Goal: Task Accomplishment & Management: Use online tool/utility

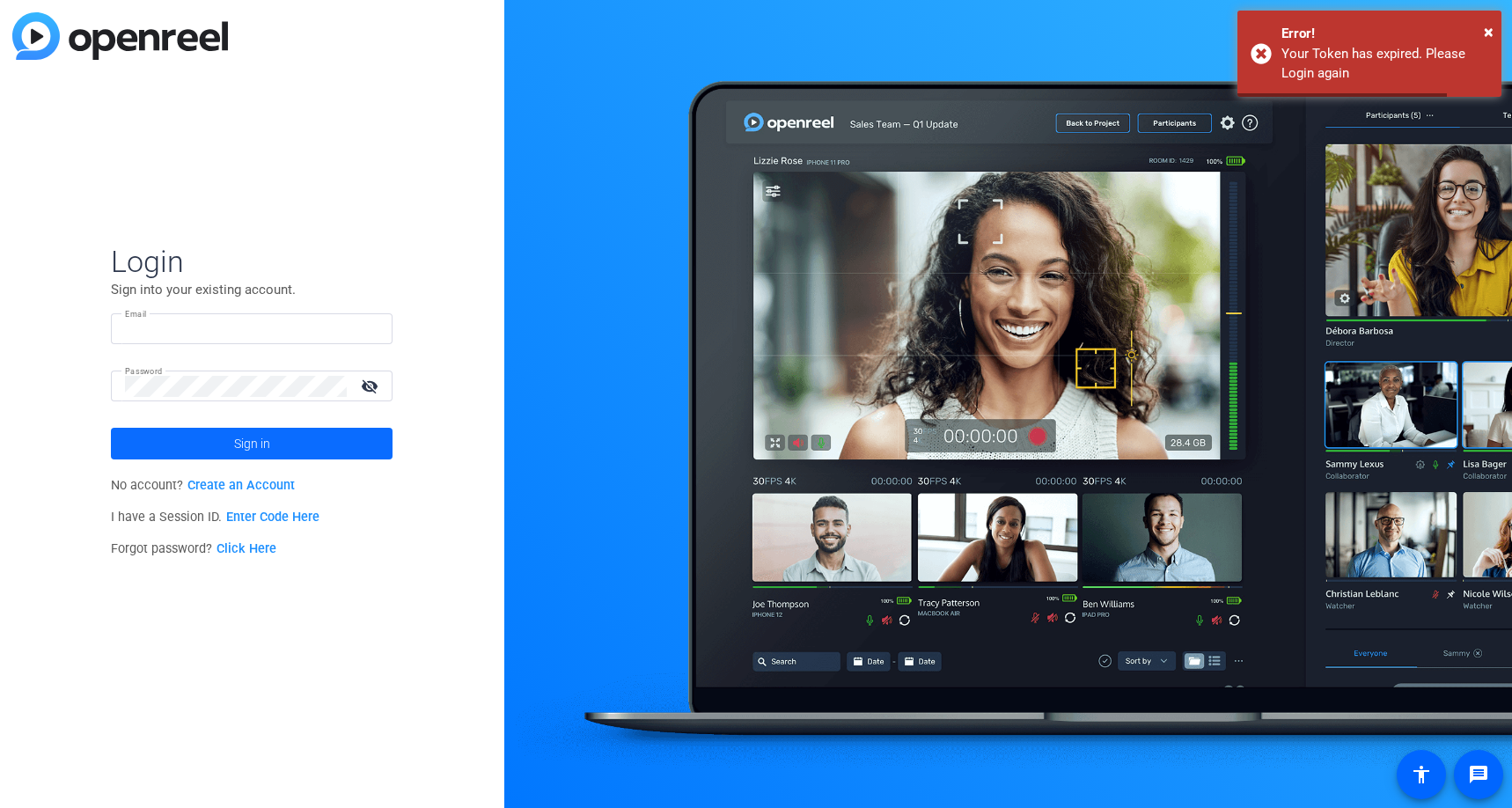
type input "[EMAIL_ADDRESS][DOMAIN_NAME]"
click at [258, 451] on span "Sign in" at bounding box center [252, 443] width 36 height 44
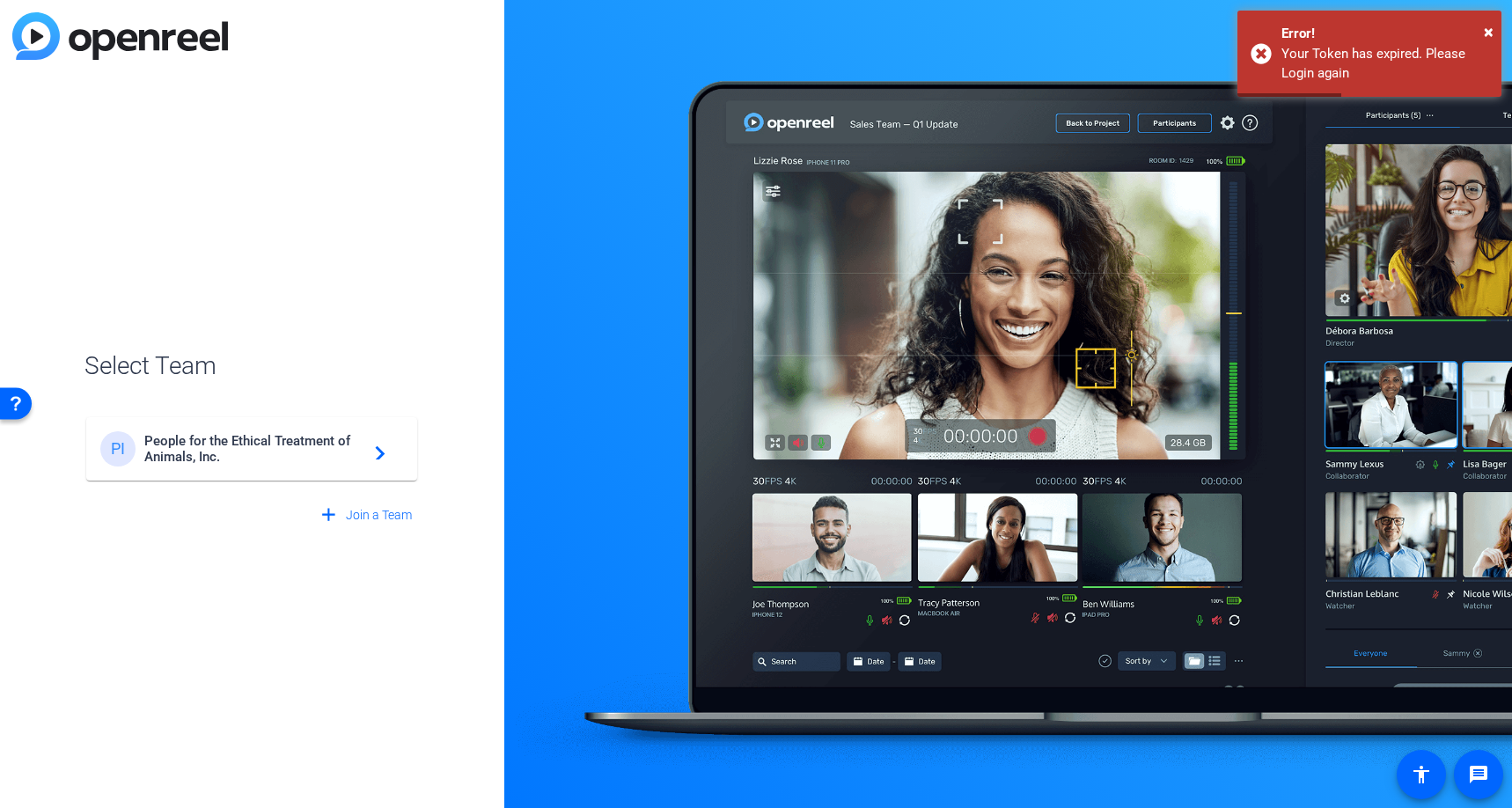
click at [300, 452] on span "People for the Ethical Treatment of Animals, Inc." at bounding box center [254, 449] width 220 height 31
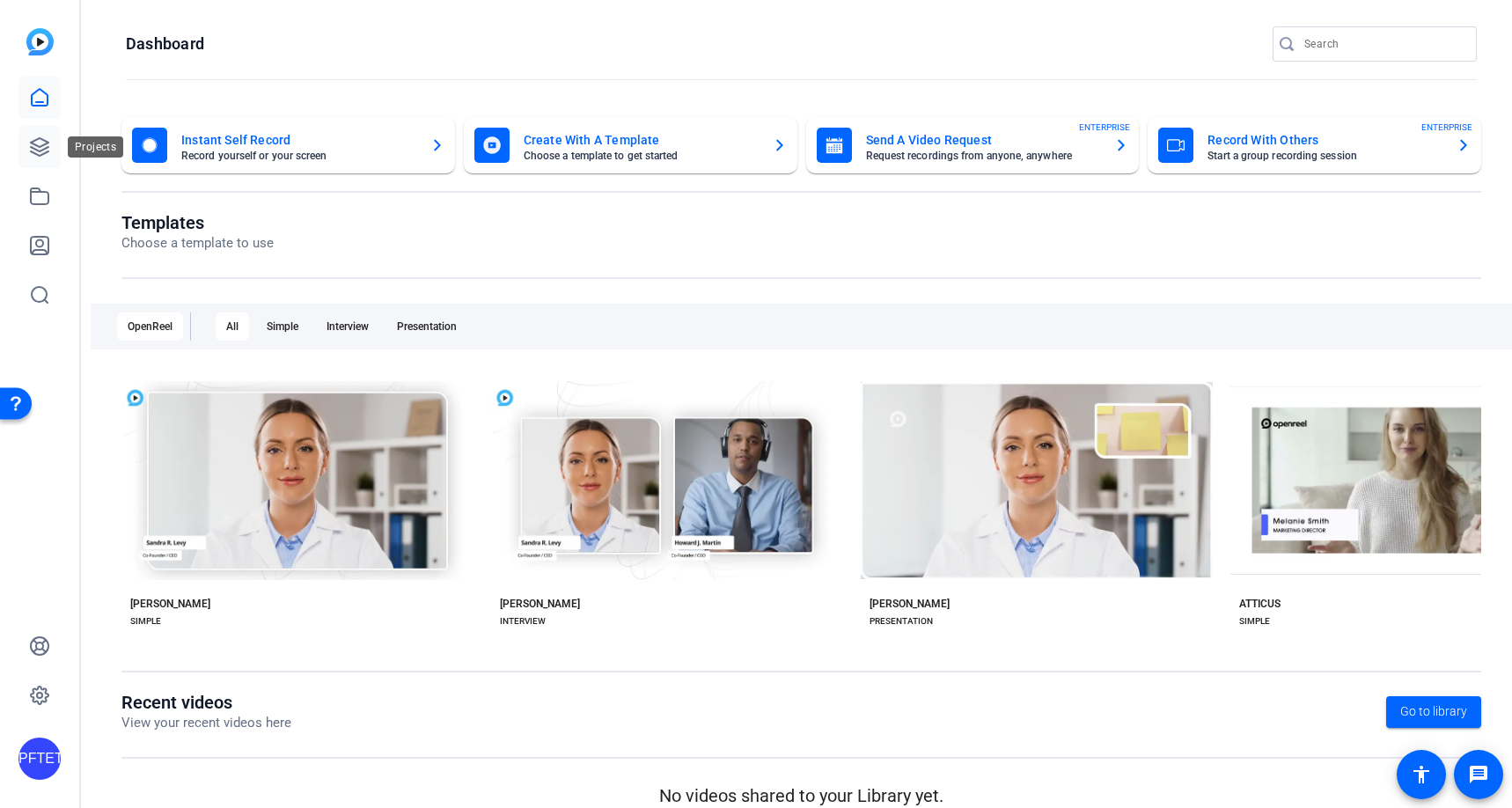
click at [42, 147] on icon at bounding box center [40, 147] width 21 height 21
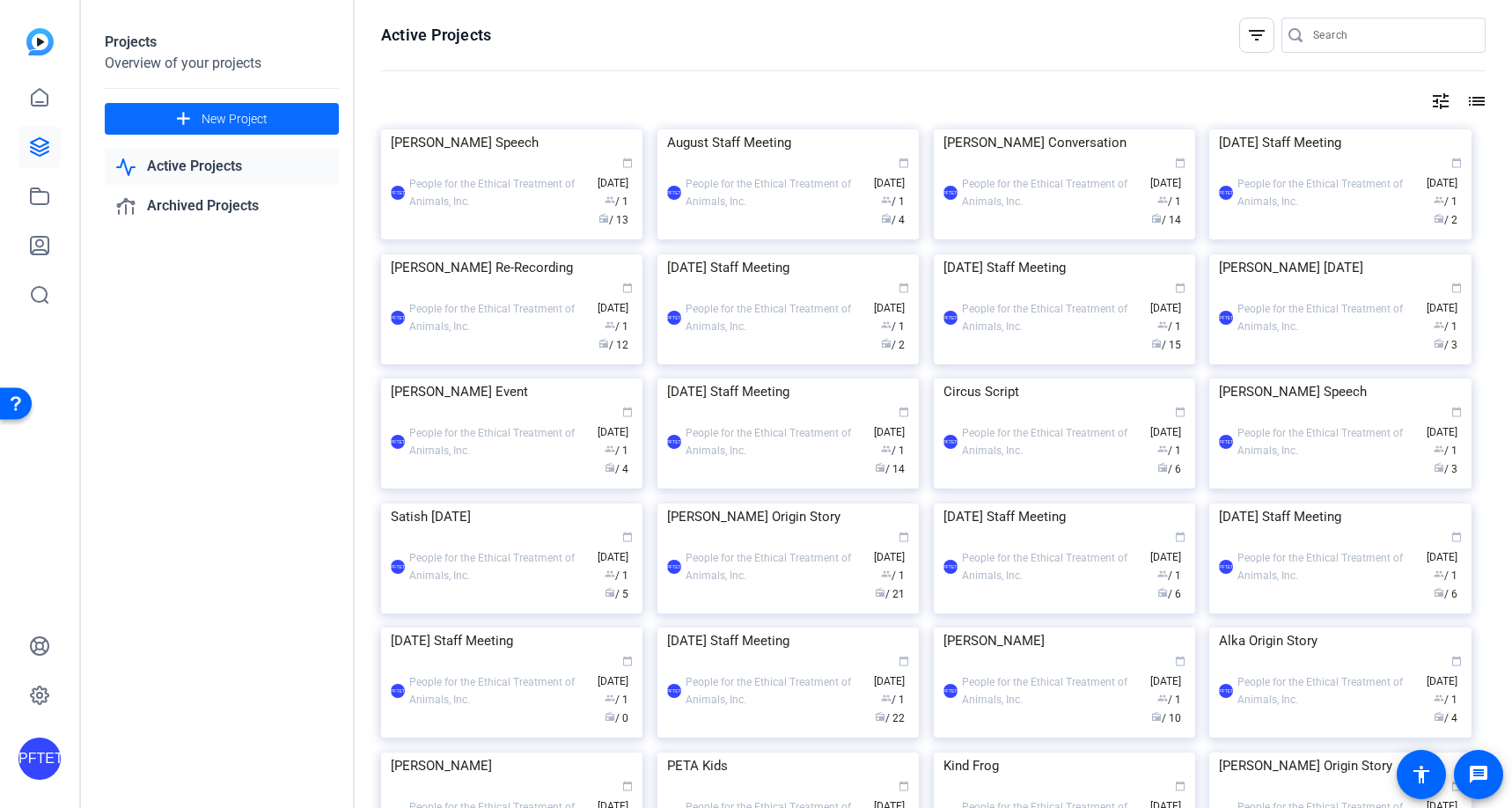
click at [228, 123] on span "New Project" at bounding box center [234, 119] width 66 height 19
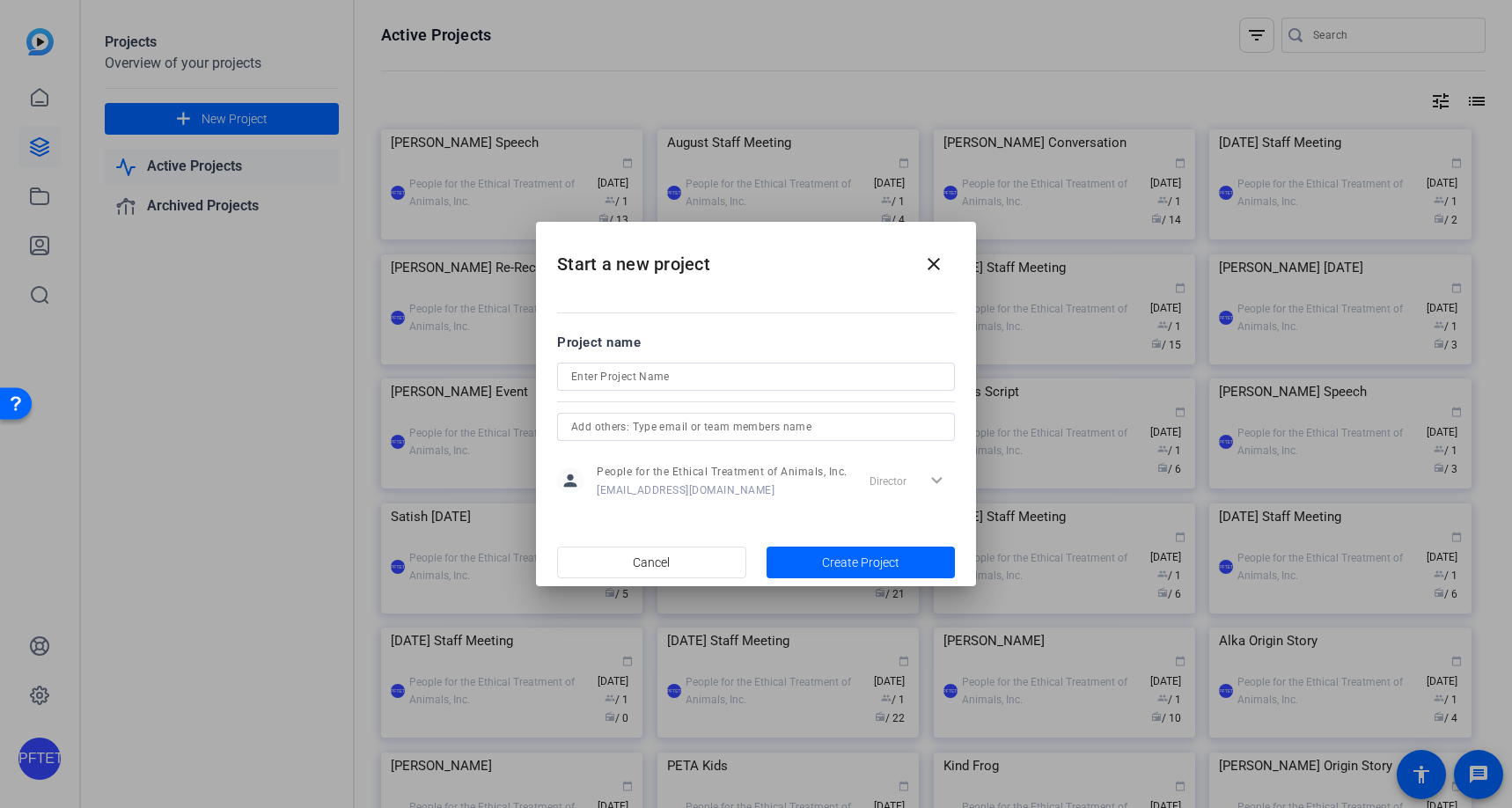
click at [674, 366] on div at bounding box center [756, 376] width 370 height 28
click at [681, 373] on input at bounding box center [756, 377] width 370 height 21
type input "PETA Podcast Miniseries"
click at [842, 560] on span "Create Project" at bounding box center [860, 562] width 77 height 19
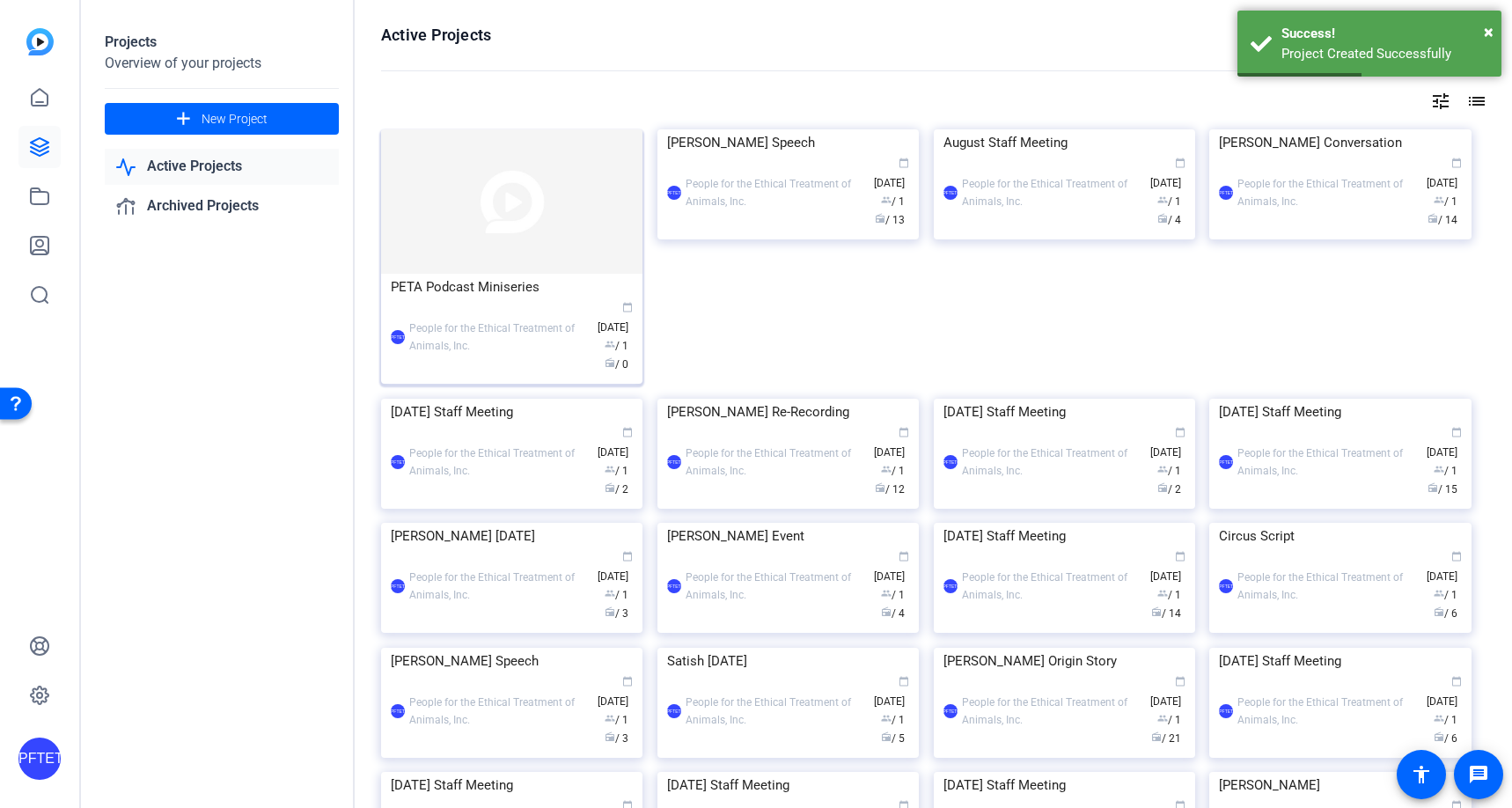
click at [465, 208] on img at bounding box center [511, 202] width 262 height 144
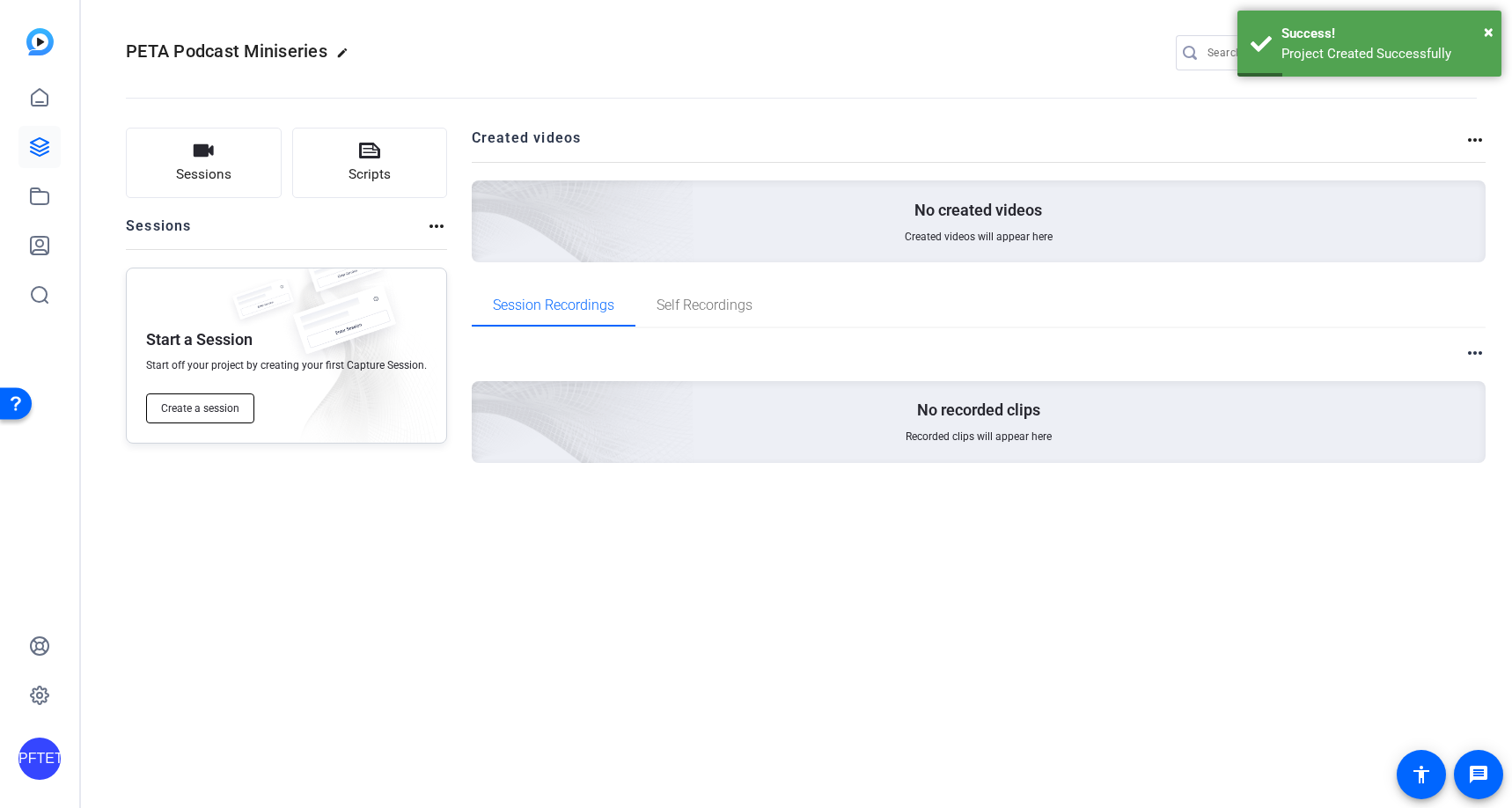
click at [186, 409] on span "Create a session" at bounding box center [200, 408] width 78 height 14
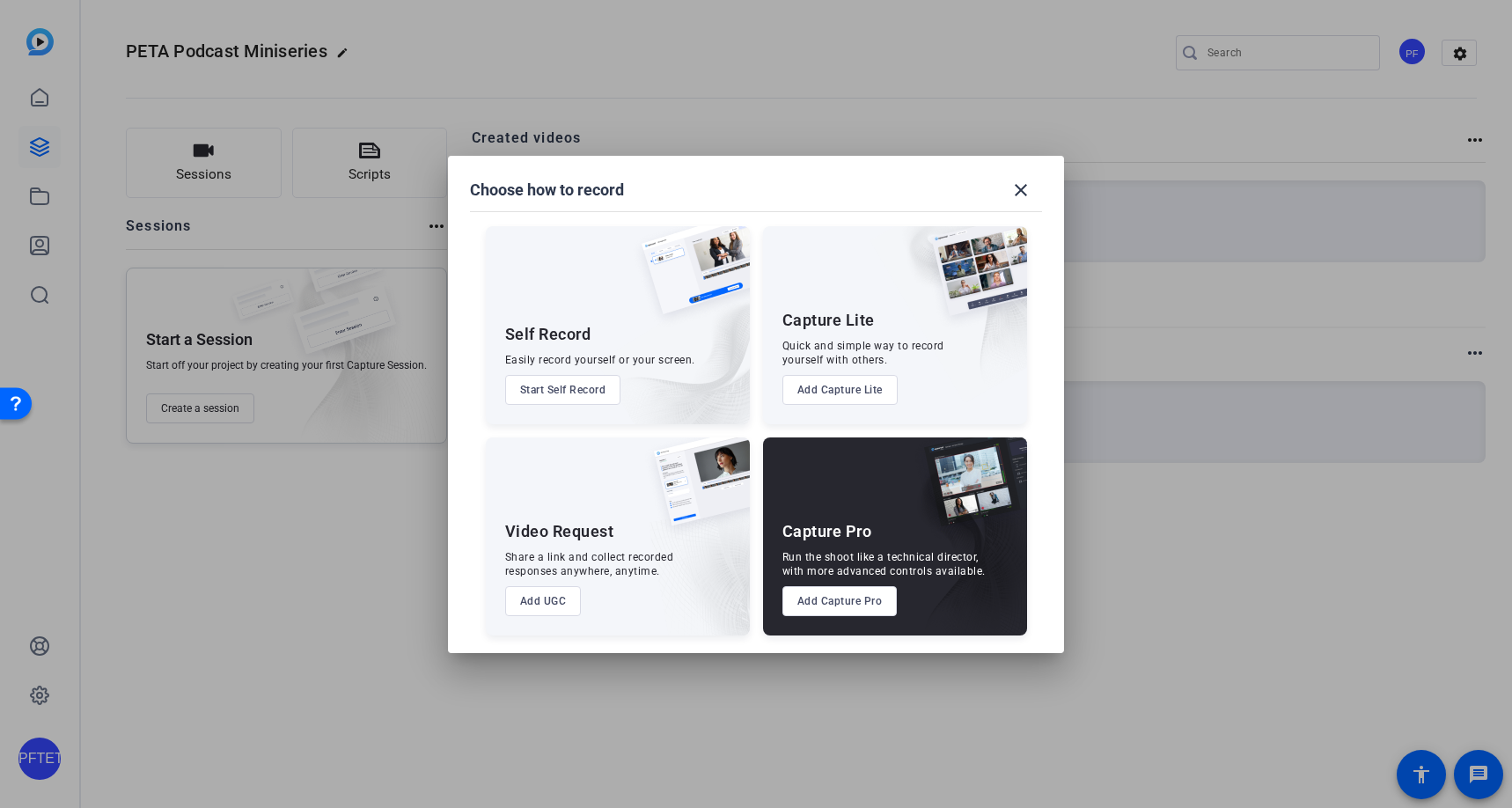
click at [839, 605] on button "Add Capture Pro" at bounding box center [840, 601] width 115 height 30
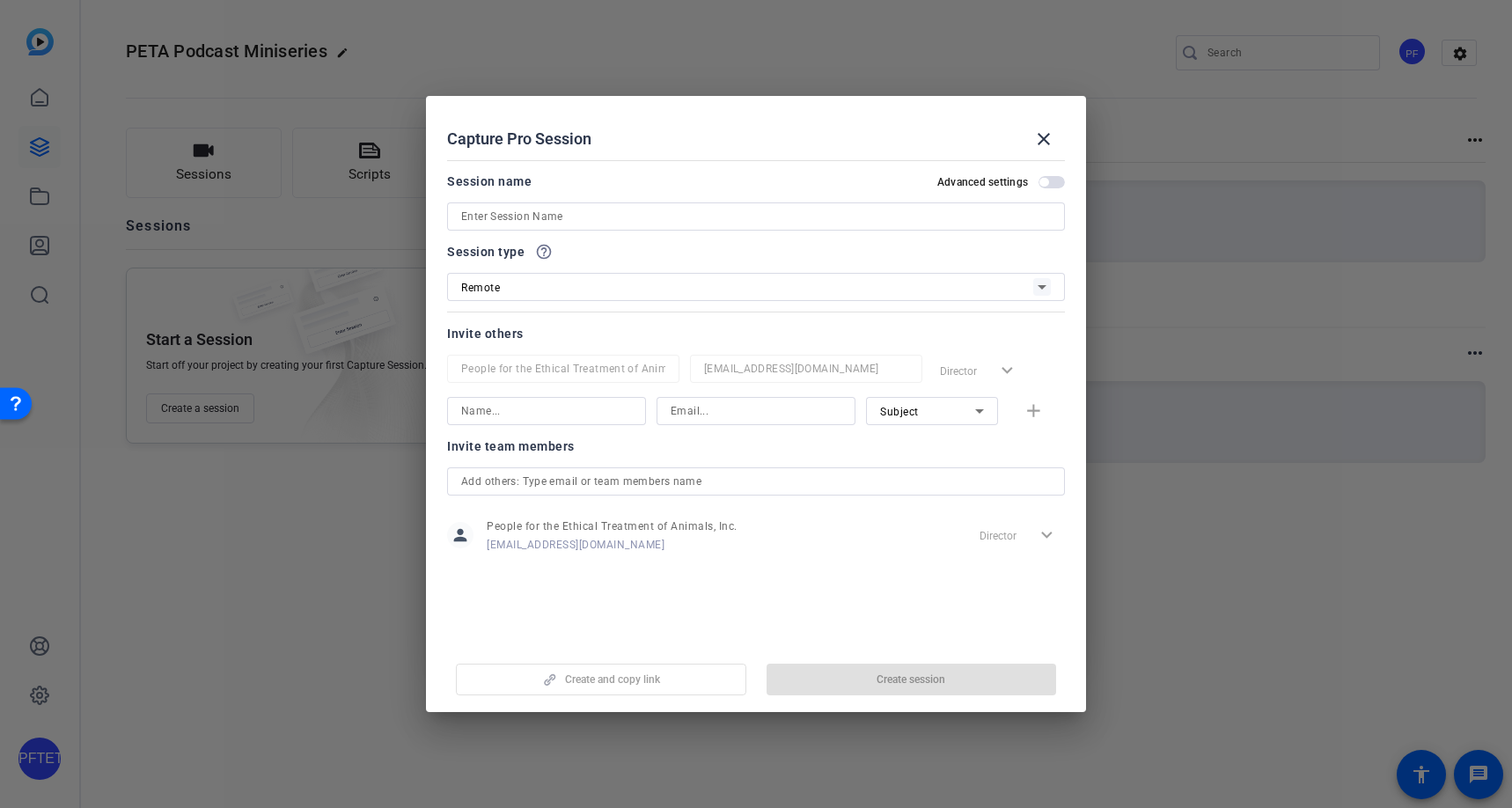
click at [534, 211] on input at bounding box center [756, 217] width 590 height 21
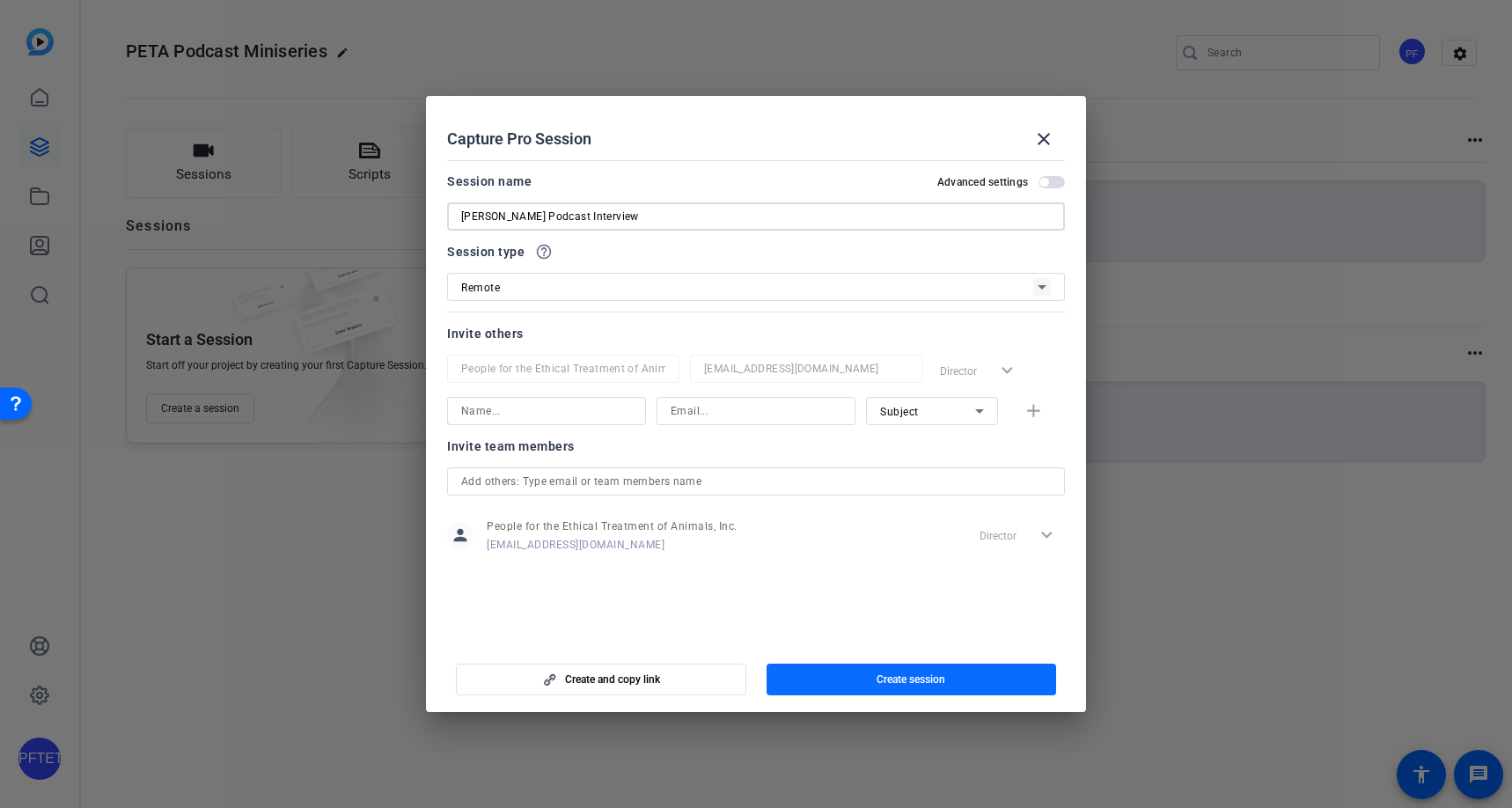
type input "[PERSON_NAME] Podcast Interview"
click at [870, 676] on span "button" at bounding box center [912, 678] width 291 height 42
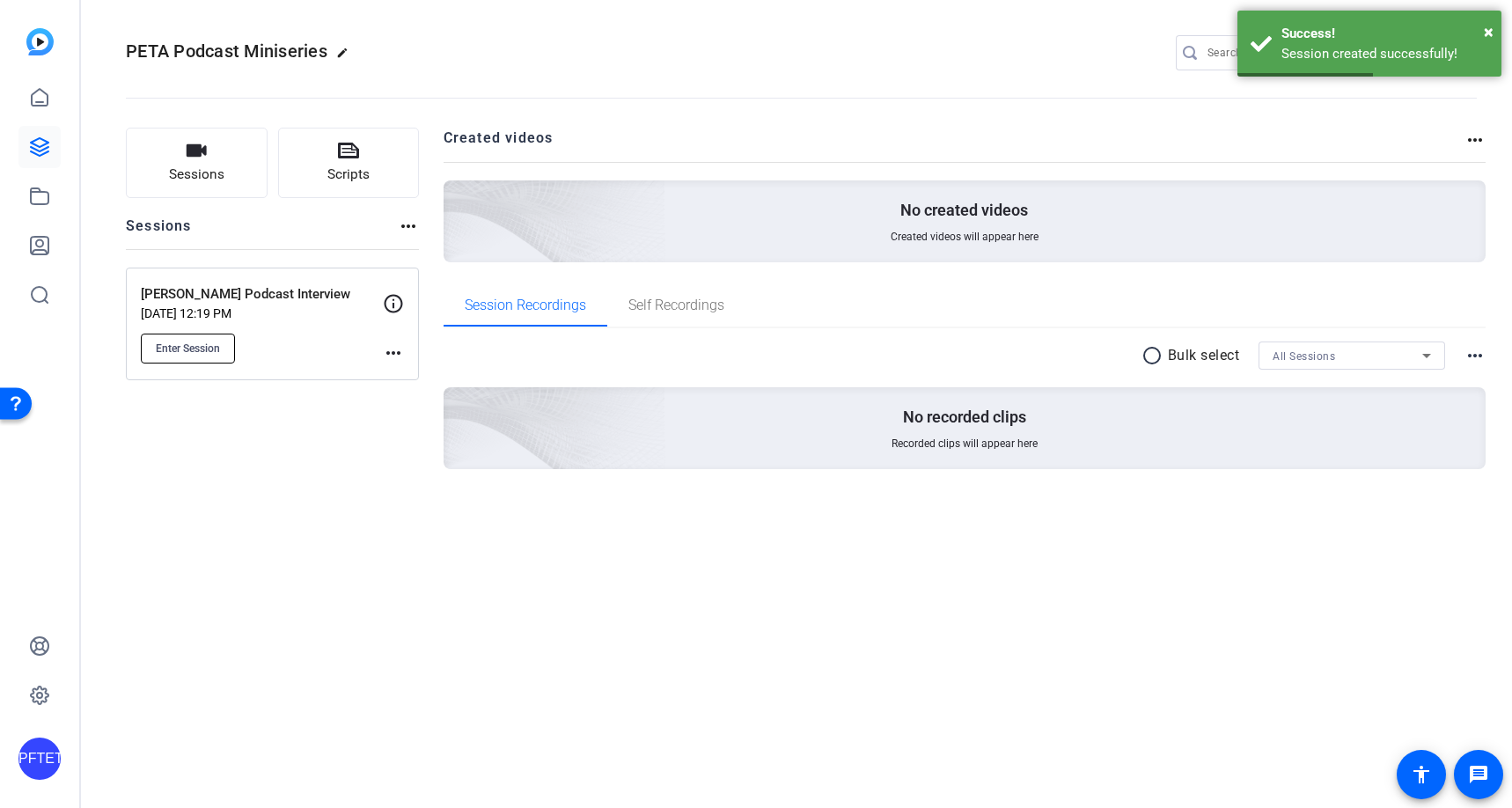
click at [207, 345] on span "Enter Session" at bounding box center [188, 348] width 64 height 14
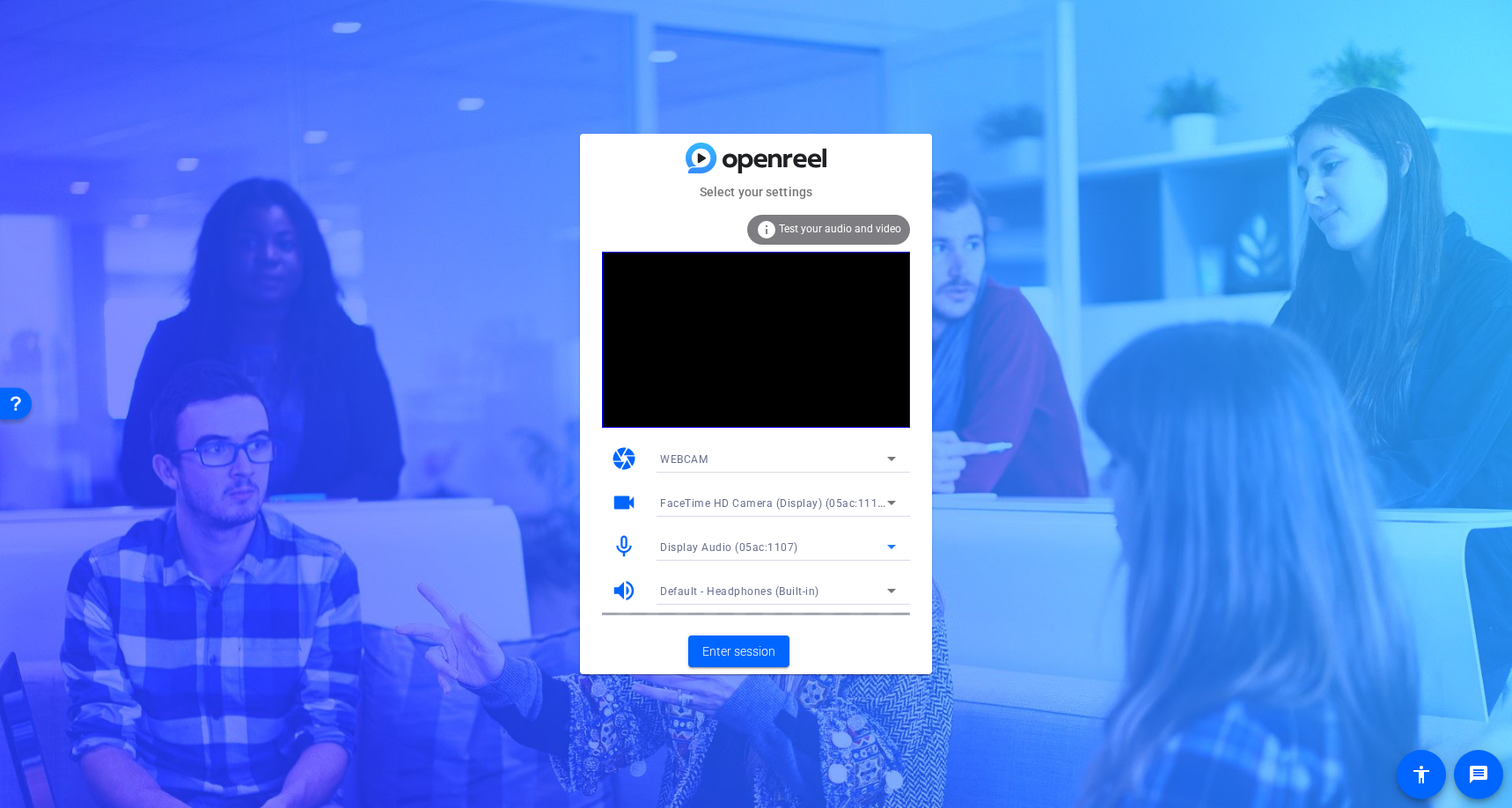
click at [738, 543] on span "Display Audio (05ac:1107)" at bounding box center [729, 547] width 139 height 13
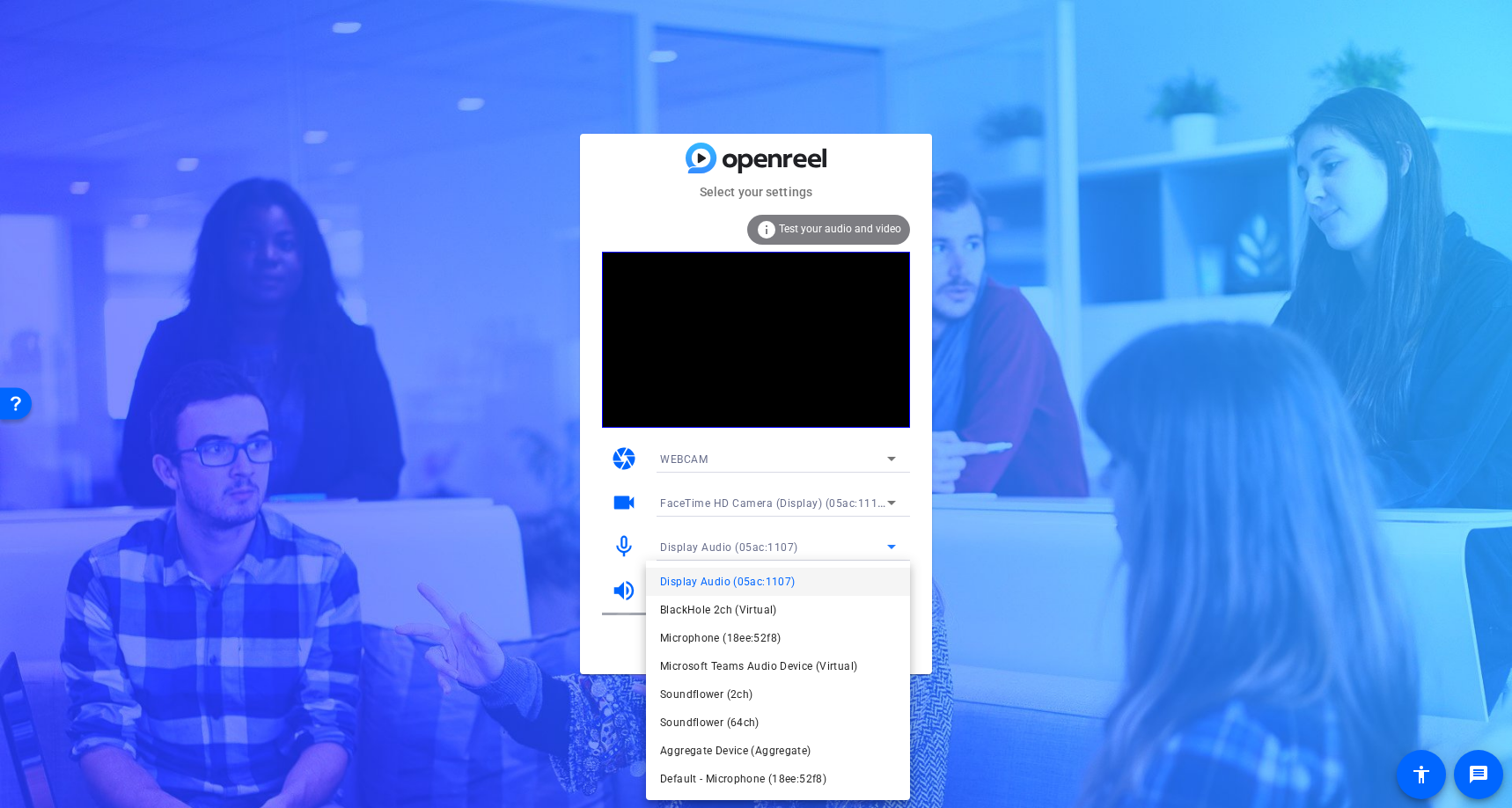
drag, startPoint x: 746, startPoint y: 631, endPoint x: 744, endPoint y: 622, distance: 9.2
click at [746, 631] on span "Microphone (18ee:52f8)" at bounding box center [720, 638] width 121 height 21
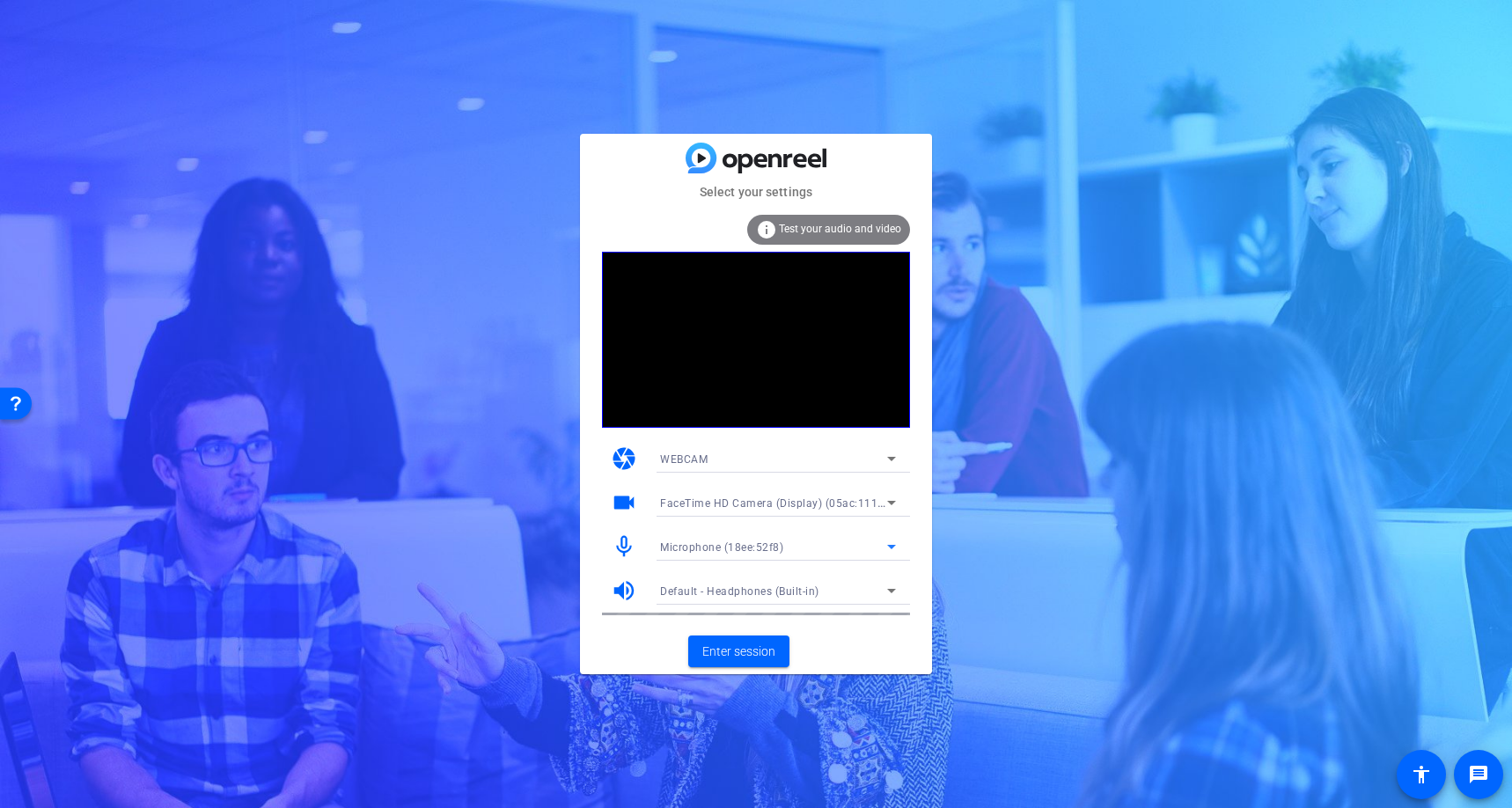
click at [725, 494] on div "FaceTime HD Camera (Display) (05ac:1112)" at bounding box center [773, 503] width 227 height 22
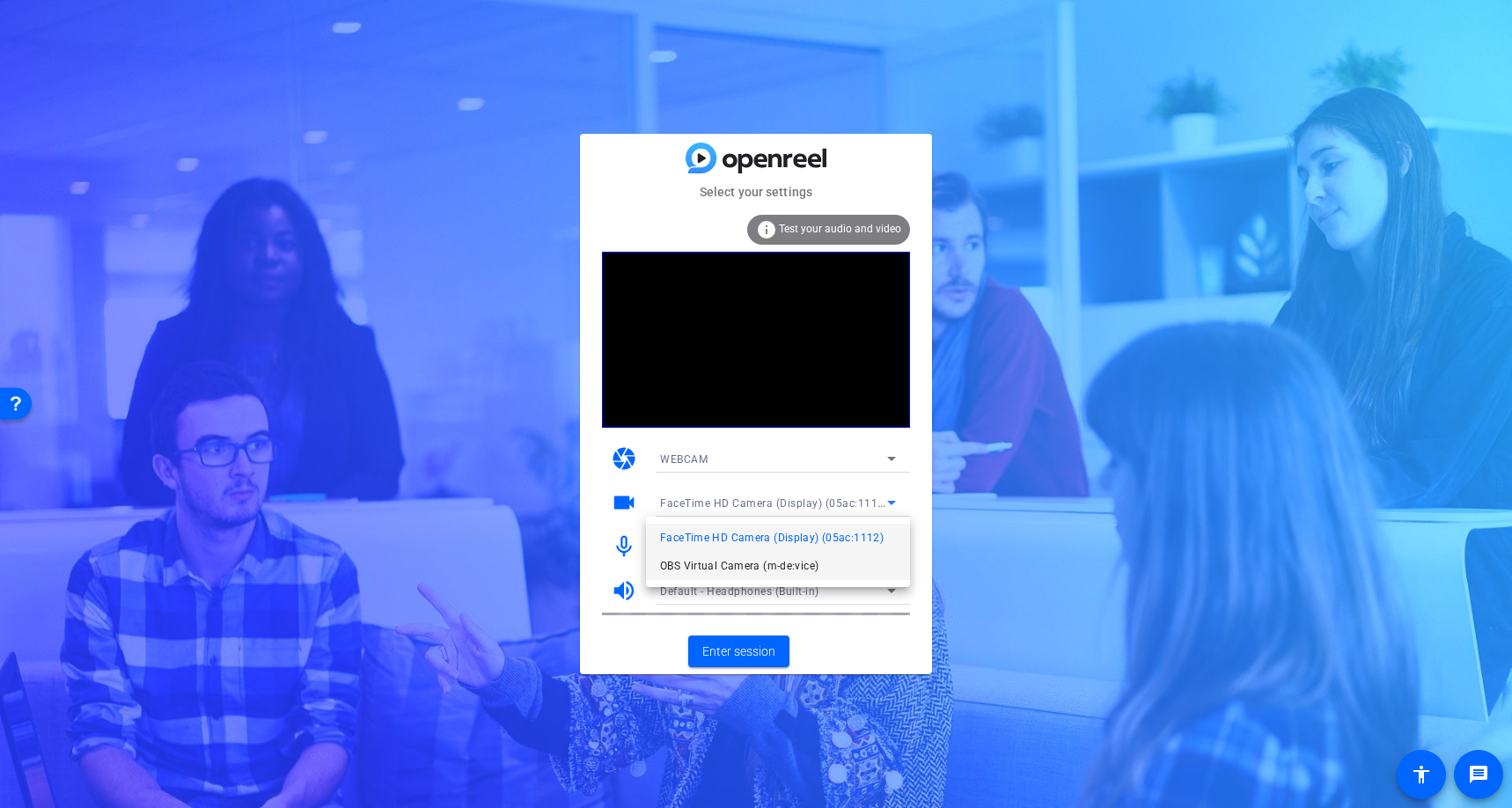
click at [727, 576] on span "OBS Virtual Camera (m-de:vice)" at bounding box center [739, 566] width 158 height 21
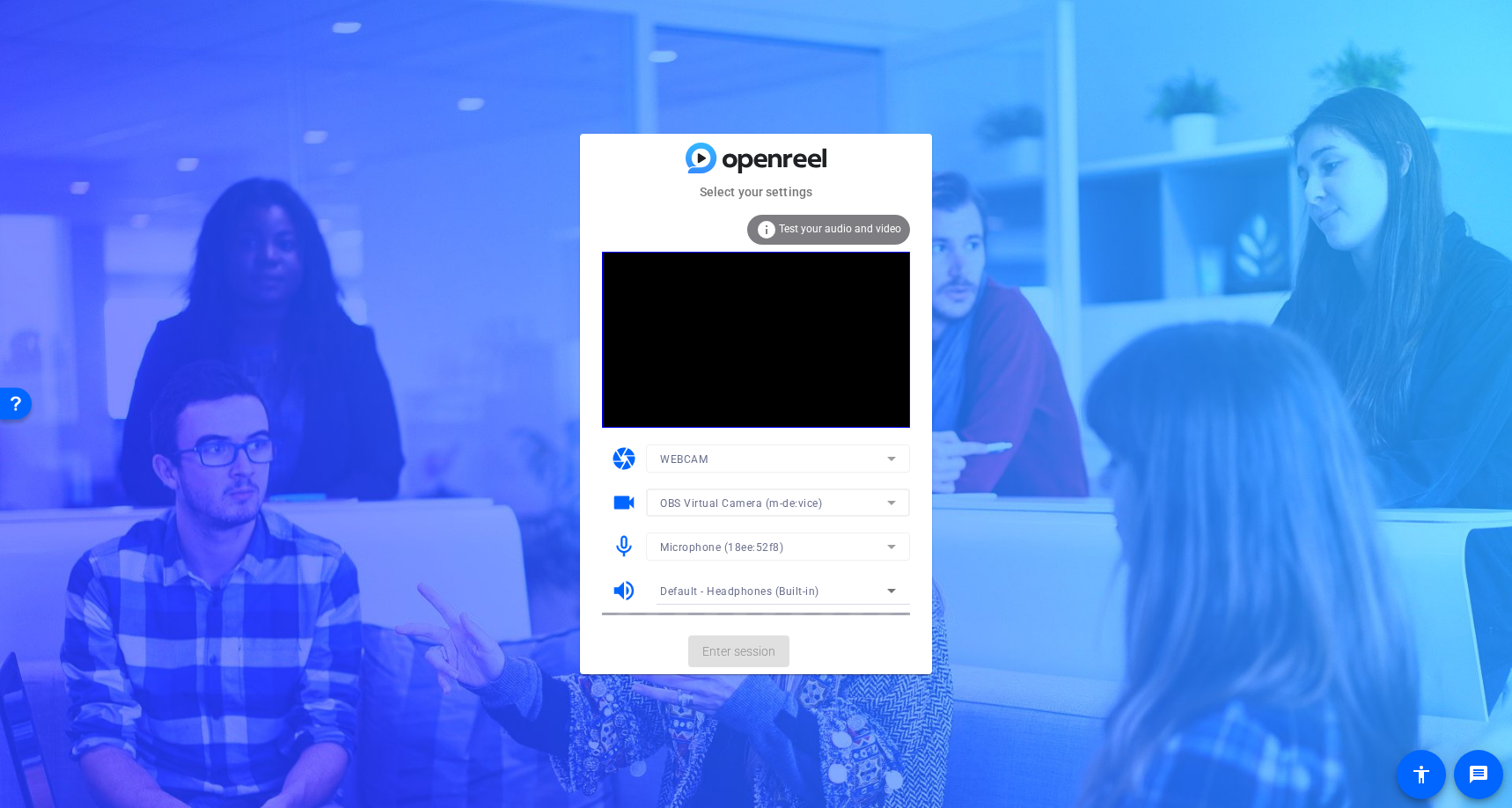
click at [1087, 504] on div "Select your settings info Test your audio and video camera WEBCAM videocam OBS …" at bounding box center [756, 404] width 1512 height 808
drag, startPoint x: 1020, startPoint y: 674, endPoint x: 875, endPoint y: 697, distance: 146.8
click at [1019, 674] on div "Select your settings info Test your audio and video camera WEBCAM videocam OBS …" at bounding box center [756, 404] width 1512 height 808
click at [741, 651] on span "Enter session" at bounding box center [739, 651] width 73 height 19
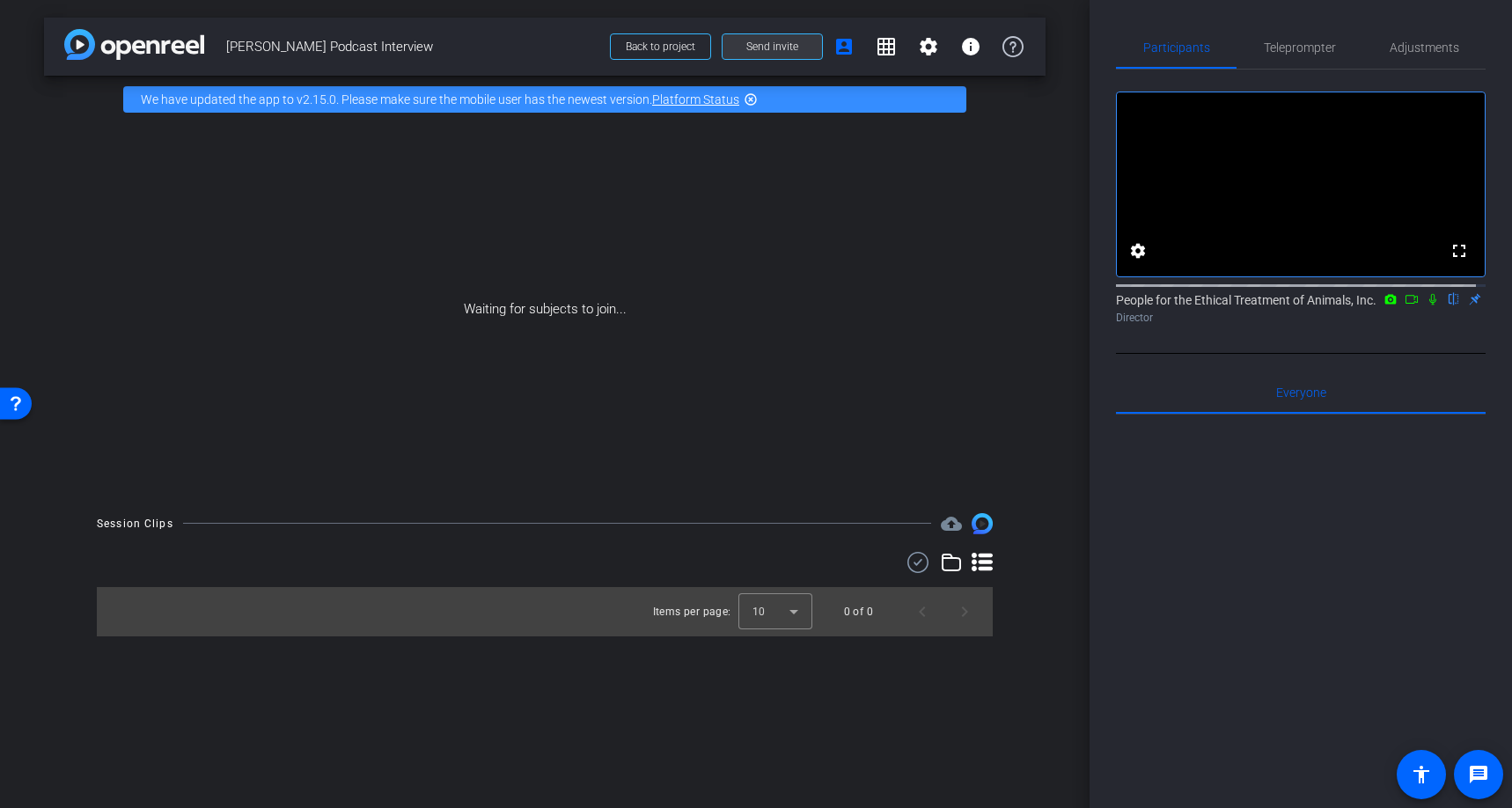
click at [781, 52] on span "Send invite" at bounding box center [772, 47] width 52 height 14
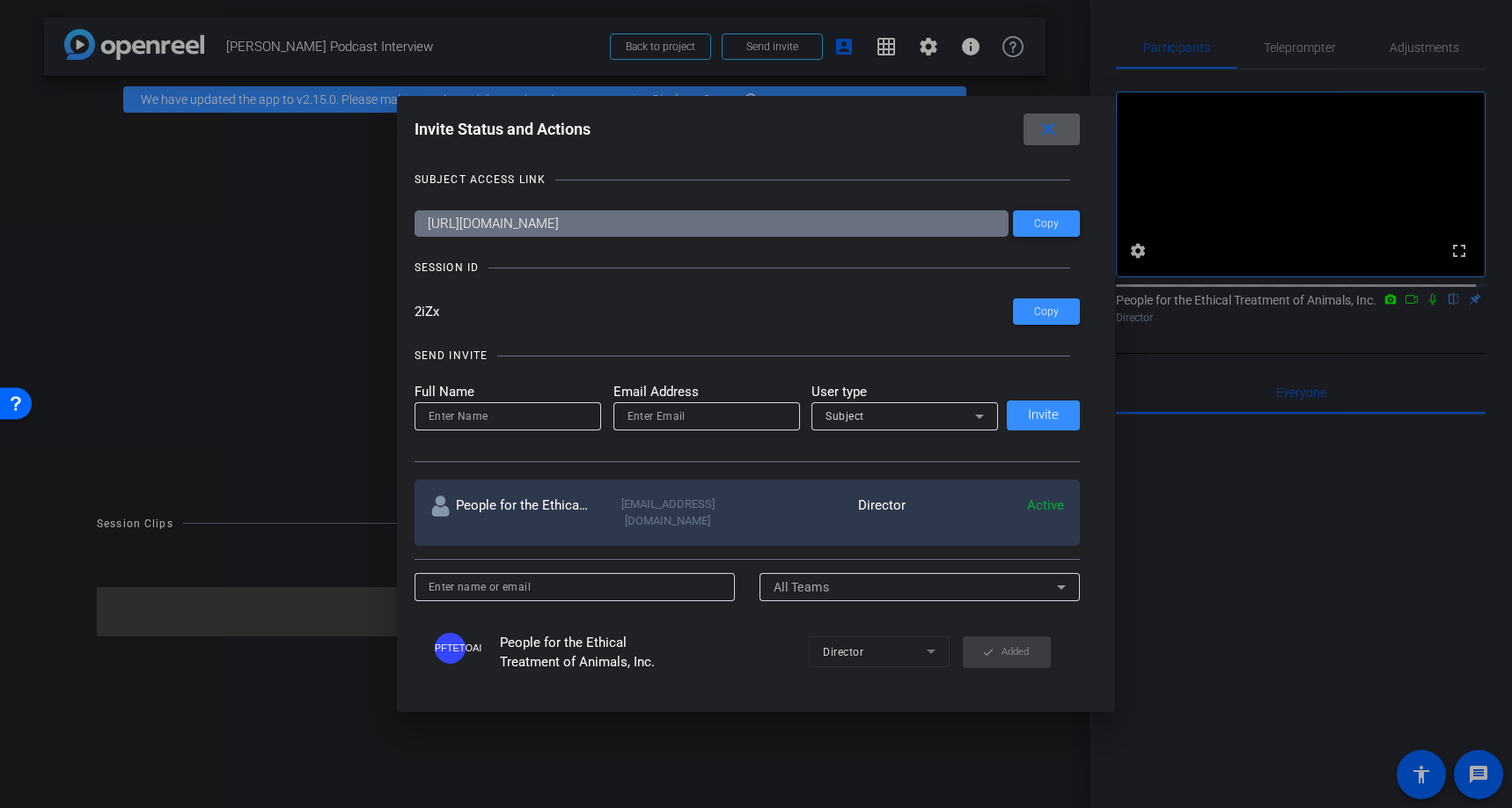
drag, startPoint x: 1040, startPoint y: 220, endPoint x: 1006, endPoint y: 281, distance: 69.8
click at [1040, 220] on span "Copy" at bounding box center [1045, 224] width 24 height 14
click at [1058, 128] on mat-icon "close" at bounding box center [1048, 130] width 22 height 22
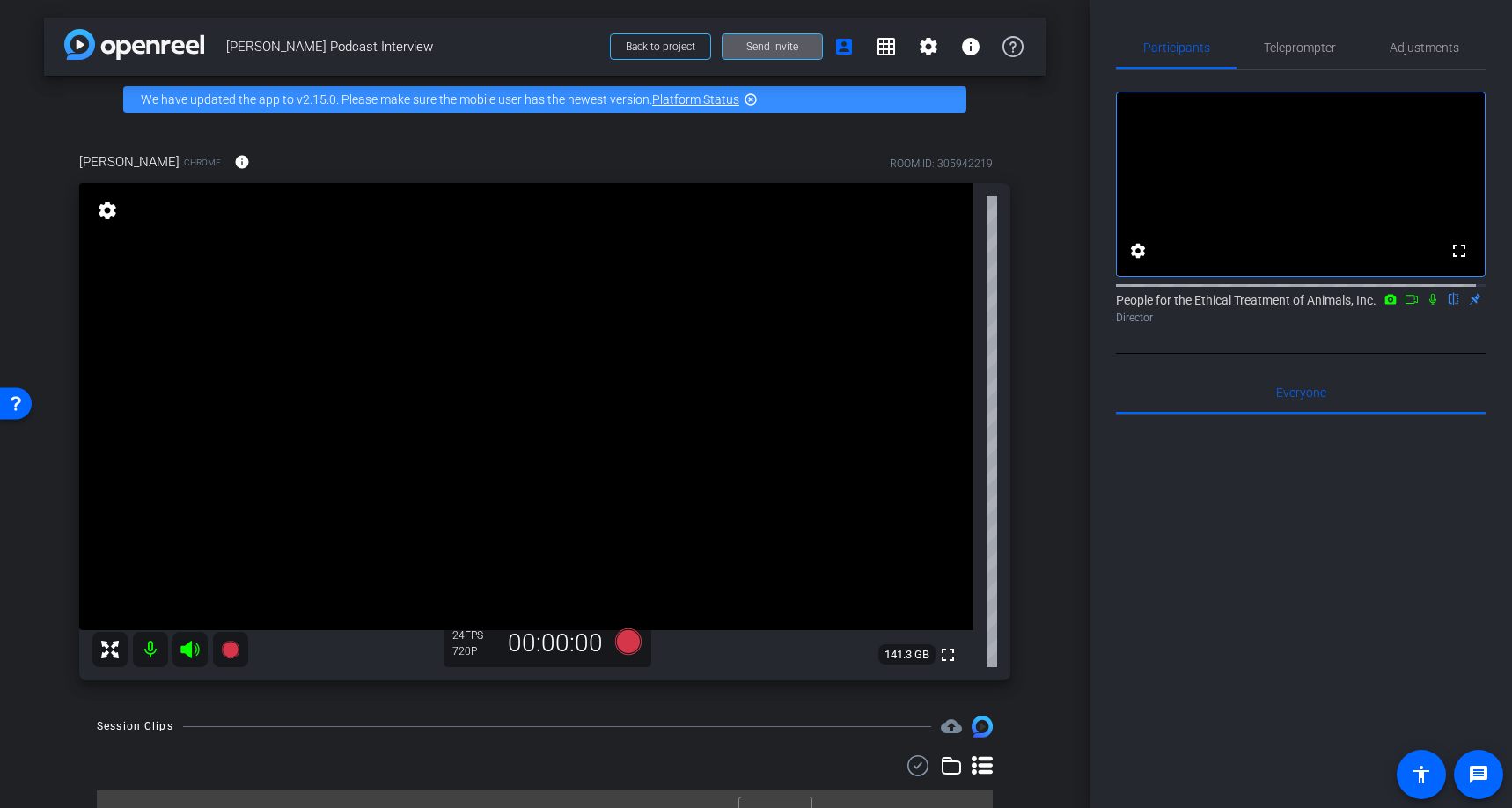
click at [192, 657] on icon at bounding box center [190, 650] width 21 height 21
click at [191, 647] on icon at bounding box center [190, 650] width 21 height 21
click at [1431, 47] on span "Adjustments" at bounding box center [1424, 47] width 69 height 13
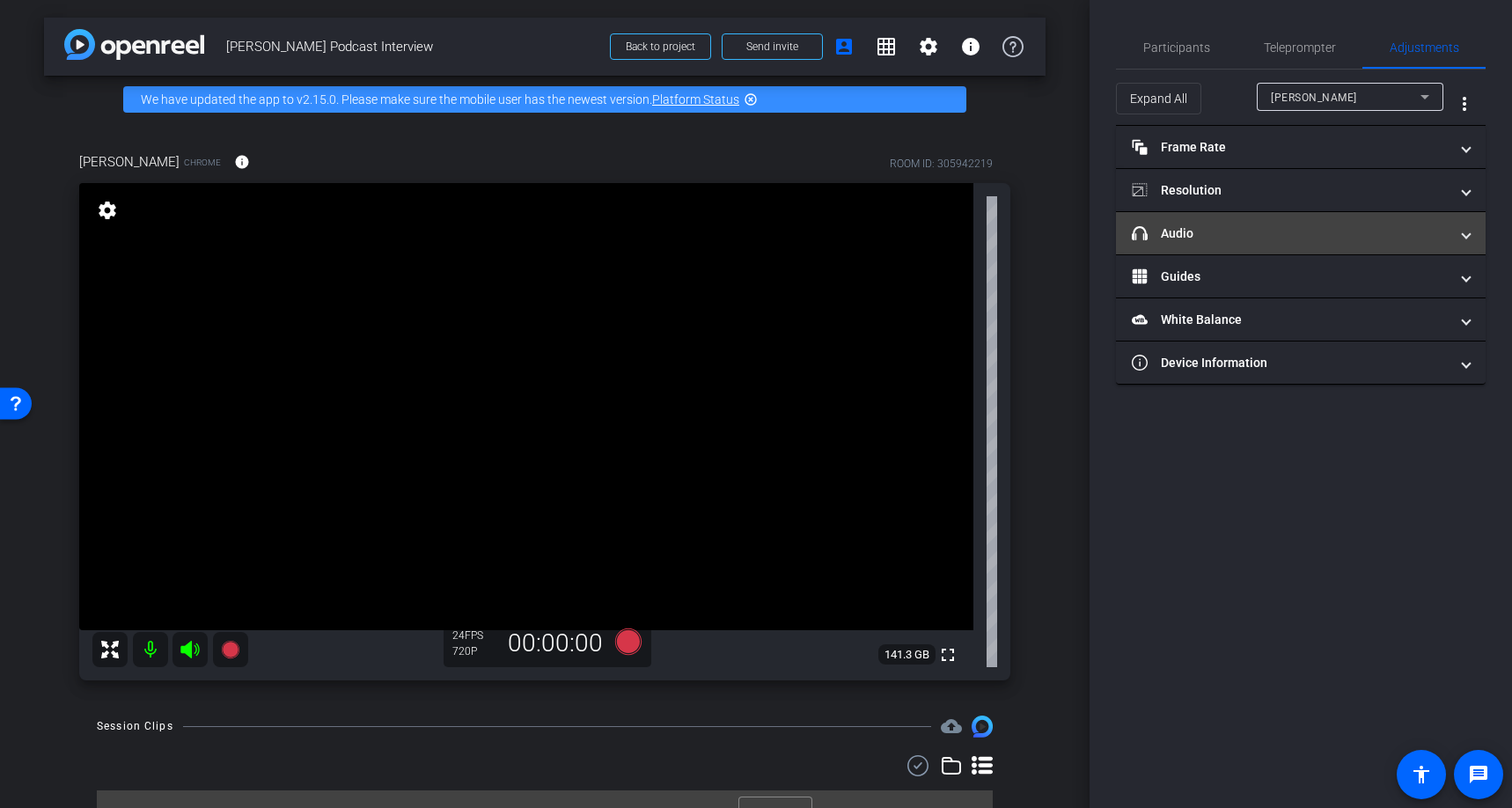
click at [1190, 230] on mat-panel-title "headphone icon Audio" at bounding box center [1290, 233] width 317 height 19
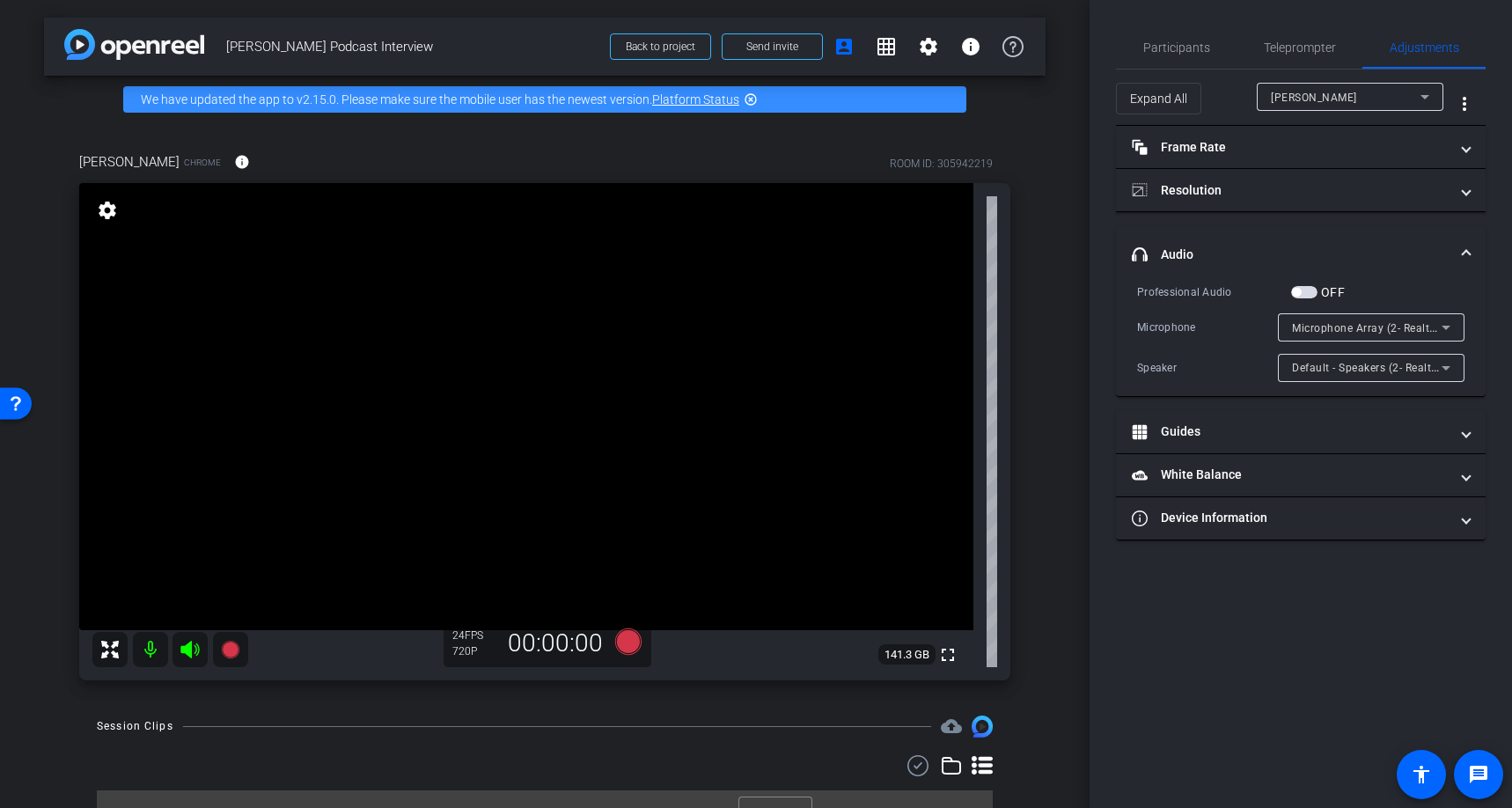
click at [1351, 322] on span "Microphone Array (2- Realtek(R) Audio)" at bounding box center [1393, 327] width 201 height 14
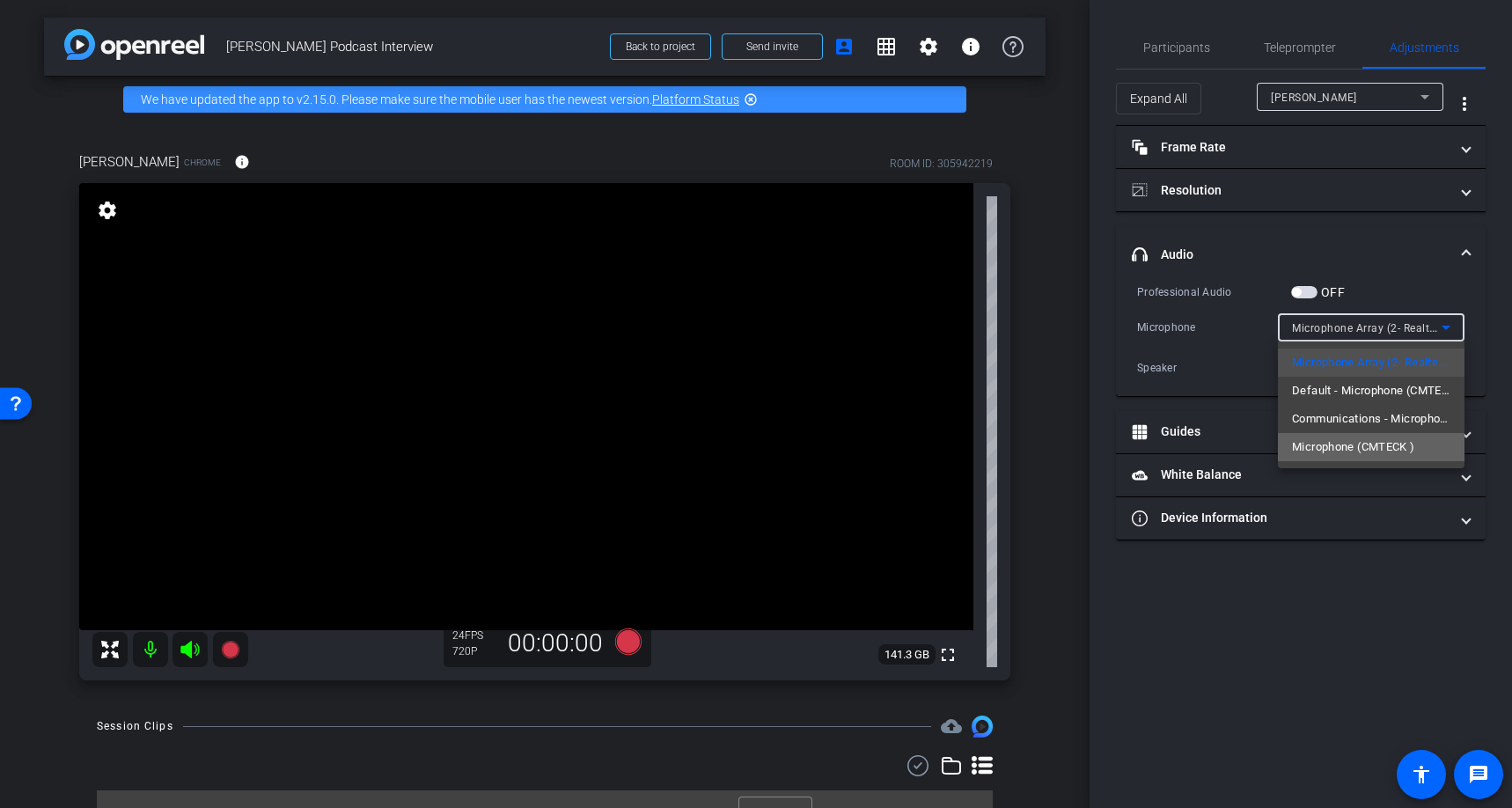
click at [1364, 454] on span "Microphone (CMTECK )" at bounding box center [1354, 447] width 123 height 21
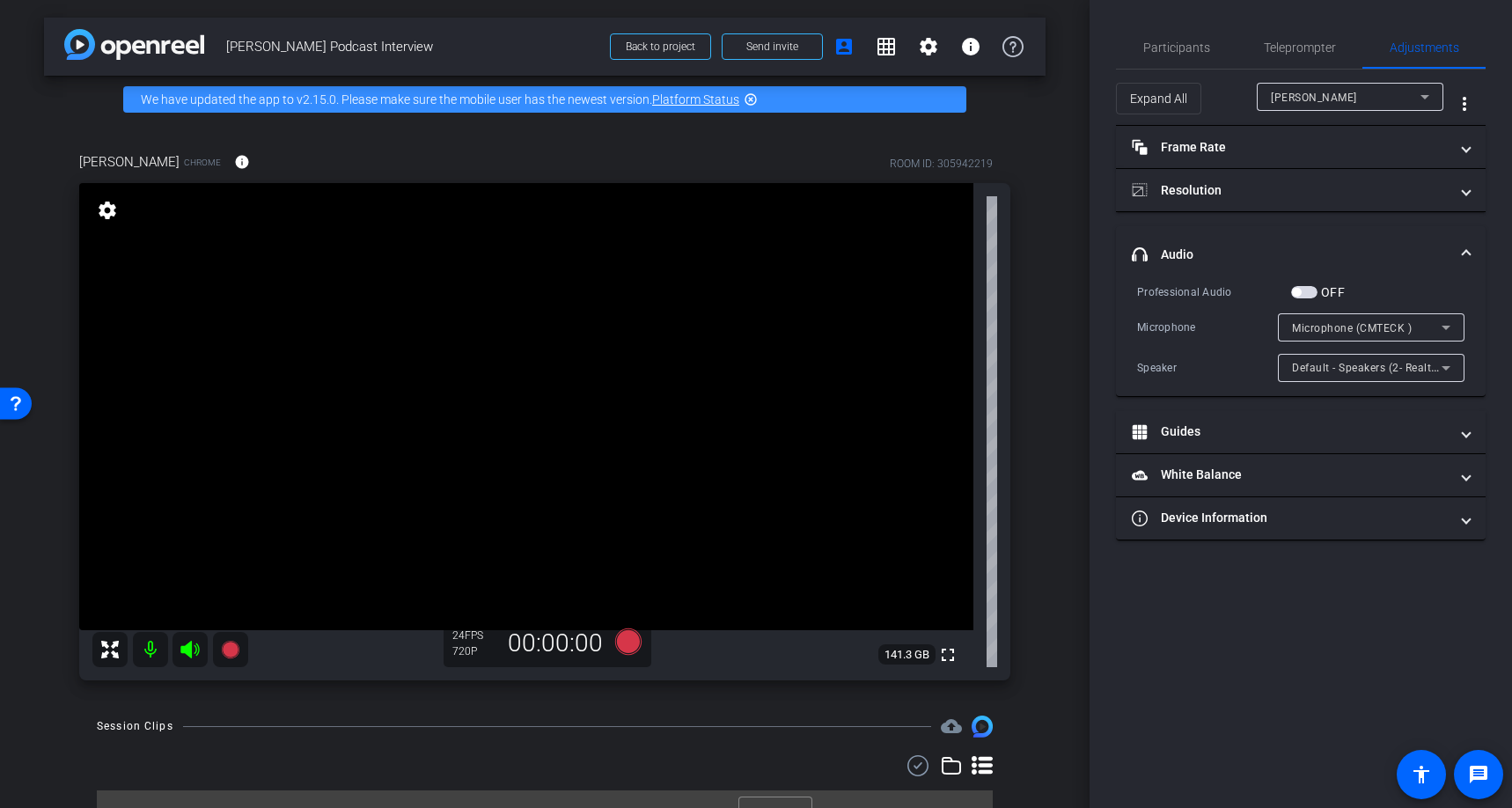
drag, startPoint x: 1309, startPoint y: 286, endPoint x: 1244, endPoint y: 325, distance: 75.8
click at [1309, 286] on span "button" at bounding box center [1304, 292] width 26 height 13
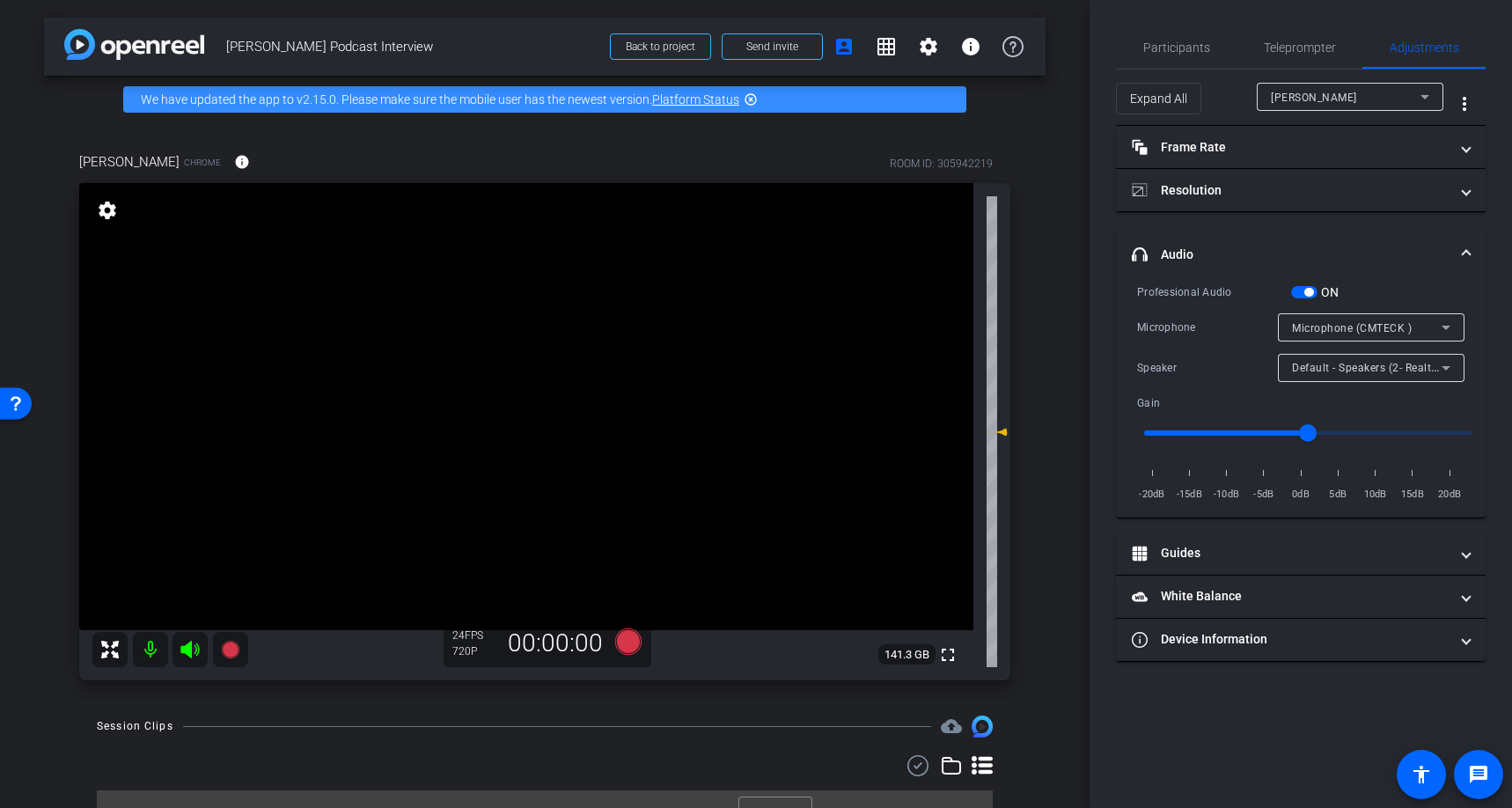
click at [1379, 433] on input "range" at bounding box center [1307, 433] width 364 height 39
click at [1383, 434] on input "range" at bounding box center [1307, 433] width 364 height 39
drag, startPoint x: 1389, startPoint y: 430, endPoint x: 1414, endPoint y: 431, distance: 25.0
click at [1414, 431] on input "range" at bounding box center [1307, 433] width 364 height 39
click at [1409, 430] on input "range" at bounding box center [1307, 433] width 364 height 39
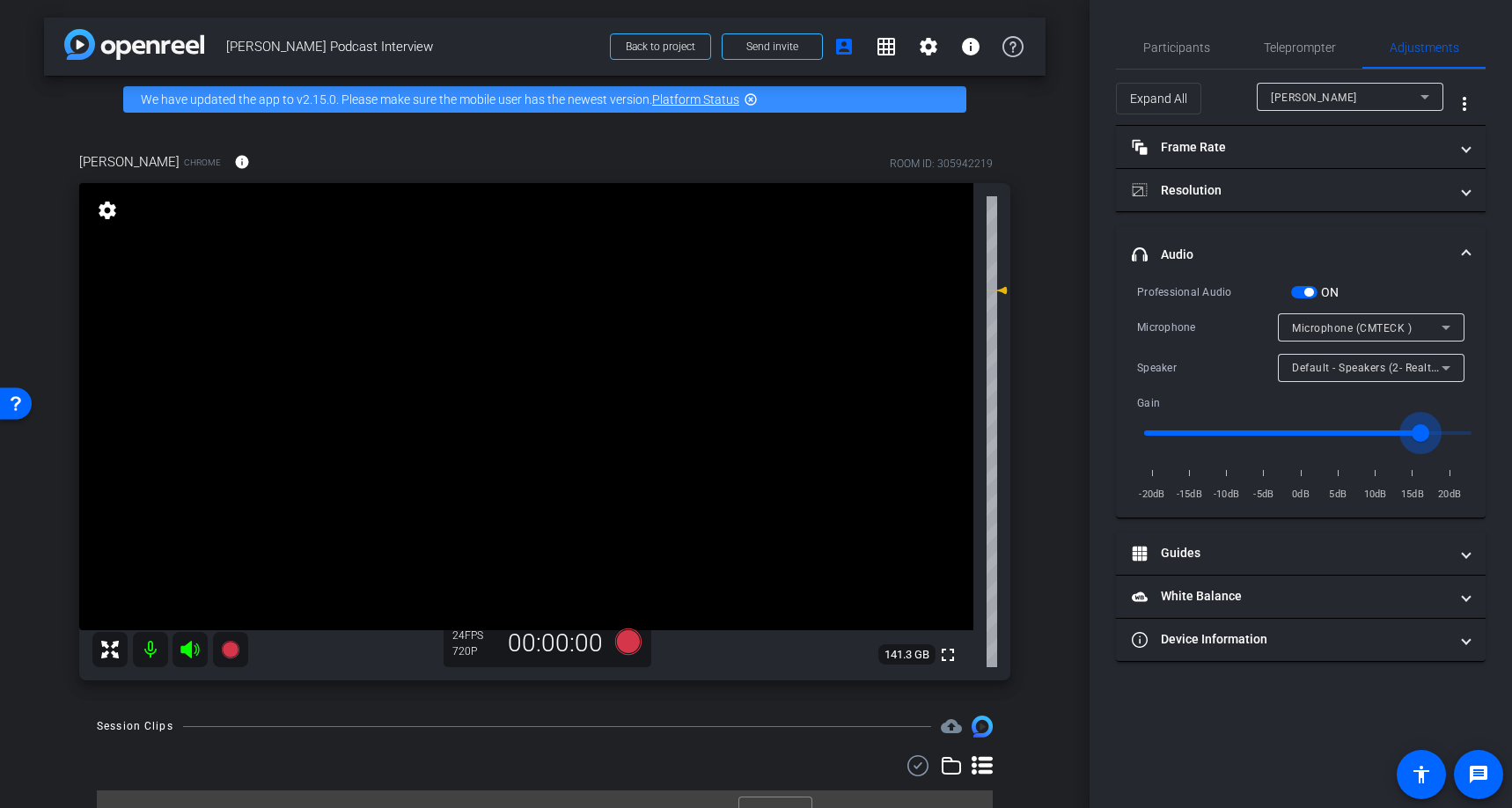
drag, startPoint x: 1405, startPoint y: 437, endPoint x: 1414, endPoint y: 438, distance: 9.1
type input "1.7"
click at [1414, 438] on input "range" at bounding box center [1307, 433] width 364 height 39
click at [1490, 283] on div "Participants Teleprompter Adjustments settings People for the Ethical Treatment…" at bounding box center [1300, 404] width 423 height 808
click at [1490, 304] on div "Participants Teleprompter Adjustments settings People for the Ethical Treatment…" at bounding box center [1300, 404] width 423 height 808
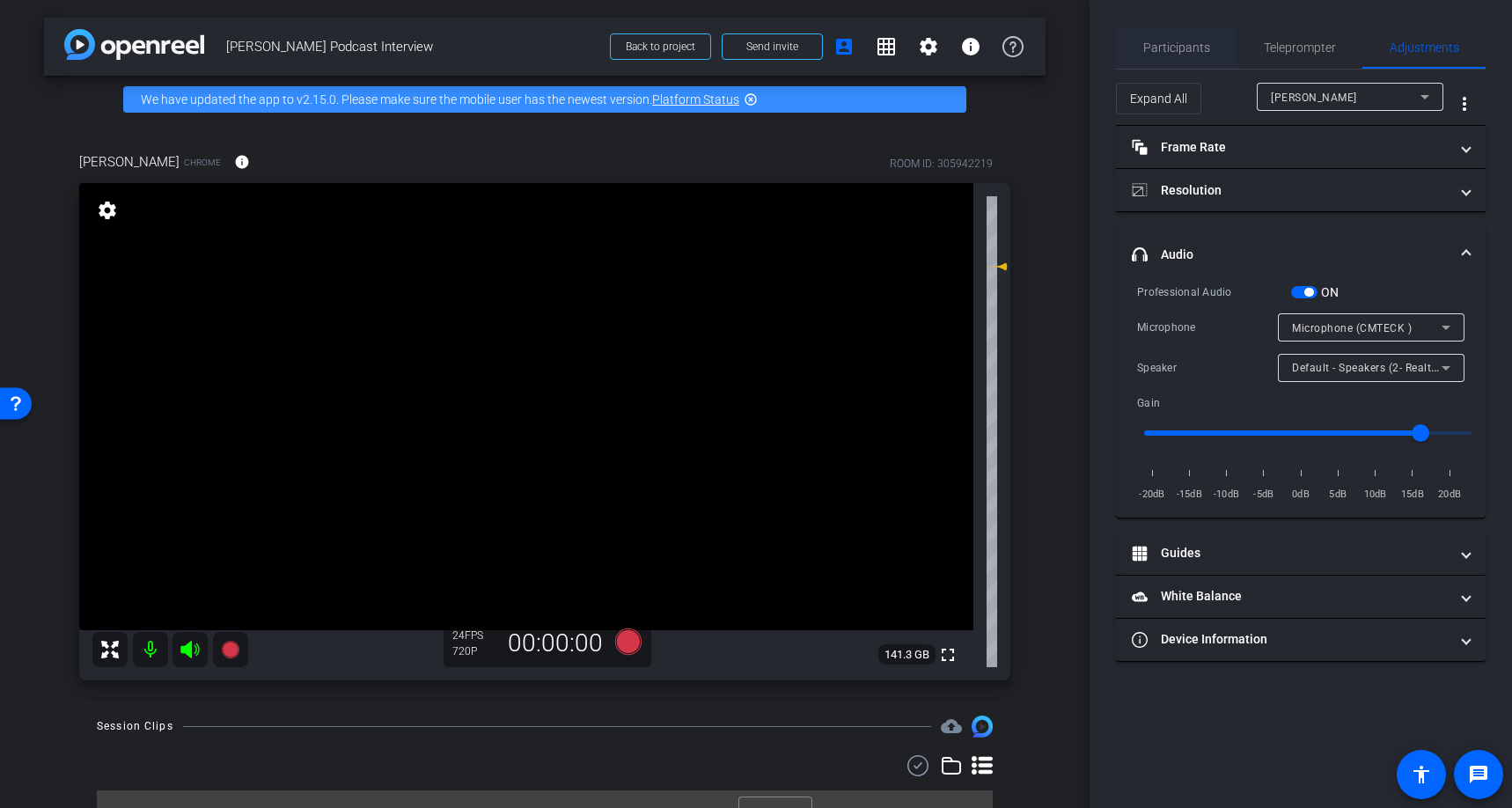
click at [1177, 41] on span "Participants" at bounding box center [1176, 47] width 67 height 13
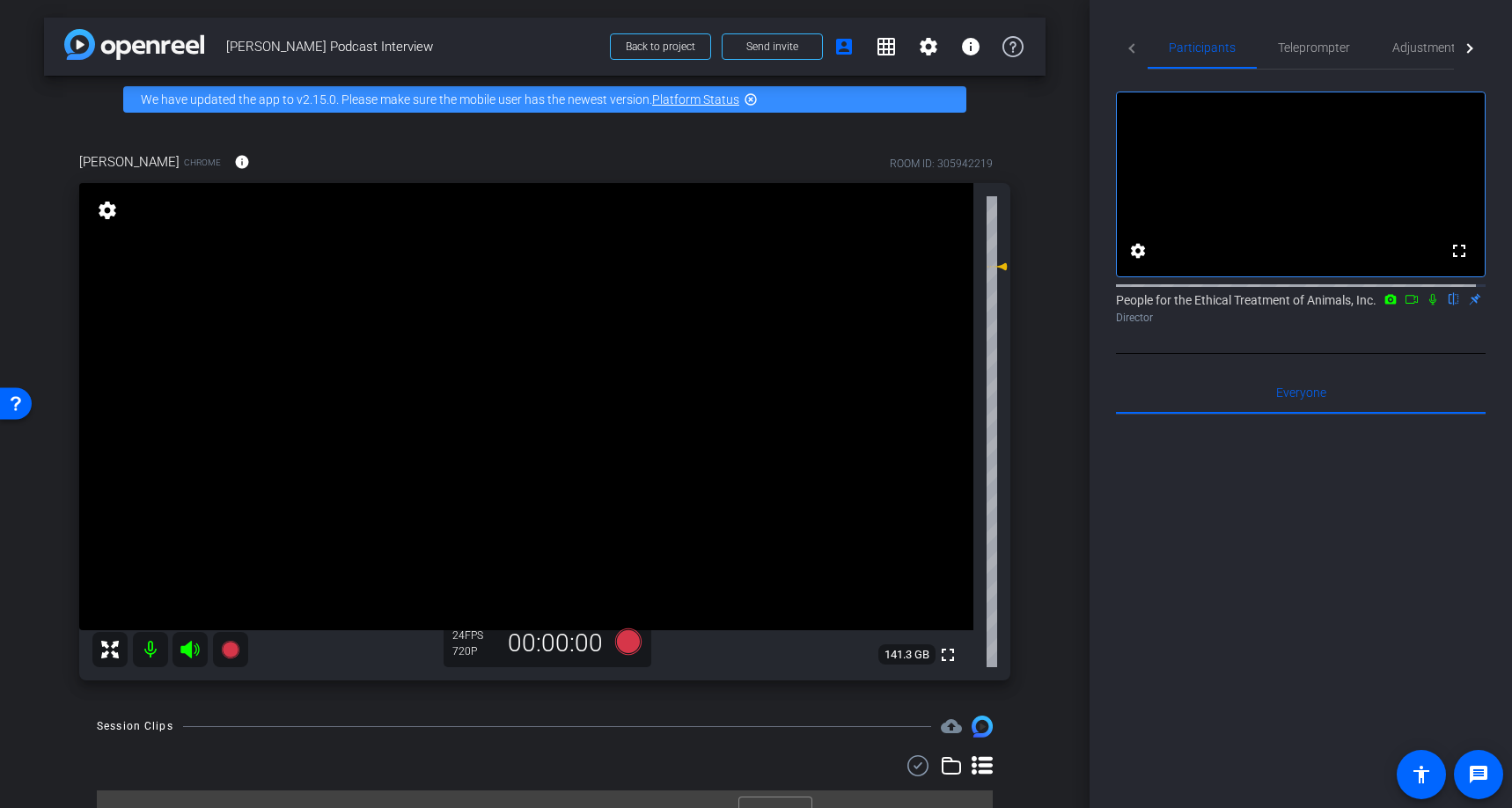
click at [1301, 559] on div at bounding box center [1300, 632] width 370 height 435
click at [1326, 515] on div at bounding box center [1300, 632] width 370 height 435
click at [1300, 630] on div at bounding box center [1300, 632] width 370 height 435
click at [624, 645] on icon at bounding box center [628, 641] width 26 height 26
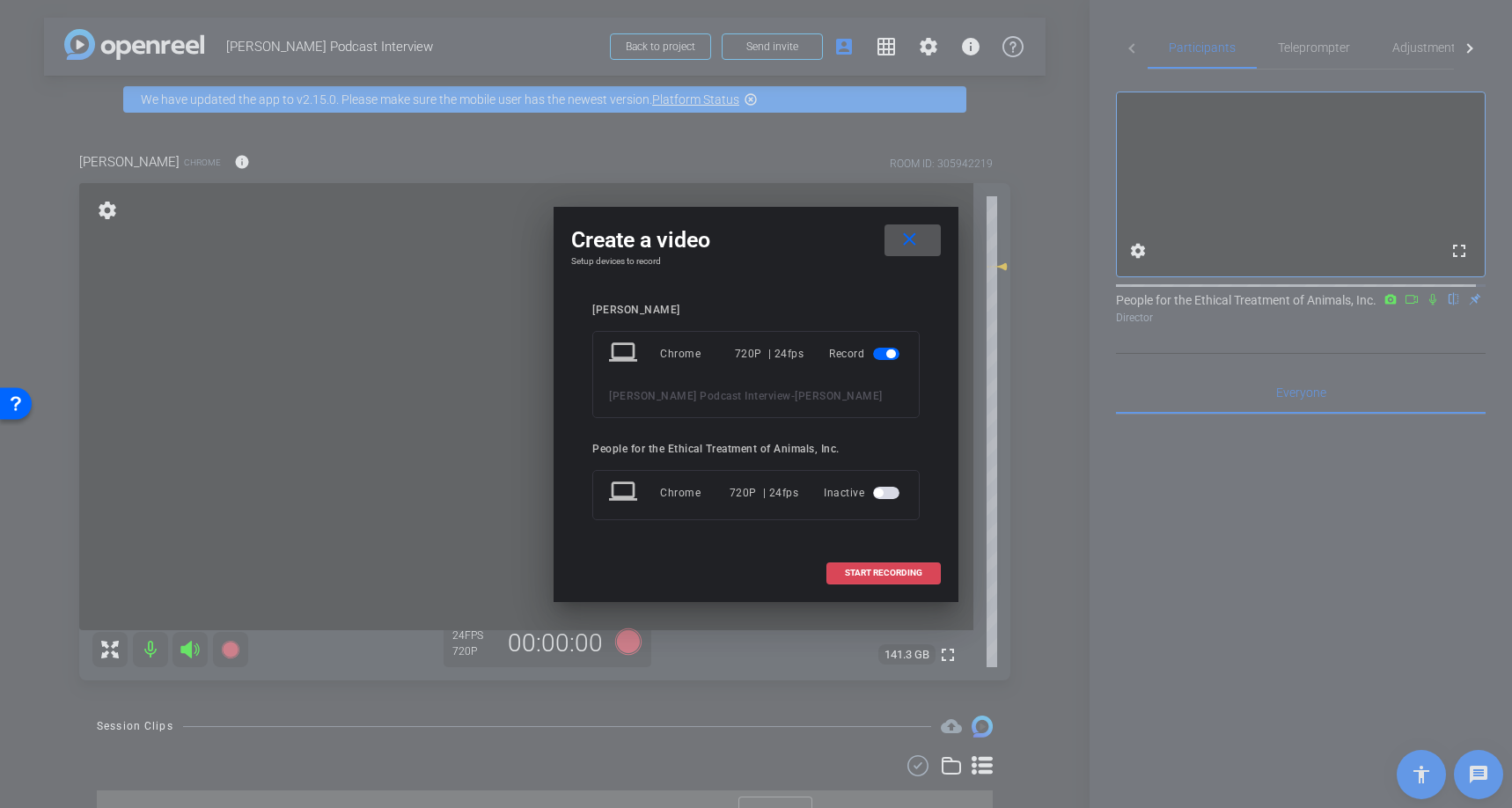
click at [900, 570] on span "START RECORDING" at bounding box center [883, 572] width 77 height 9
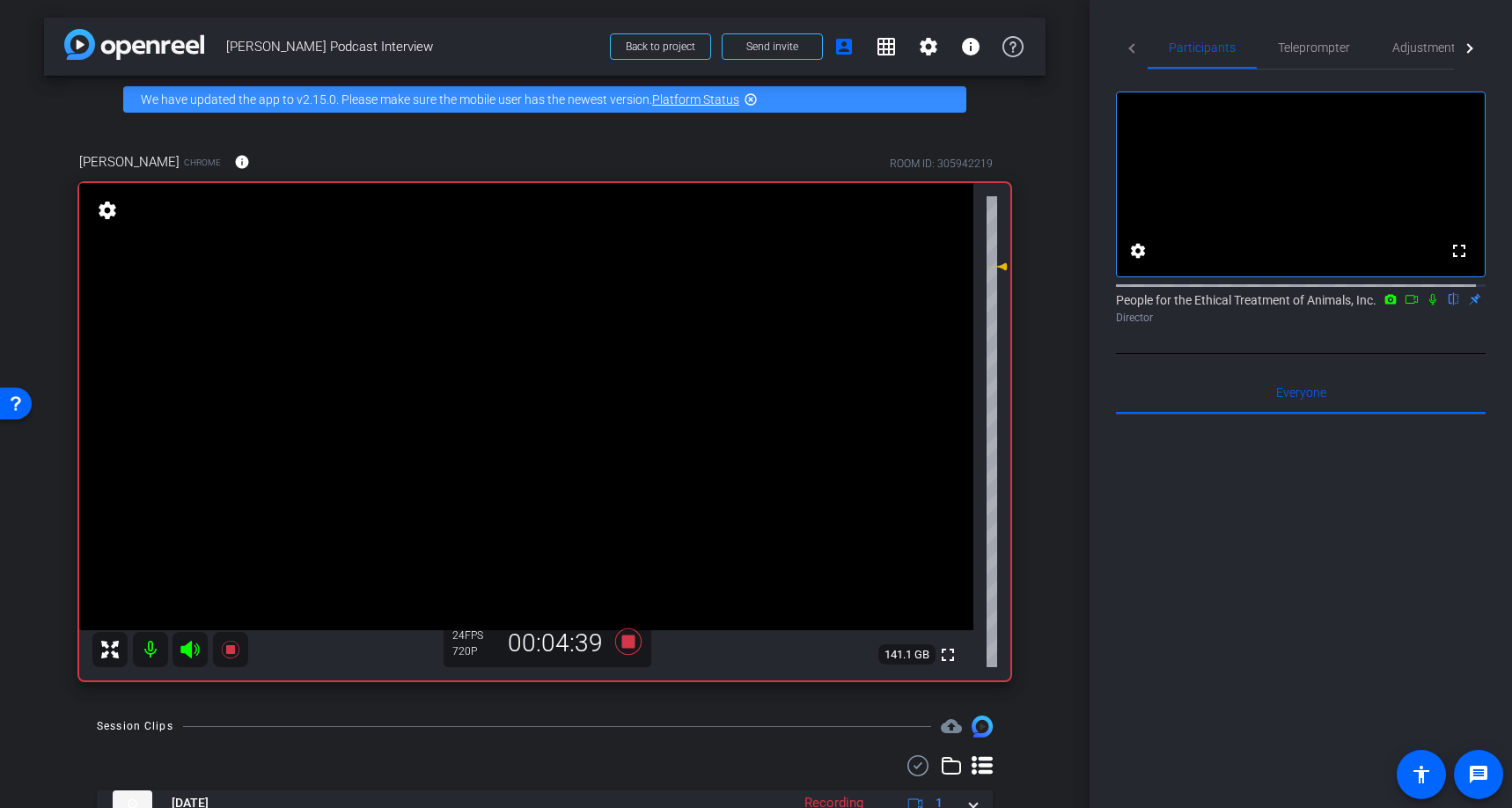
drag, startPoint x: 1420, startPoint y: 313, endPoint x: 1238, endPoint y: 14, distance: 350.0
click at [1426, 305] on icon at bounding box center [1433, 299] width 14 height 13
drag, startPoint x: 1420, startPoint y: 310, endPoint x: 1317, endPoint y: 80, distance: 252.0
click at [1426, 305] on icon at bounding box center [1433, 299] width 14 height 13
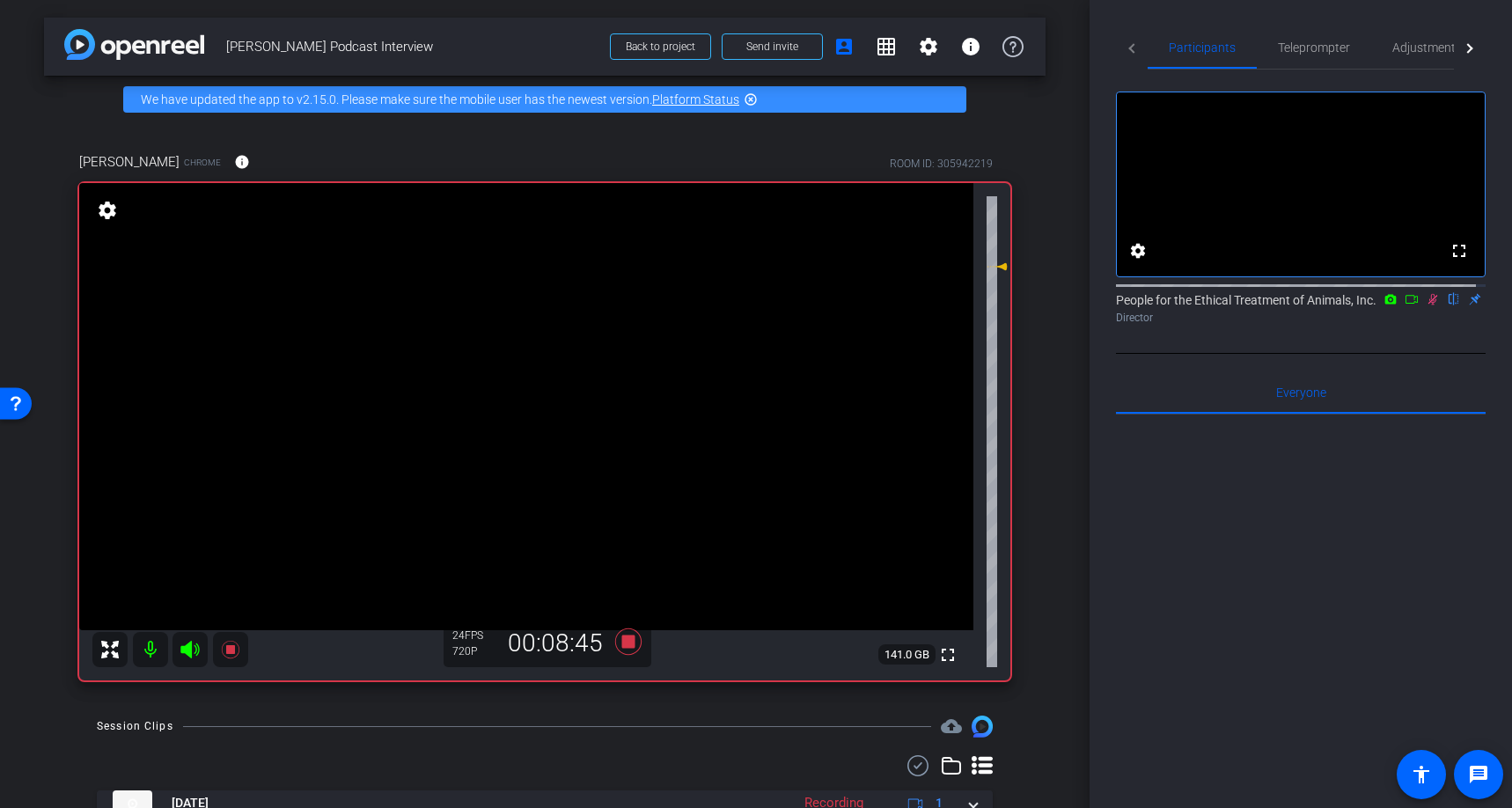
click at [1426, 325] on div "People for the Ethical Treatment of Animals, Inc. flip Director" at bounding box center [1300, 307] width 370 height 34
drag, startPoint x: 1427, startPoint y: 317, endPoint x: 1419, endPoint y: 281, distance: 36.9
click at [1427, 305] on icon at bounding box center [1433, 299] width 14 height 13
click at [627, 651] on icon at bounding box center [628, 641] width 42 height 31
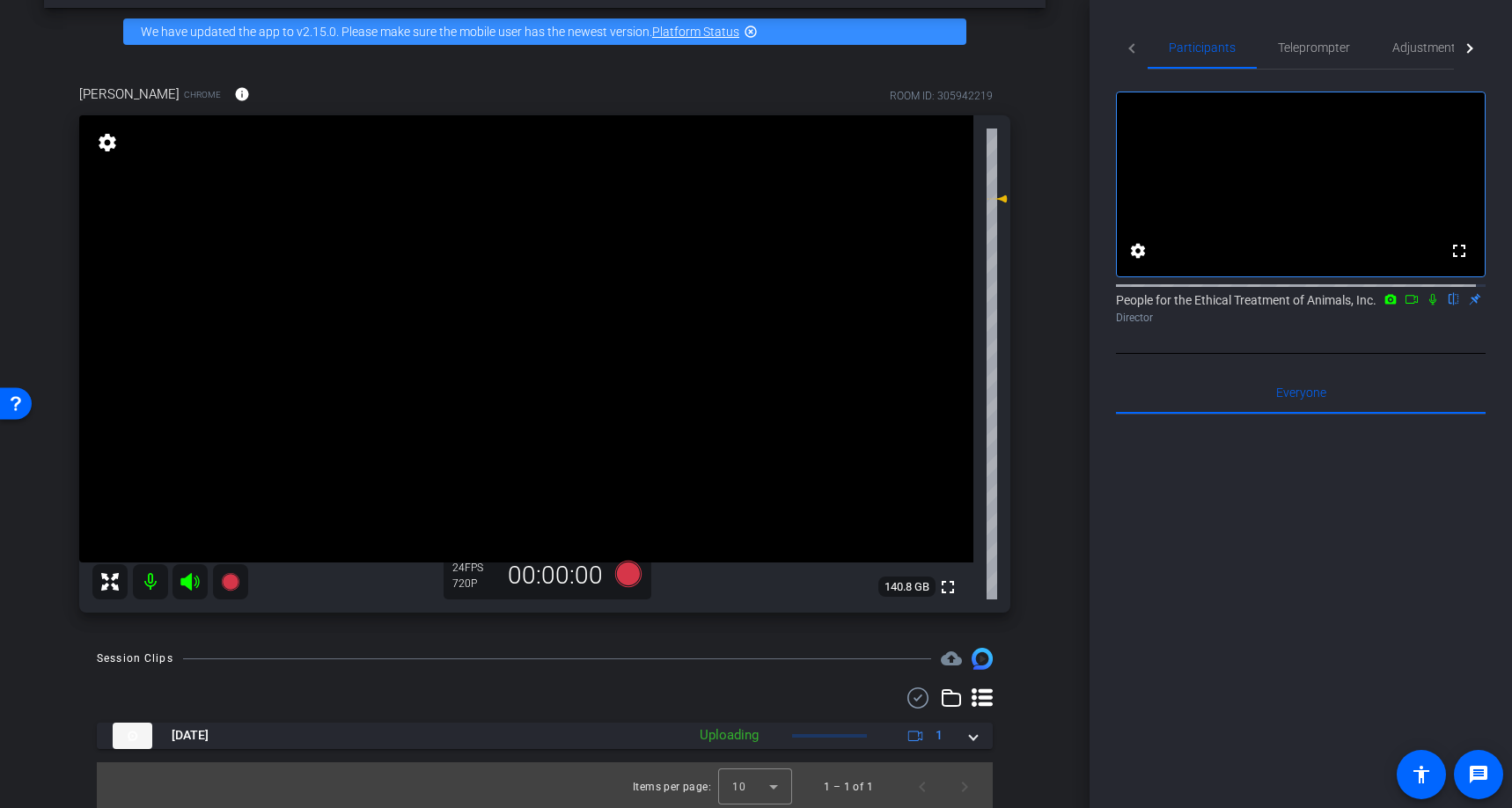
scroll to position [71, 0]
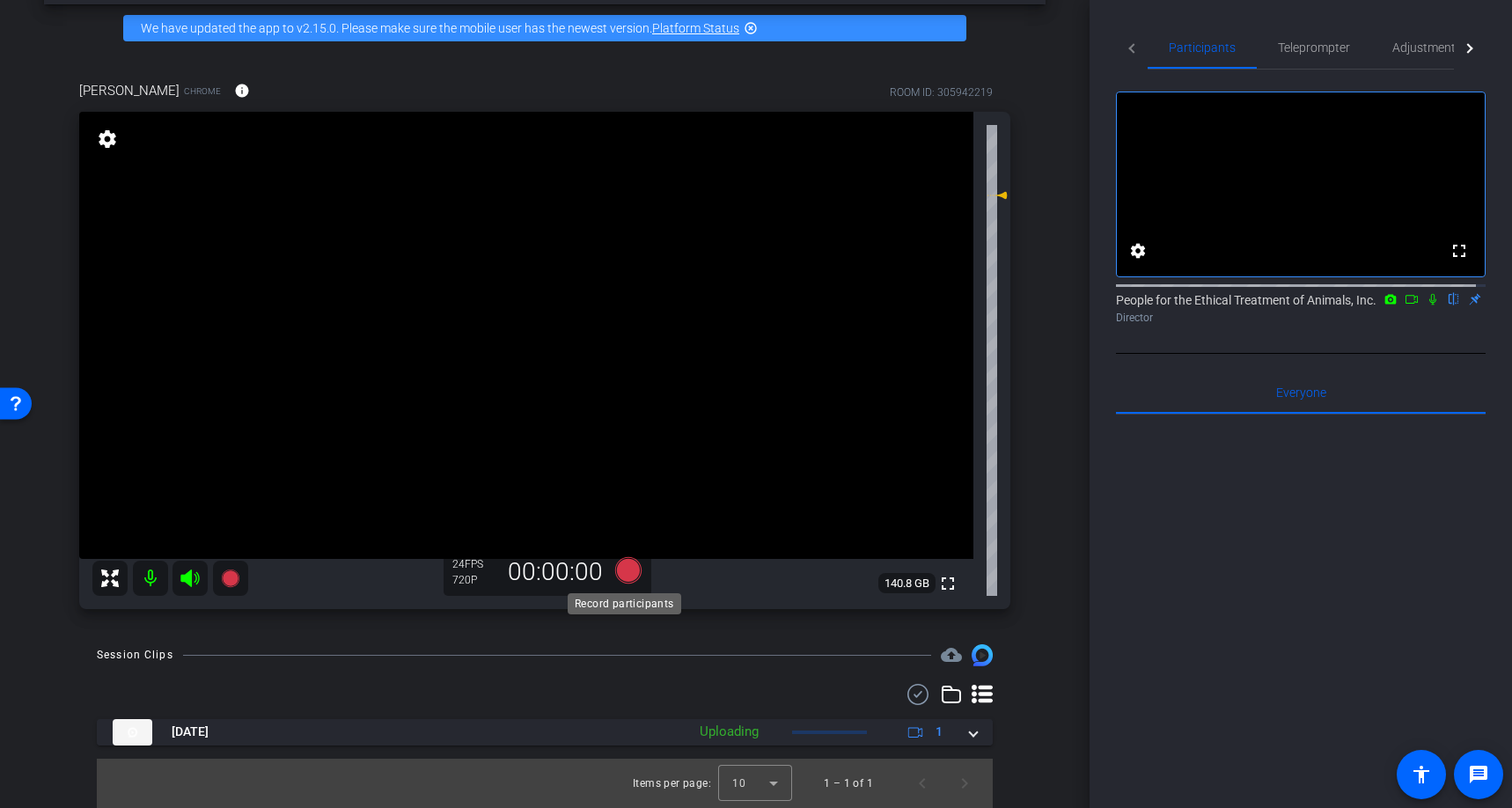
click at [623, 572] on icon at bounding box center [628, 570] width 26 height 26
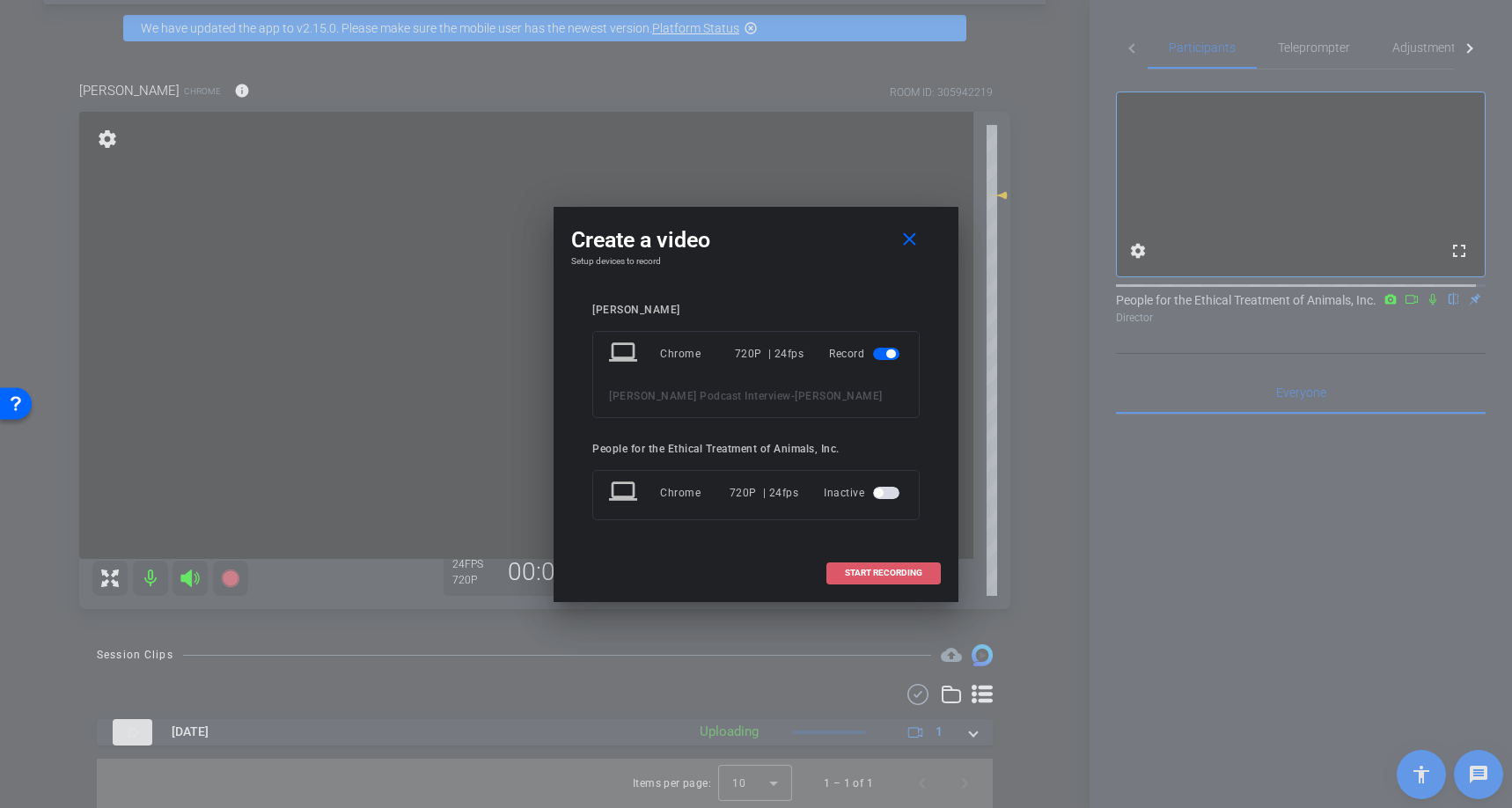
click at [879, 572] on span "START RECORDING" at bounding box center [883, 572] width 77 height 9
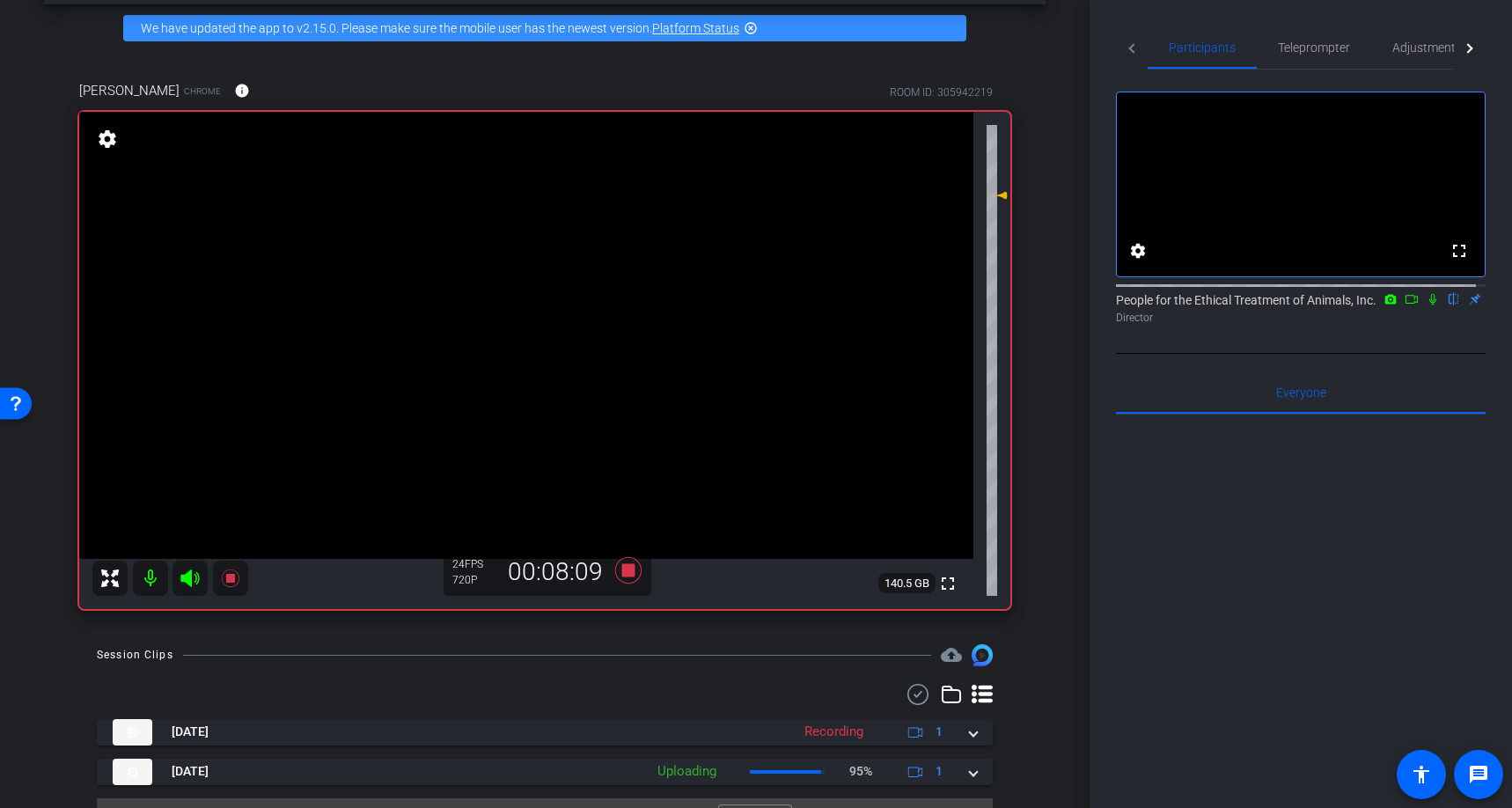
click at [1429, 305] on icon at bounding box center [1432, 300] width 7 height 12
drag, startPoint x: 1417, startPoint y: 319, endPoint x: 1277, endPoint y: 129, distance: 236.0
click at [1426, 305] on icon at bounding box center [1433, 299] width 14 height 13
drag, startPoint x: 1425, startPoint y: 321, endPoint x: 1413, endPoint y: 300, distance: 24.2
click at [1426, 305] on icon at bounding box center [1433, 299] width 14 height 13
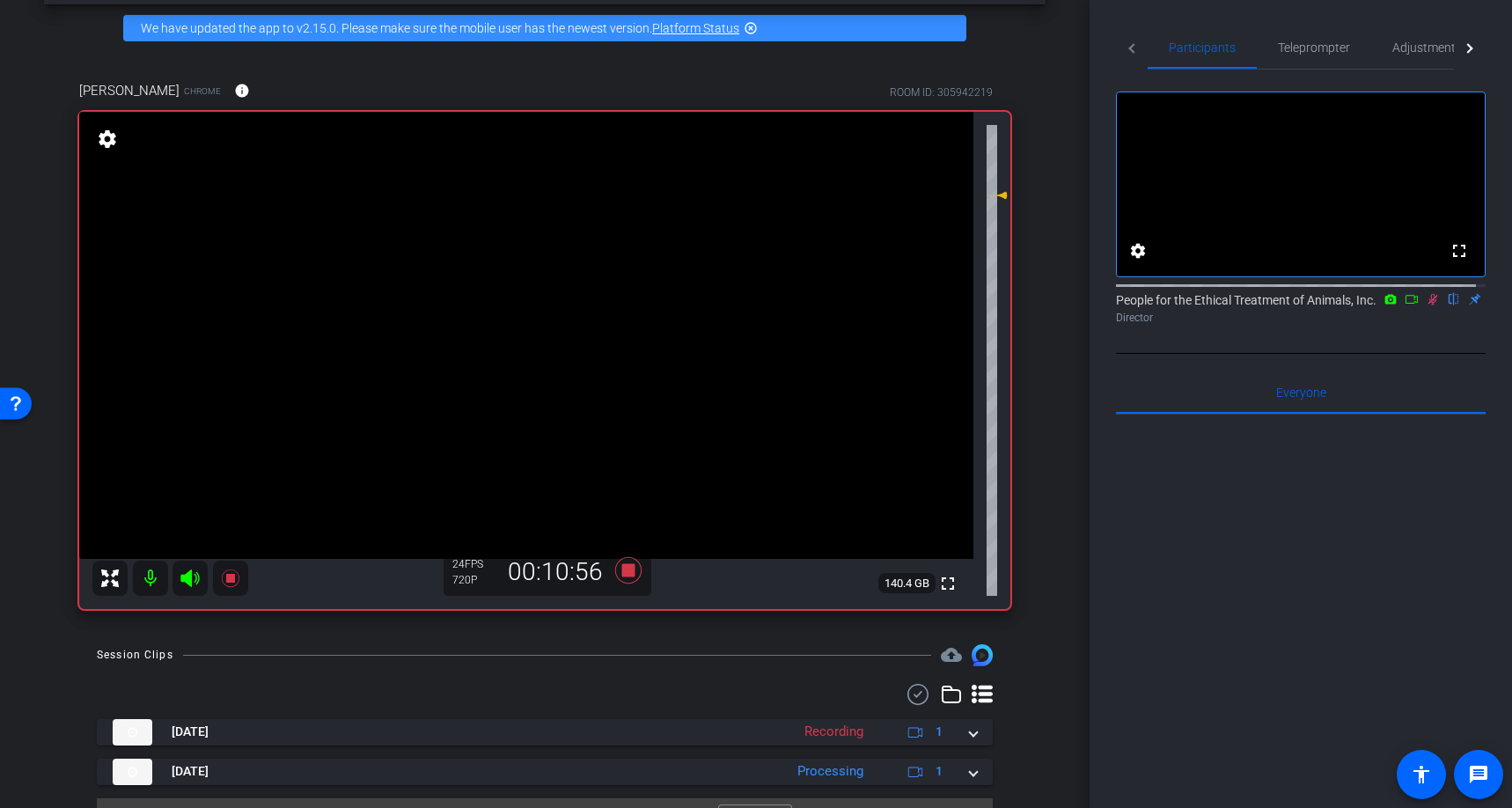
drag, startPoint x: 1422, startPoint y: 318, endPoint x: 1410, endPoint y: 308, distance: 15.6
click at [1426, 305] on icon at bounding box center [1433, 299] width 14 height 13
click at [622, 574] on icon at bounding box center [628, 570] width 26 height 26
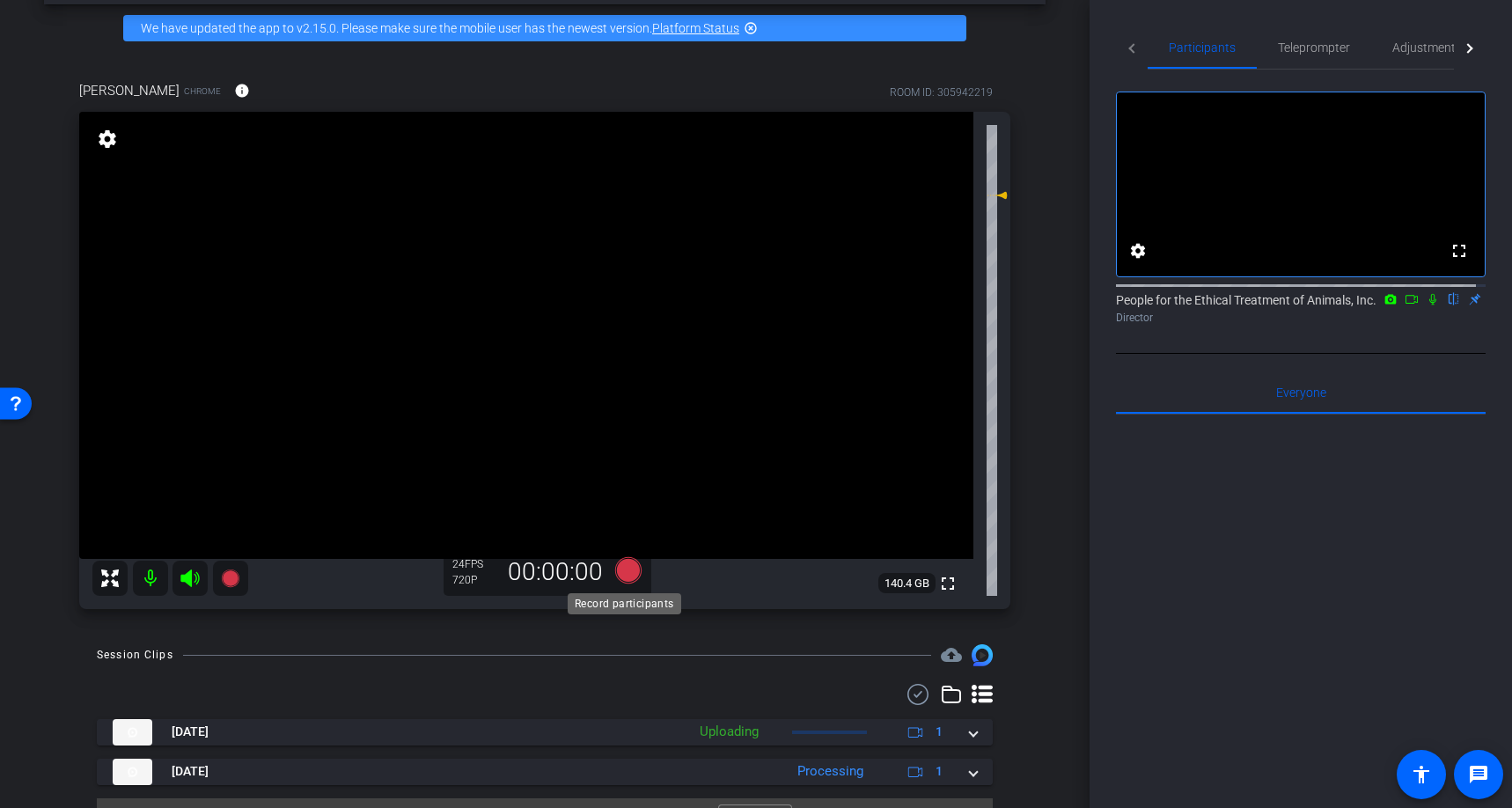
click at [624, 573] on icon at bounding box center [628, 570] width 26 height 26
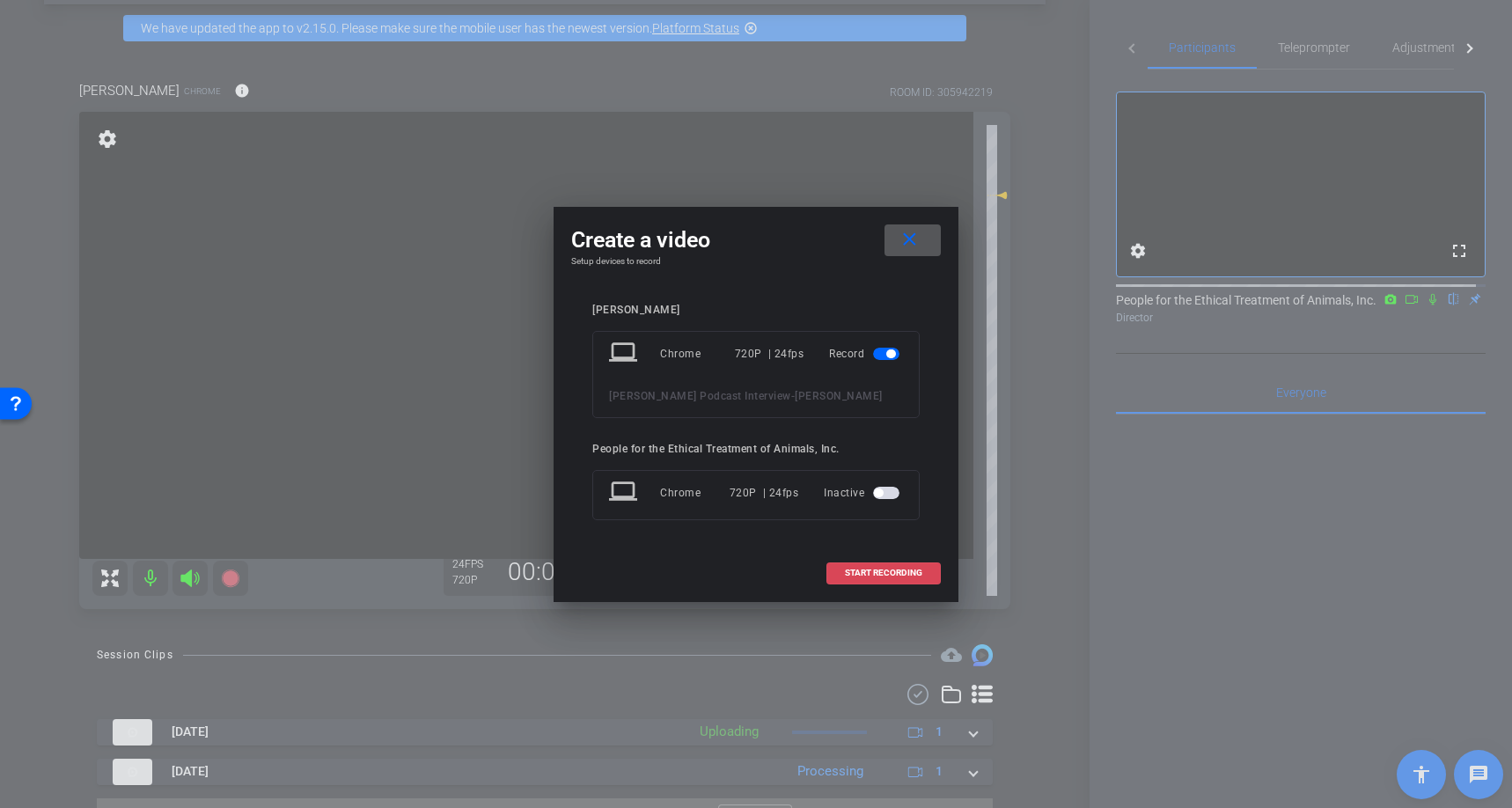
click at [873, 572] on span "START RECORDING" at bounding box center [883, 572] width 77 height 9
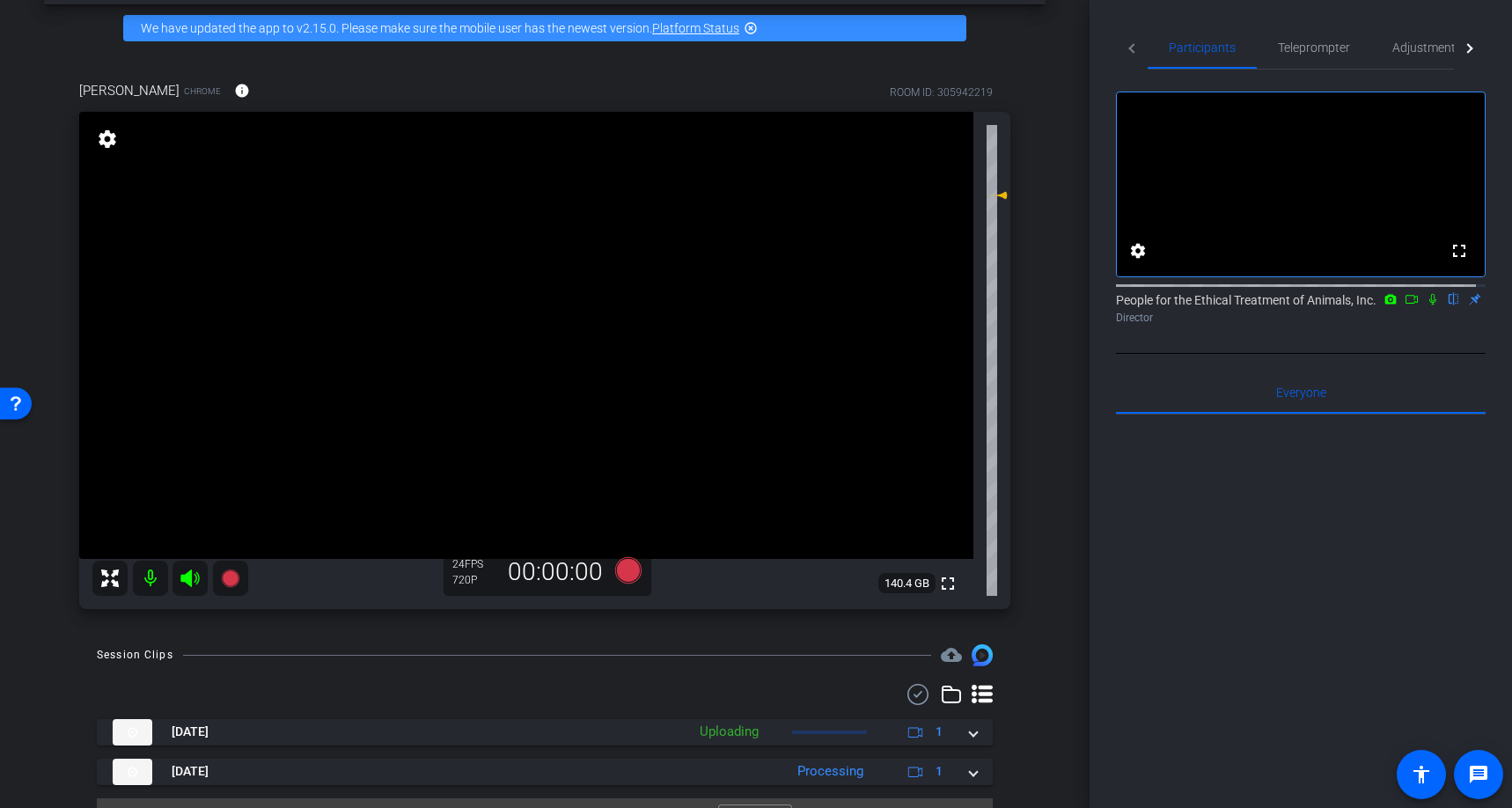
click at [1050, 528] on div "arrow_back [PERSON_NAME] Podcast Interview Back to project Send invite account_…" at bounding box center [545, 333] width 1089 height 808
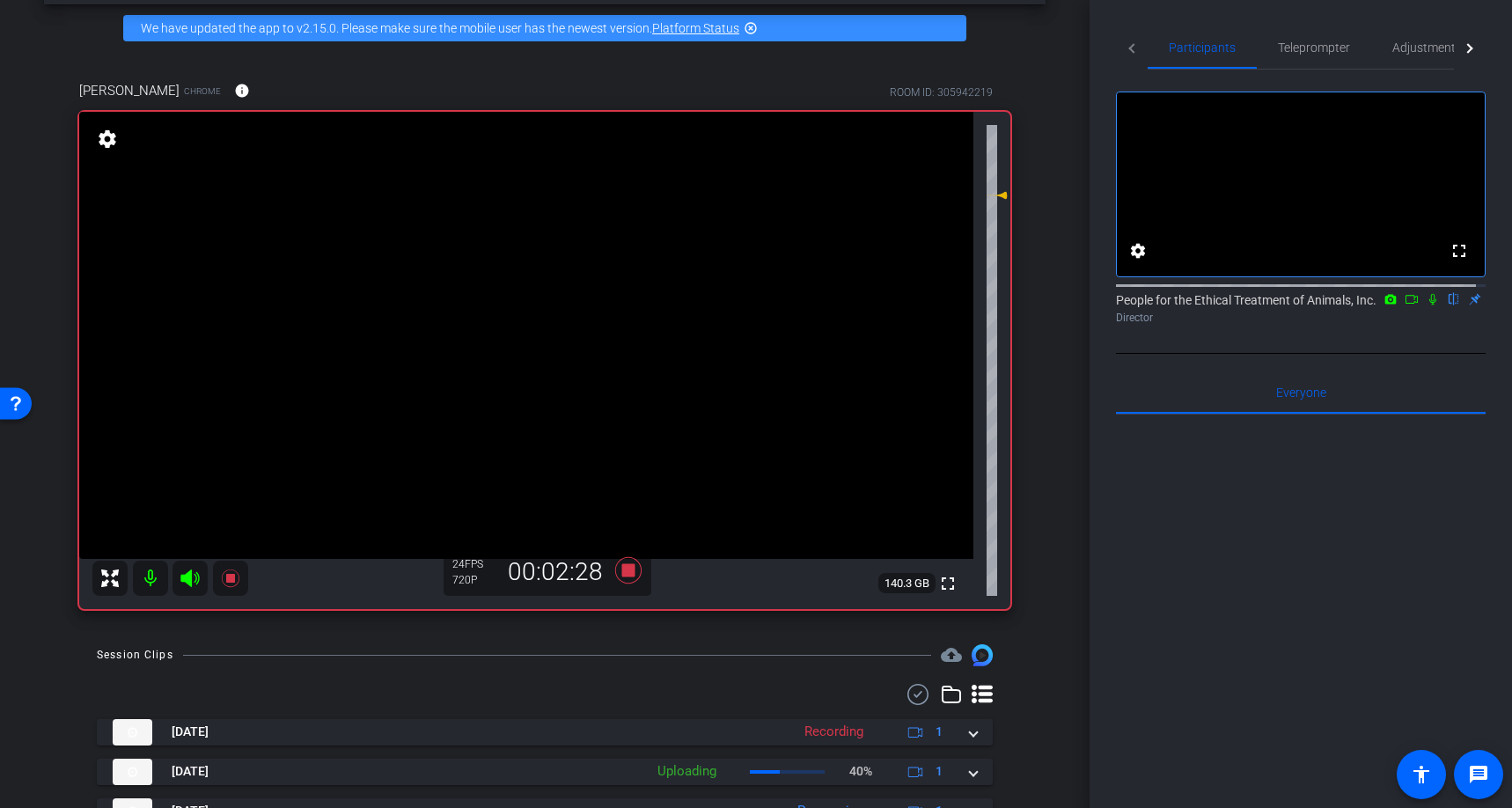
click at [1426, 305] on icon at bounding box center [1433, 299] width 14 height 13
click at [624, 570] on icon at bounding box center [628, 570] width 26 height 26
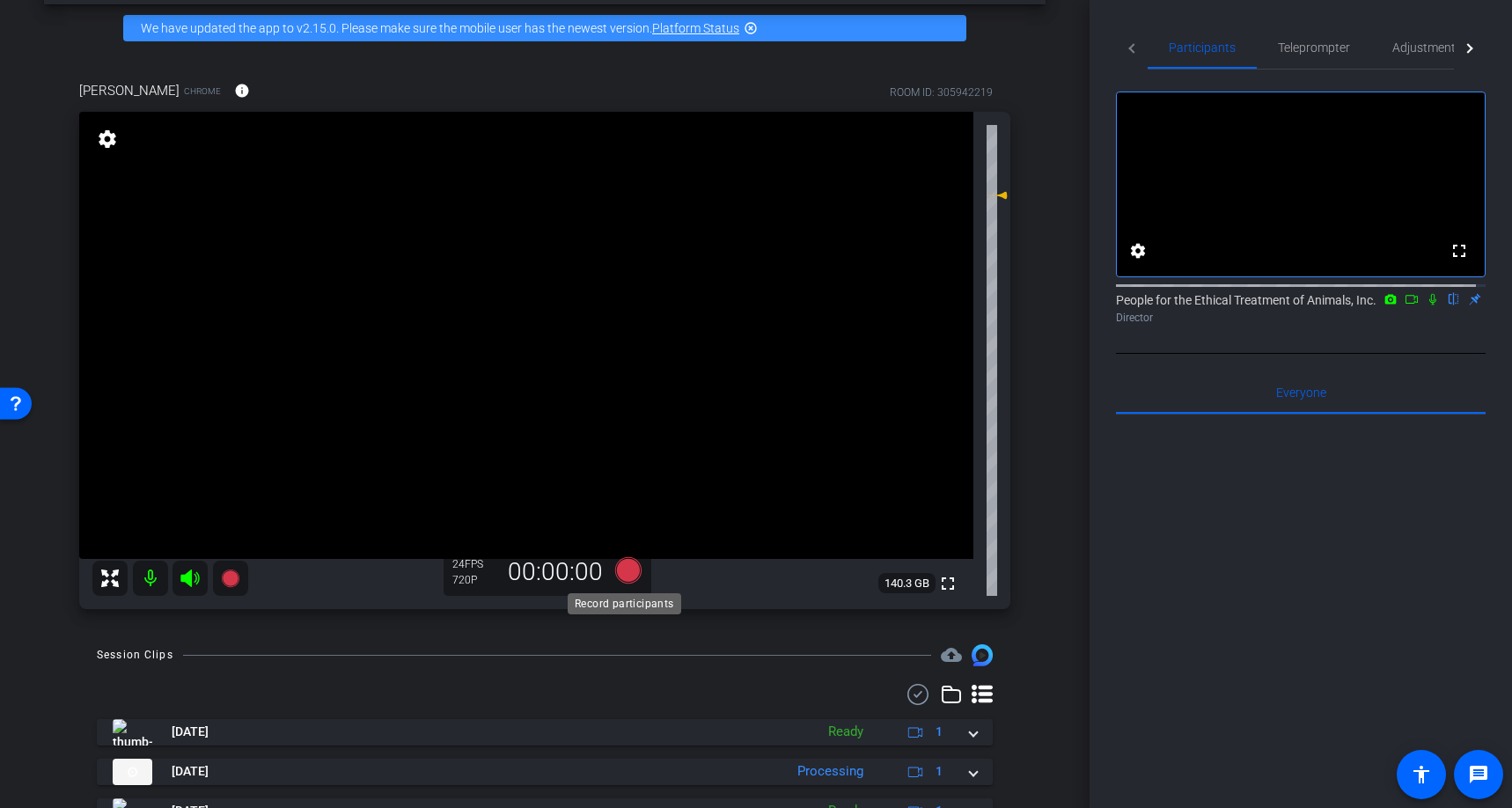
click at [631, 570] on icon at bounding box center [628, 570] width 26 height 26
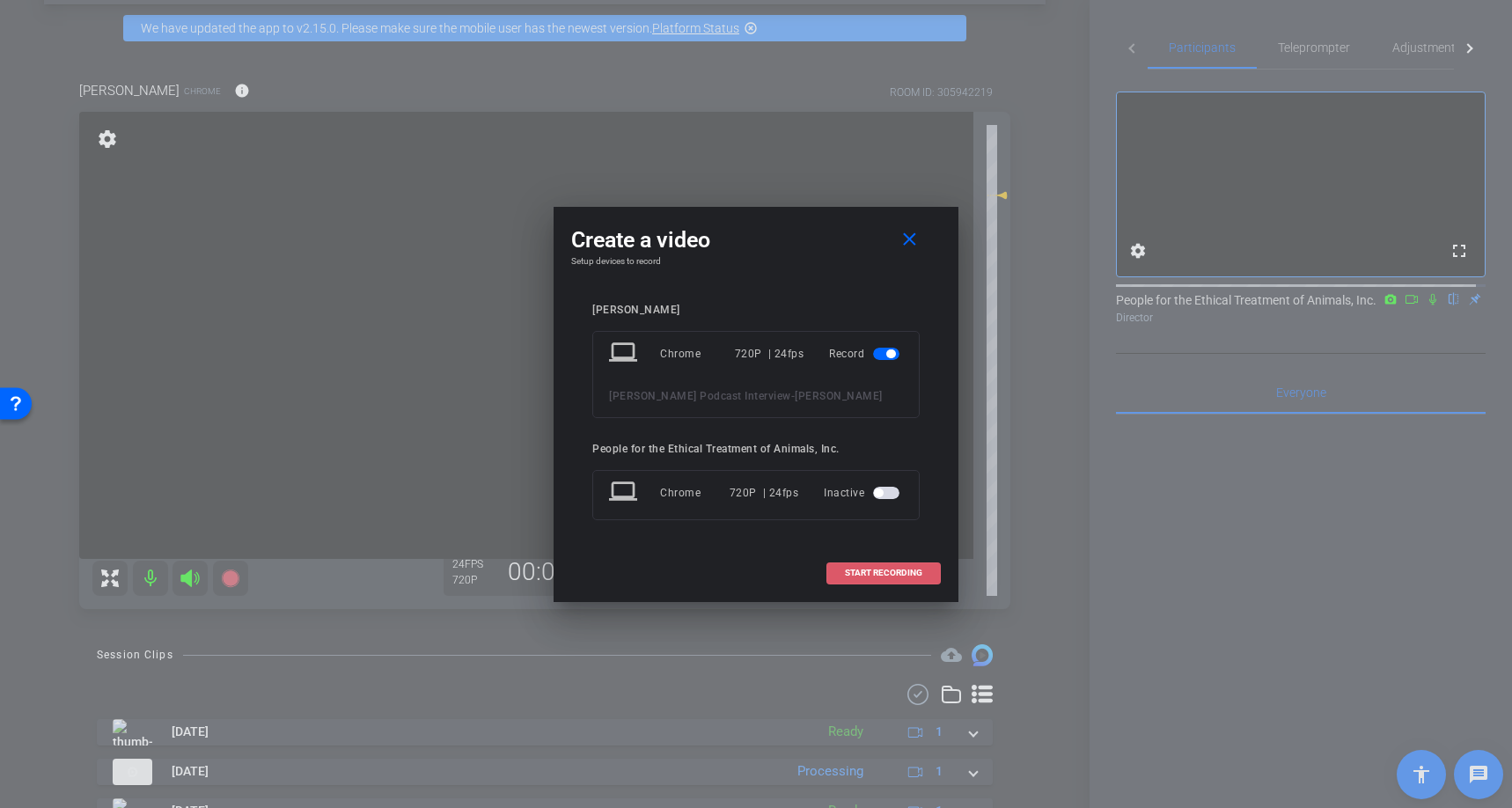
click at [903, 582] on span at bounding box center [883, 572] width 112 height 42
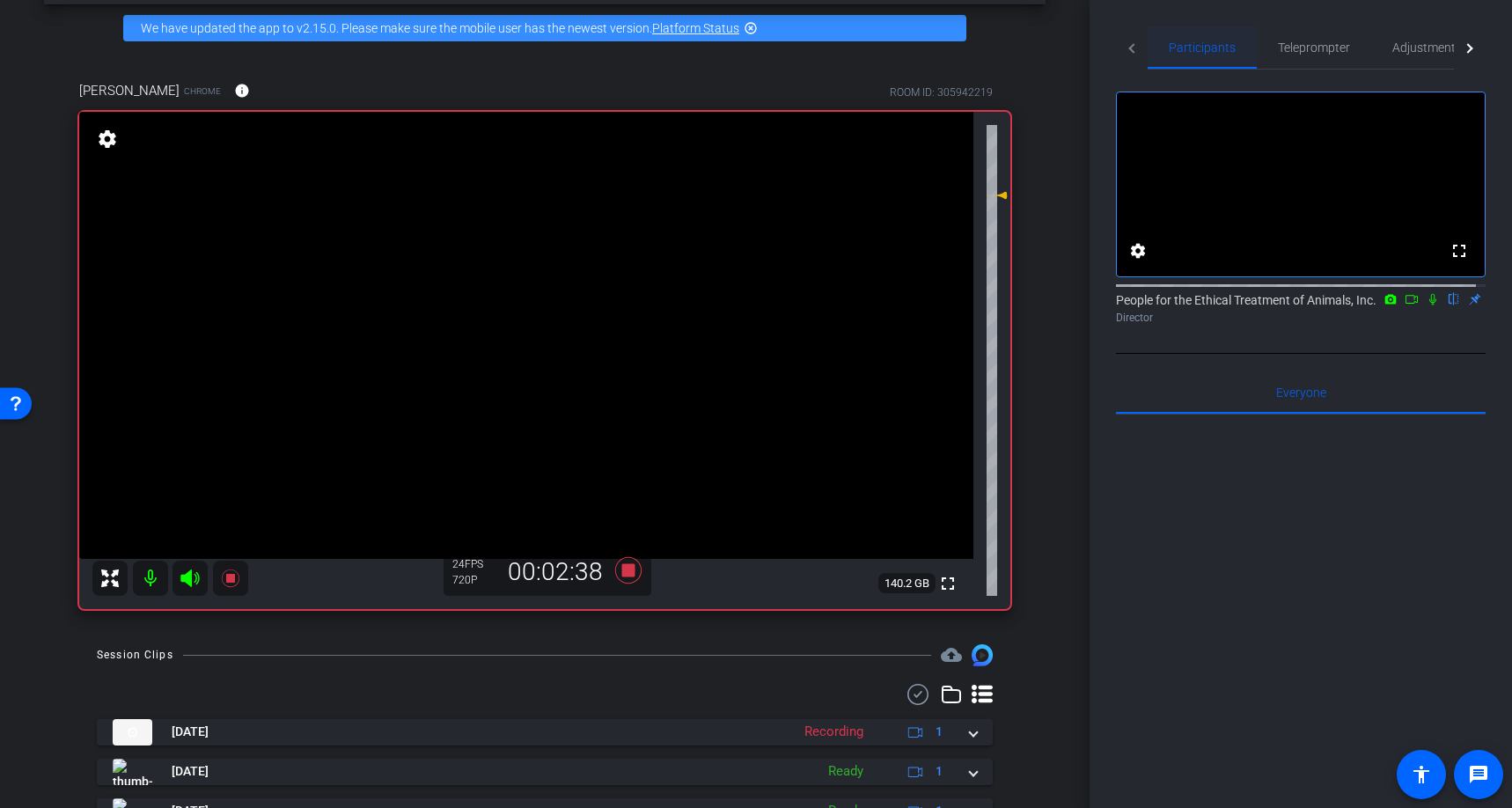
drag, startPoint x: 1425, startPoint y: 312, endPoint x: 1197, endPoint y: 40, distance: 354.9
click at [1426, 305] on icon at bounding box center [1433, 299] width 14 height 13
drag, startPoint x: 1423, startPoint y: 320, endPoint x: 1165, endPoint y: 20, distance: 395.7
click at [1429, 305] on icon at bounding box center [1432, 300] width 7 height 12
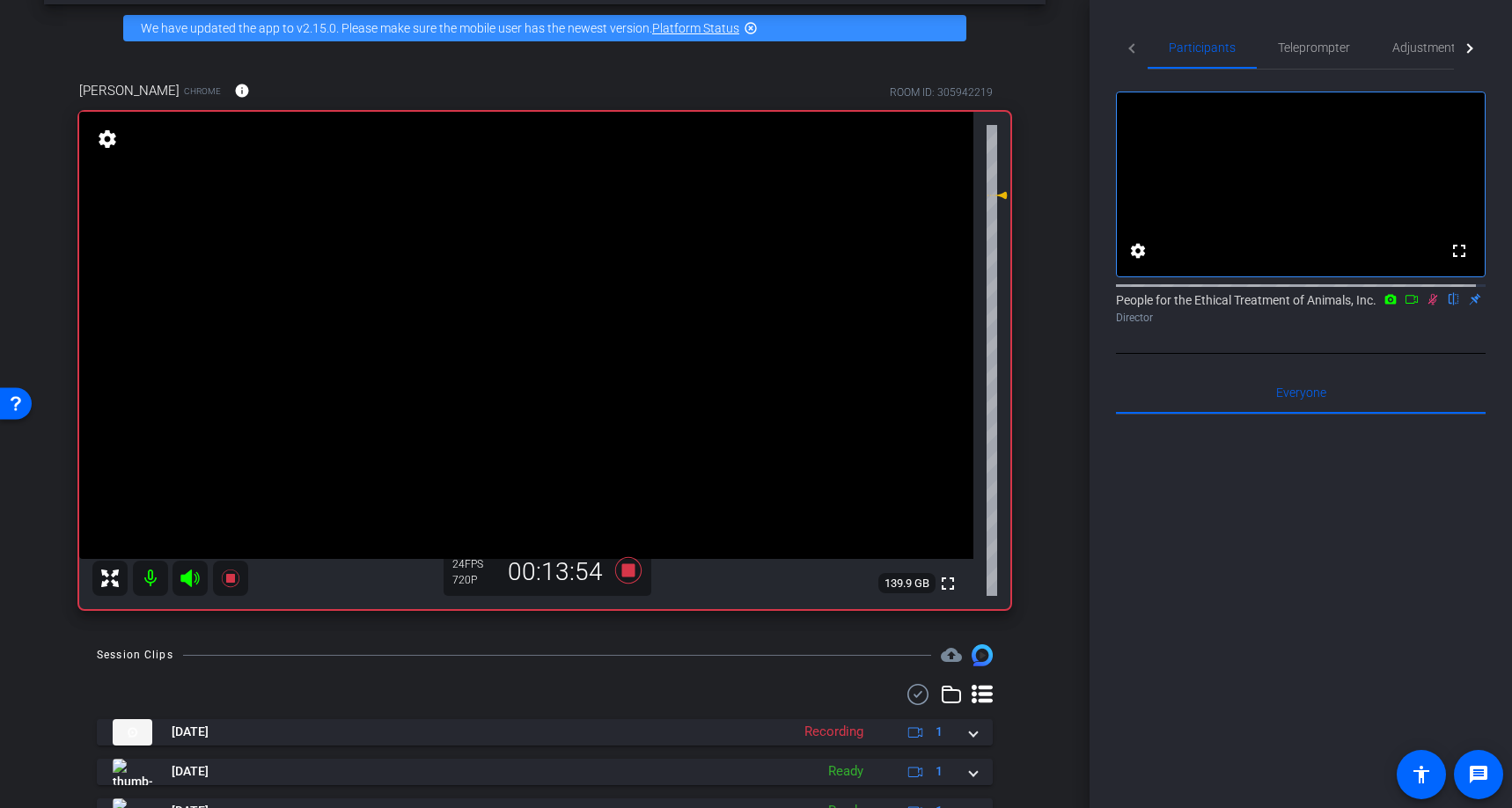
click at [1426, 305] on icon at bounding box center [1433, 299] width 14 height 13
click at [1422, 307] on mat-icon at bounding box center [1433, 299] width 21 height 16
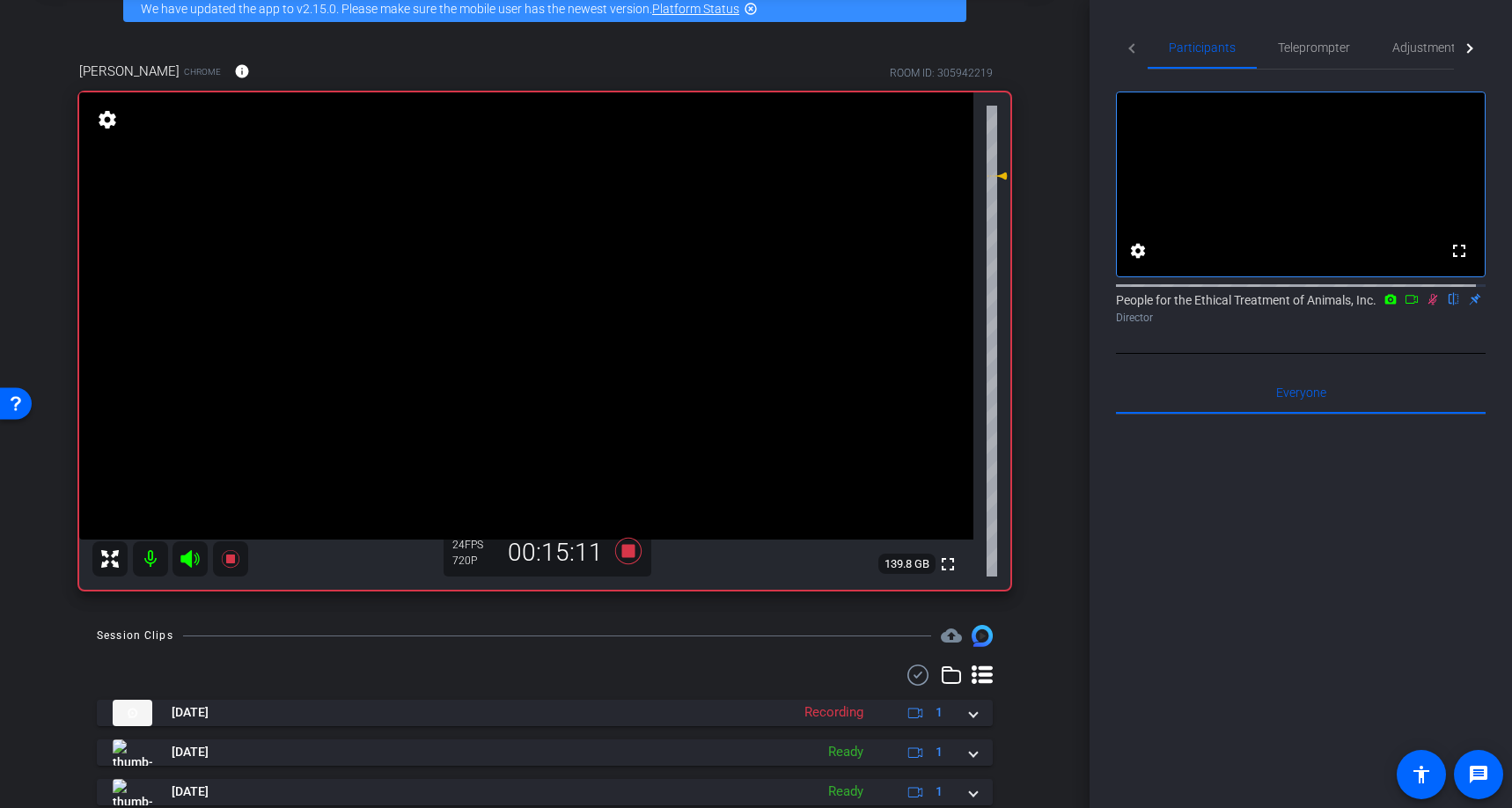
scroll to position [0, 0]
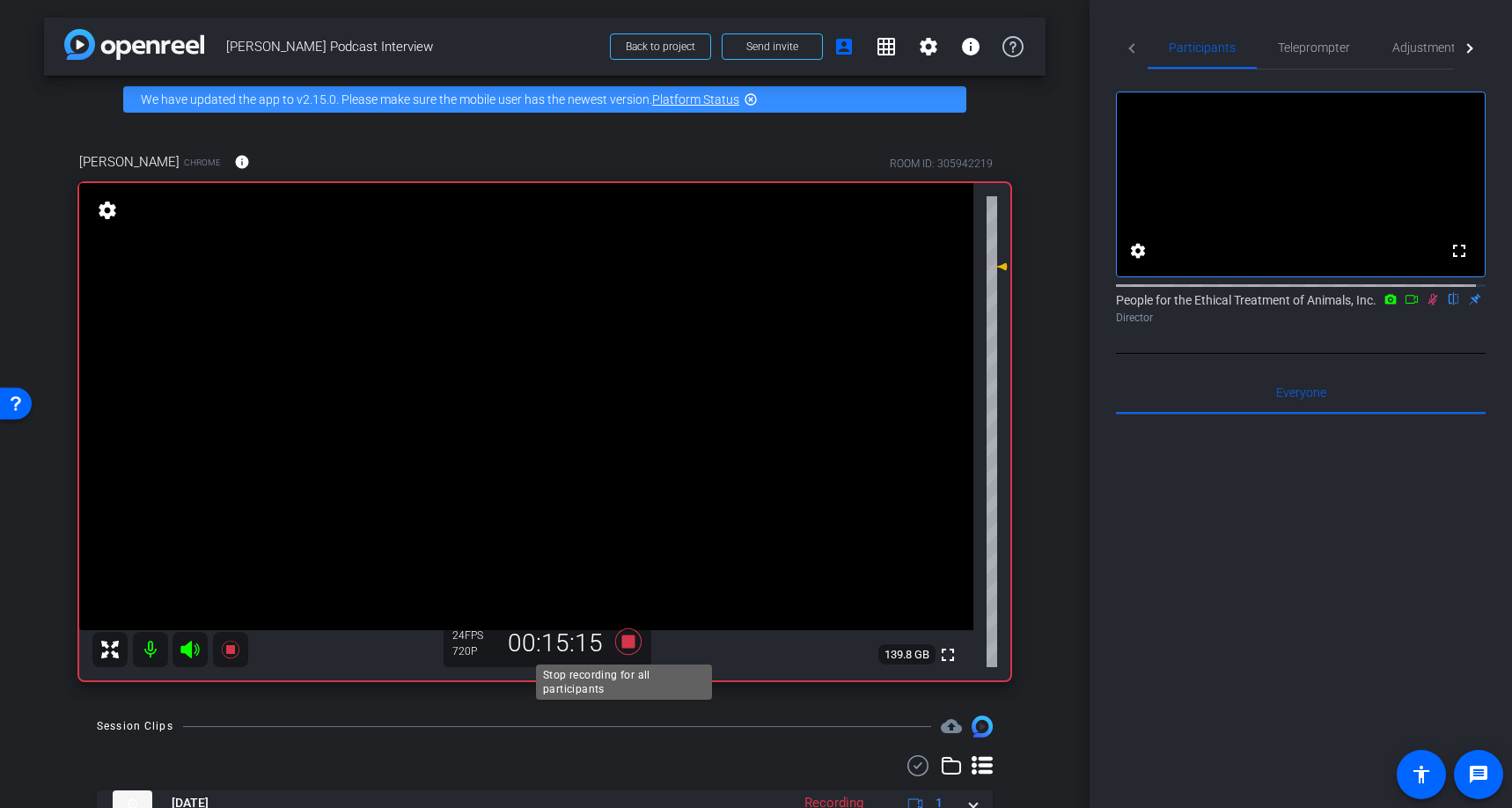
click at [625, 645] on icon at bounding box center [628, 641] width 26 height 26
click at [1426, 305] on icon at bounding box center [1433, 299] width 14 height 13
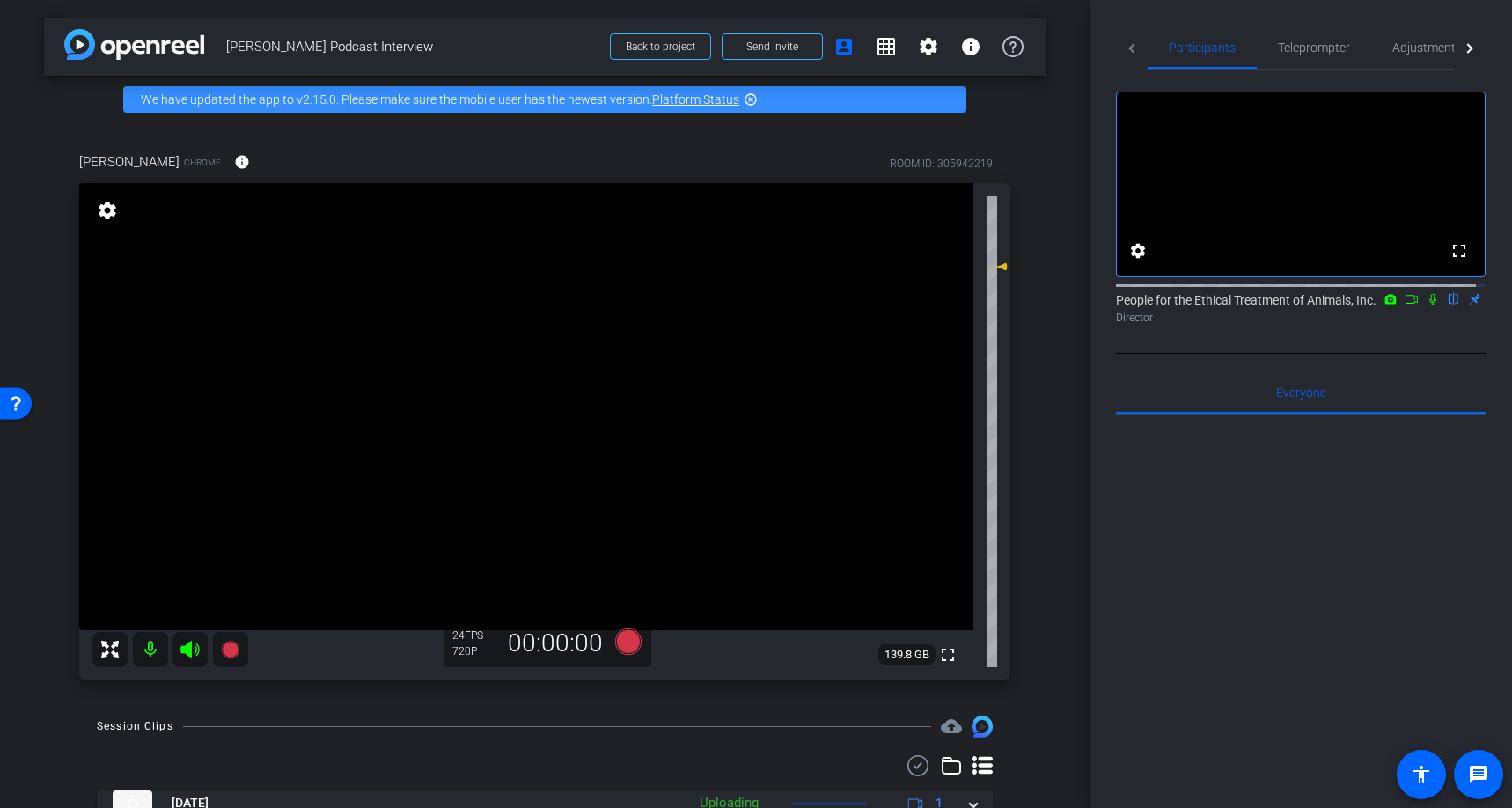
scroll to position [190, 0]
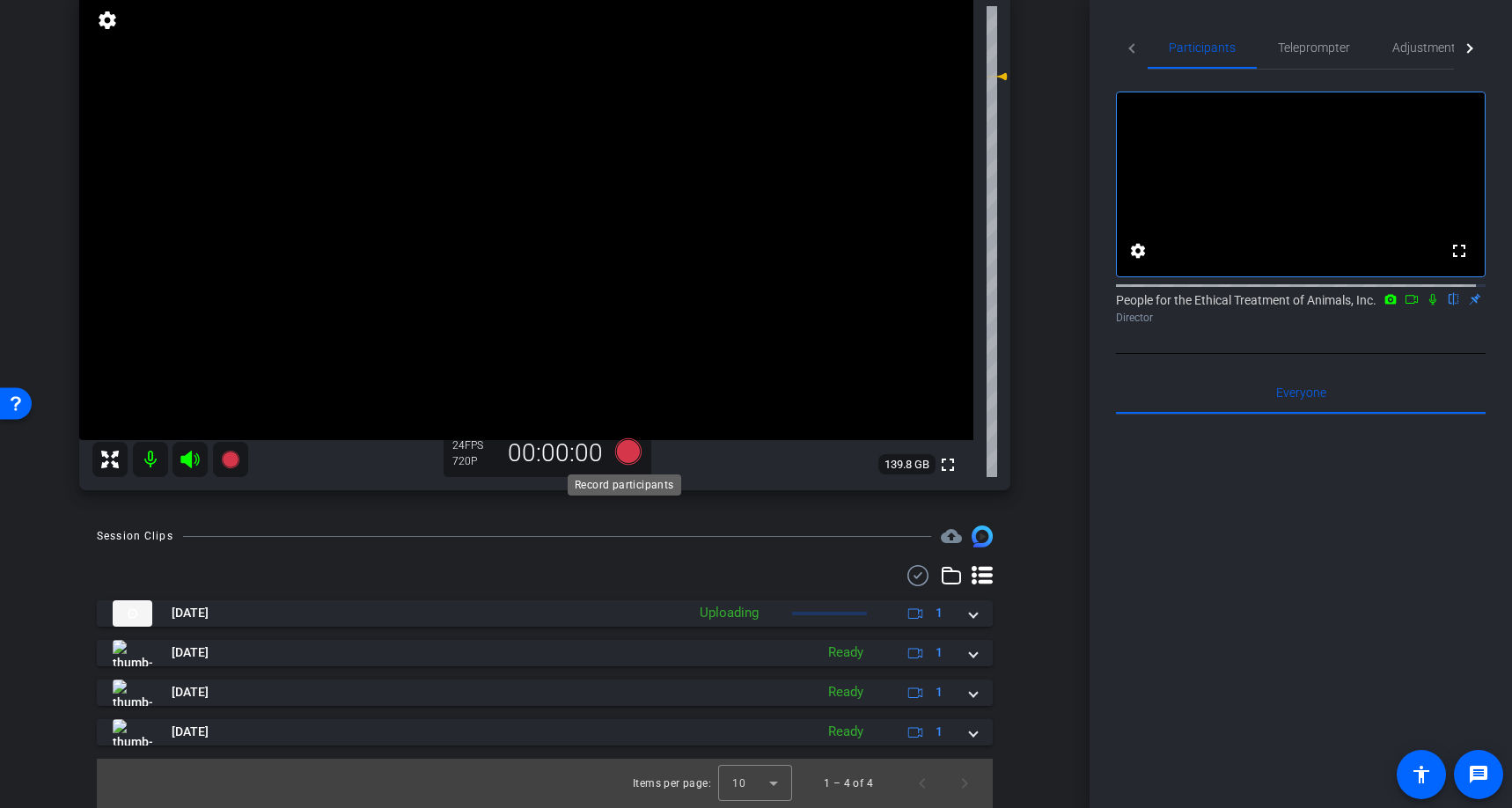
click at [622, 448] on icon at bounding box center [628, 451] width 26 height 26
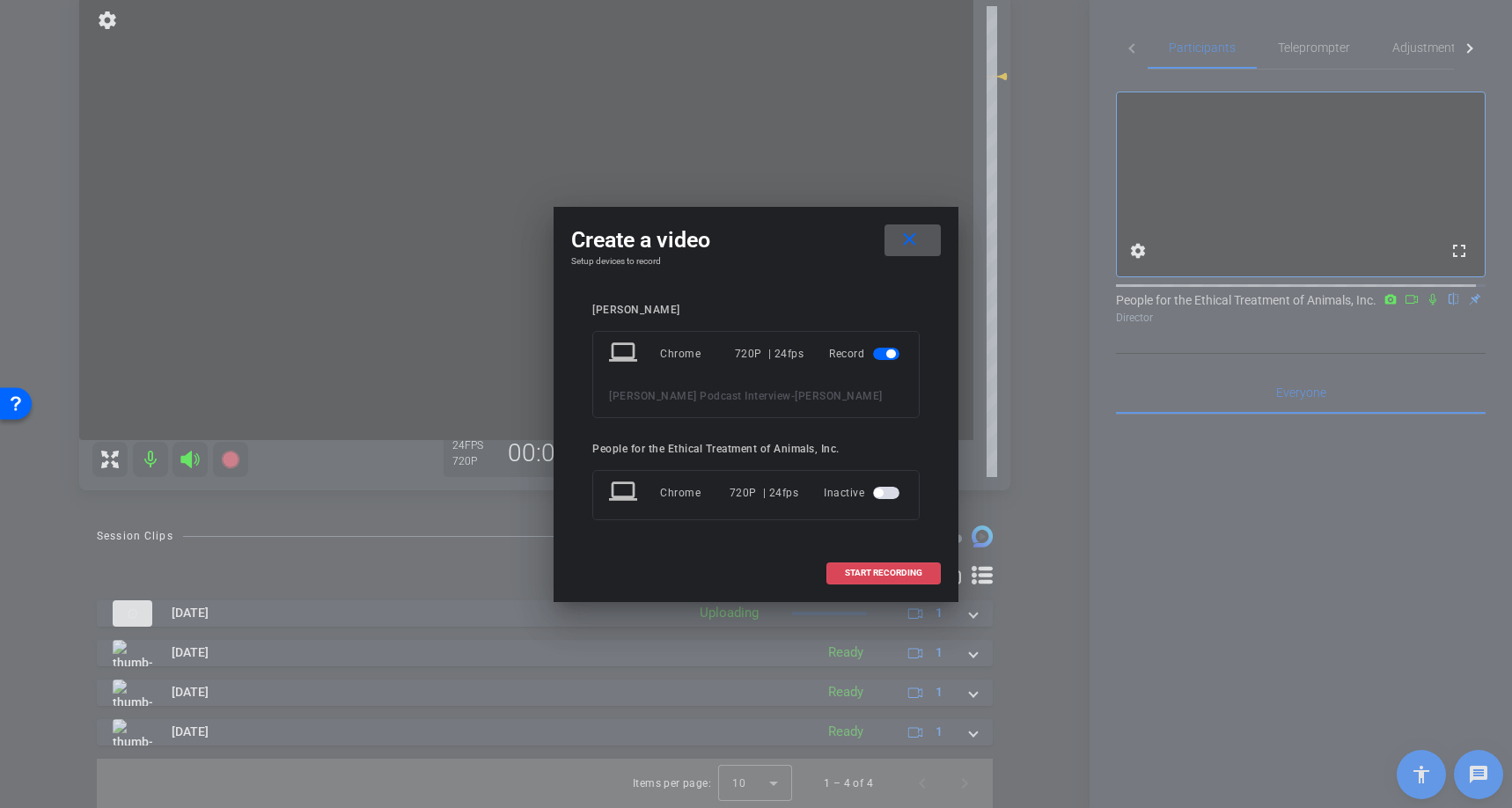
click at [896, 569] on span "START RECORDING" at bounding box center [883, 572] width 77 height 9
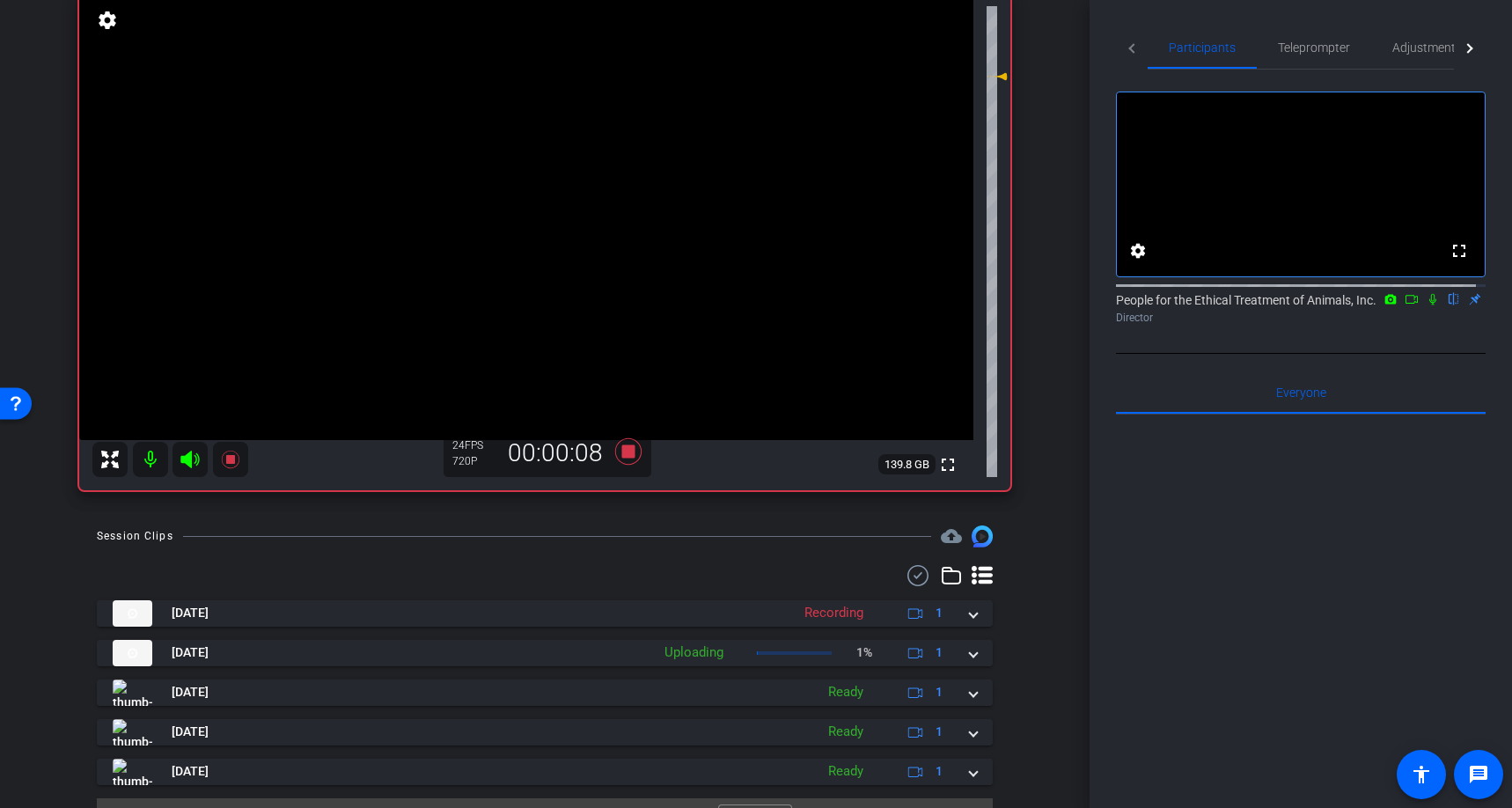
click at [1427, 305] on icon at bounding box center [1433, 299] width 14 height 13
click at [1426, 305] on icon at bounding box center [1433, 299] width 14 height 13
click at [631, 449] on icon at bounding box center [628, 451] width 42 height 31
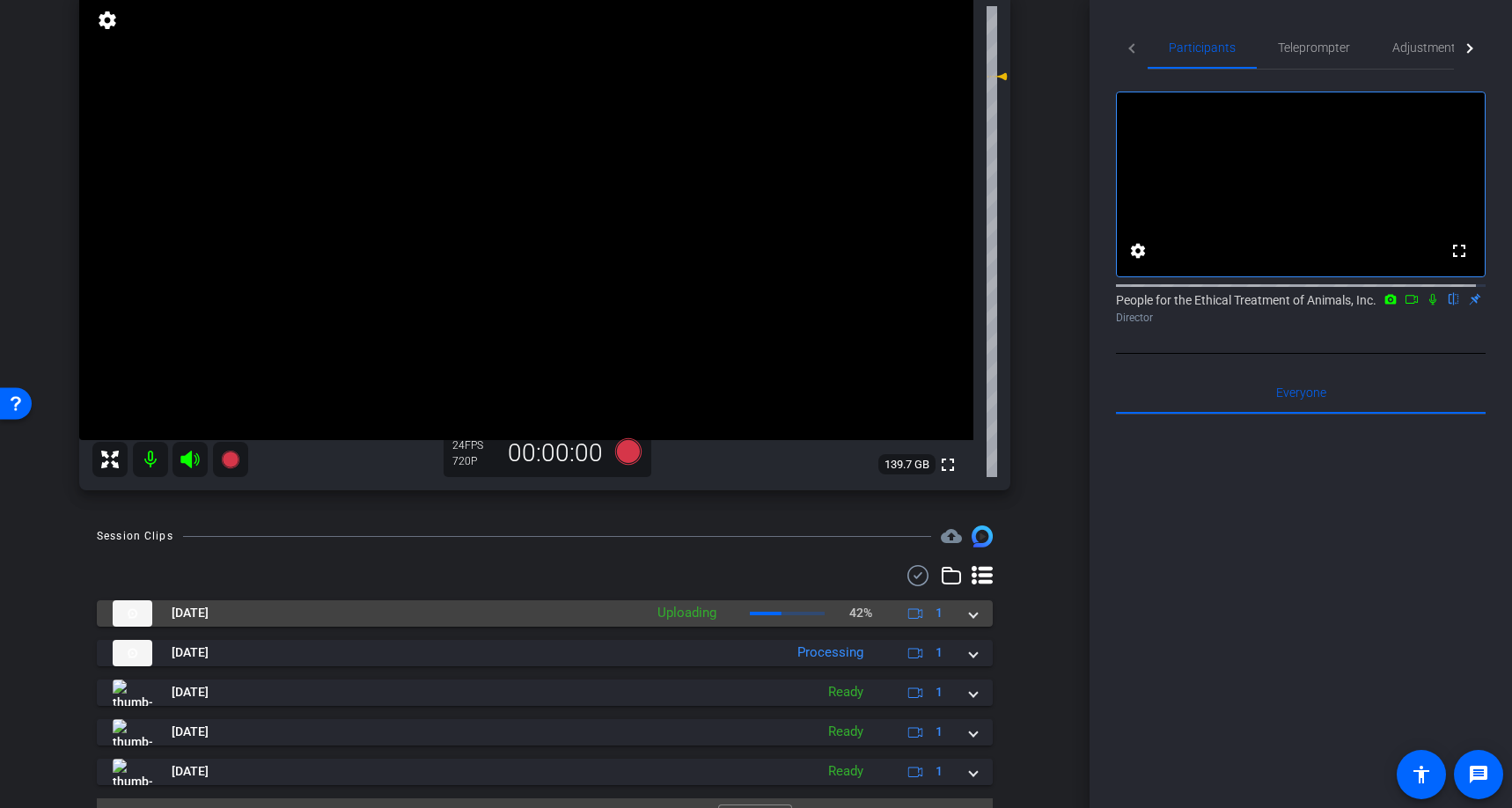
click at [793, 613] on div at bounding box center [787, 614] width 75 height 4
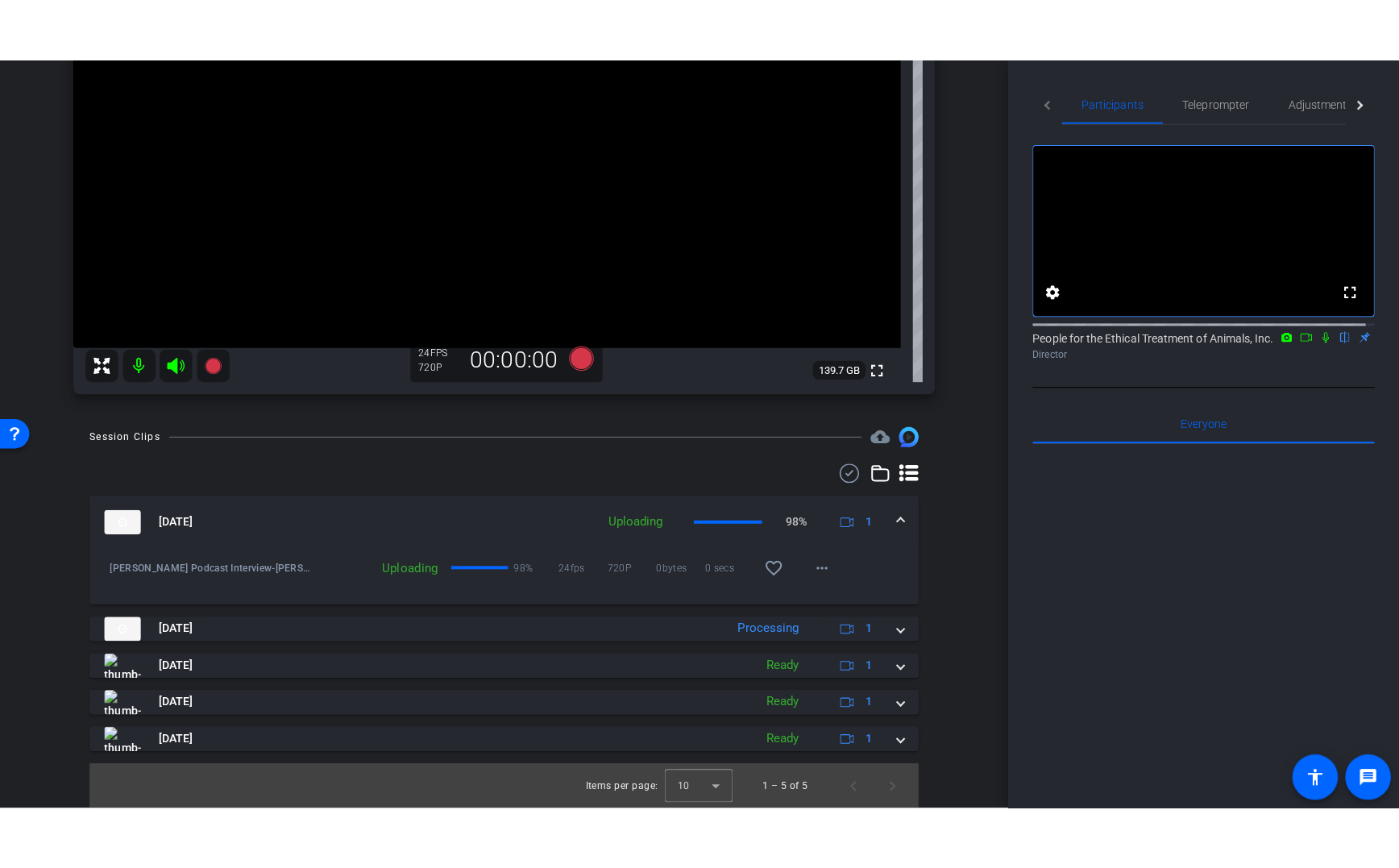
scroll to position [293, 0]
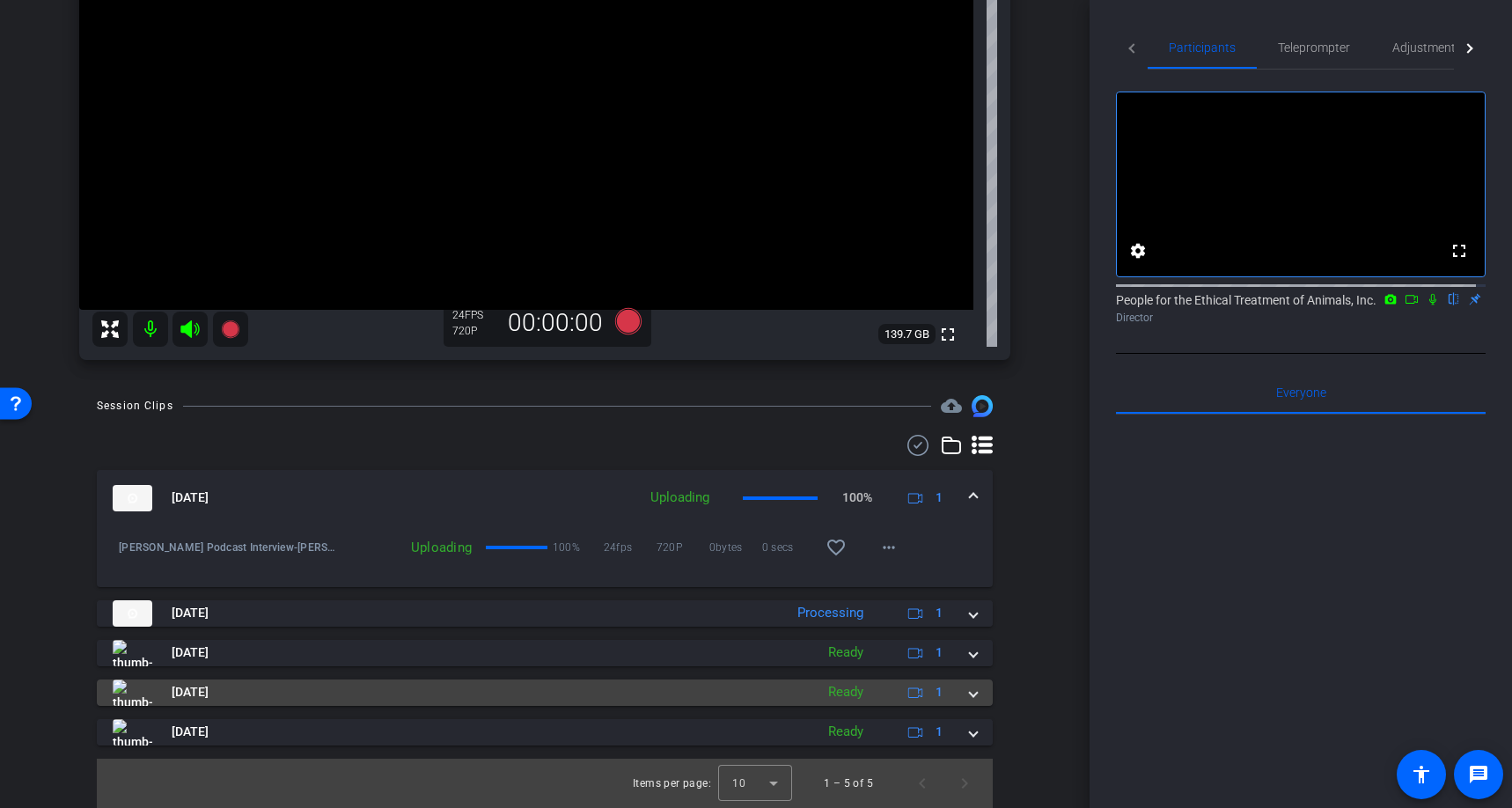
click at [209, 694] on span "[DATE]" at bounding box center [190, 692] width 37 height 19
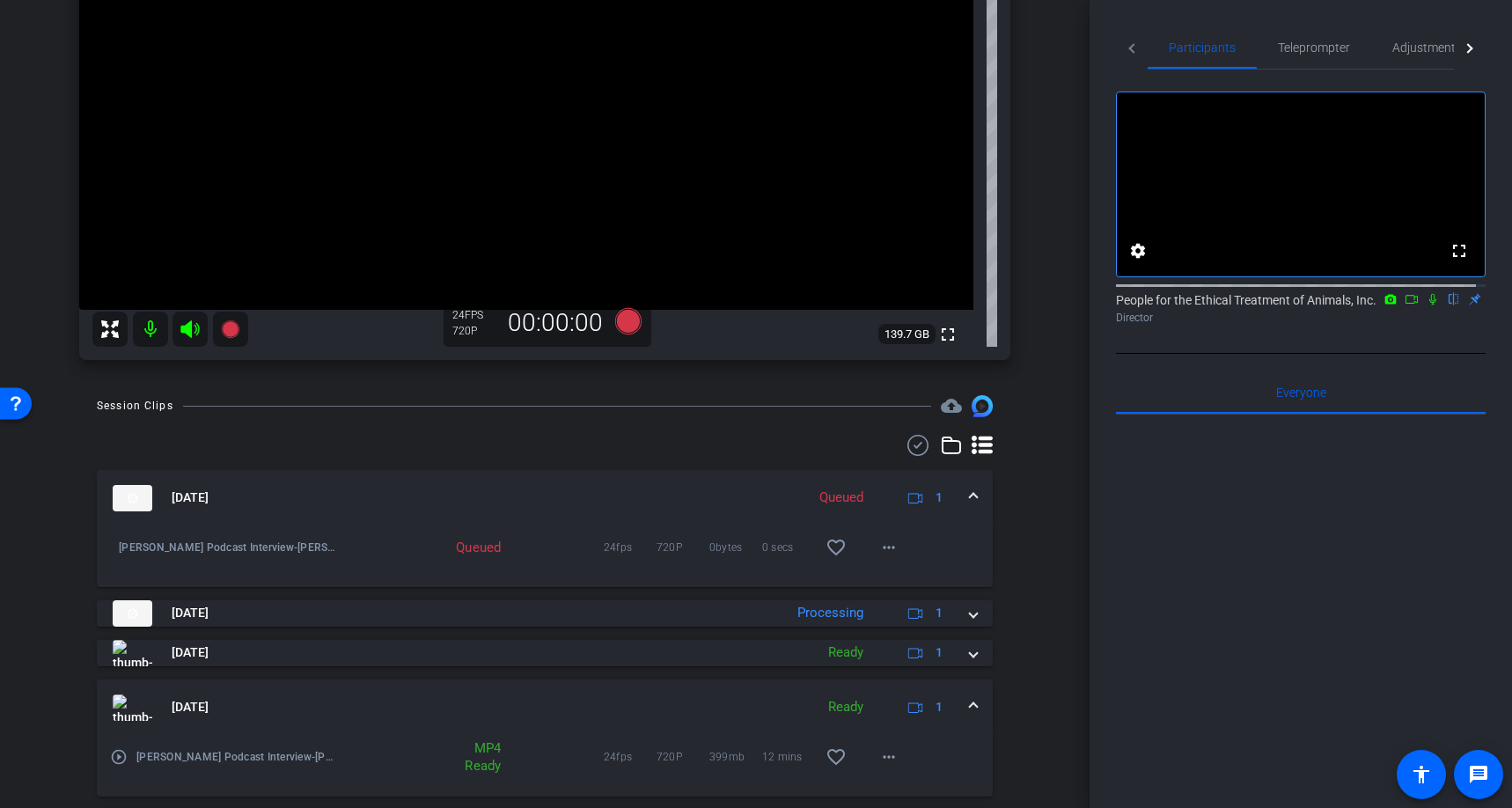
click at [117, 754] on mat-icon "play_circle_outline" at bounding box center [119, 756] width 18 height 18
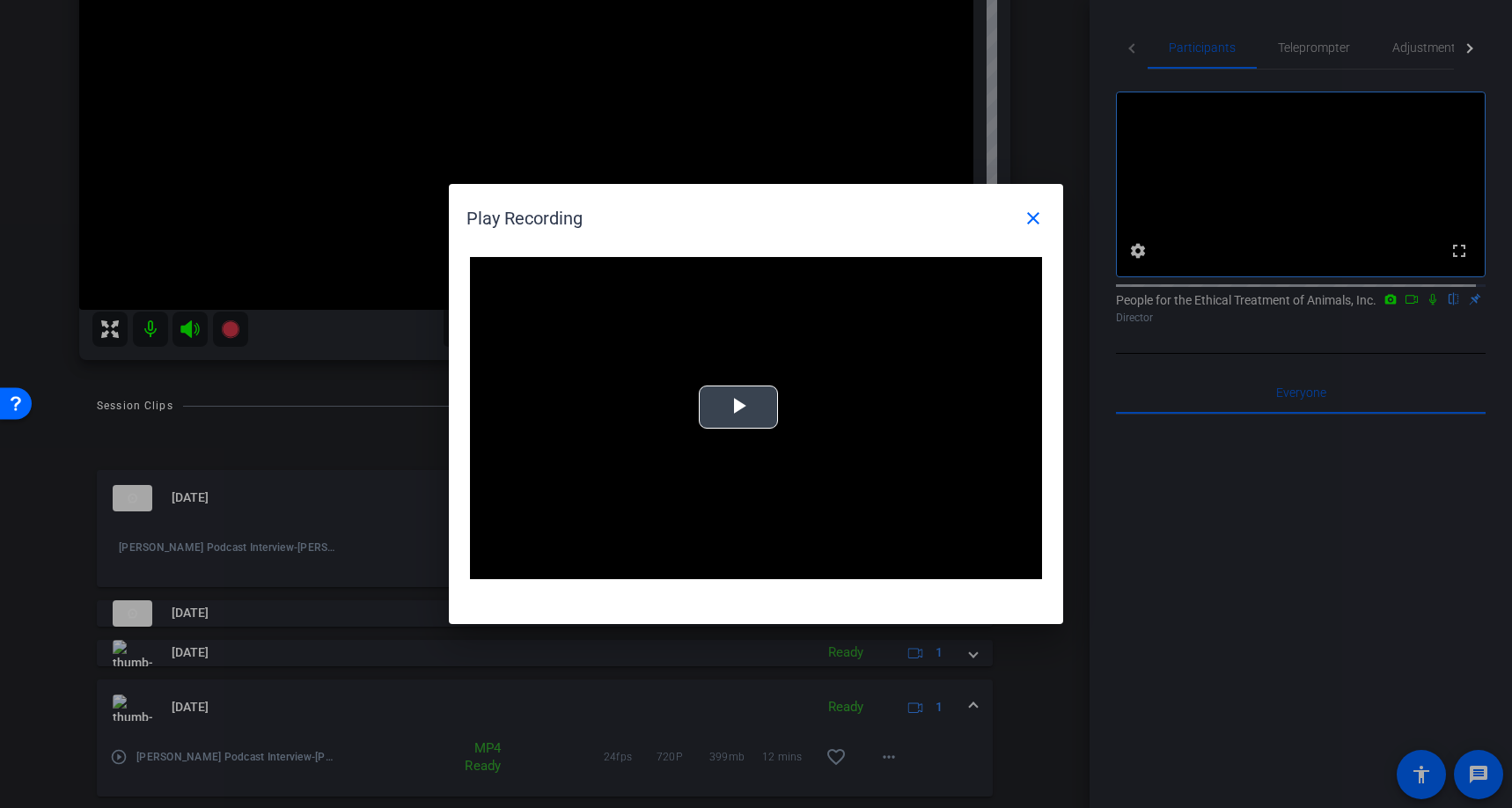
click at [739, 407] on span "Video Player" at bounding box center [739, 407] width 0 height 0
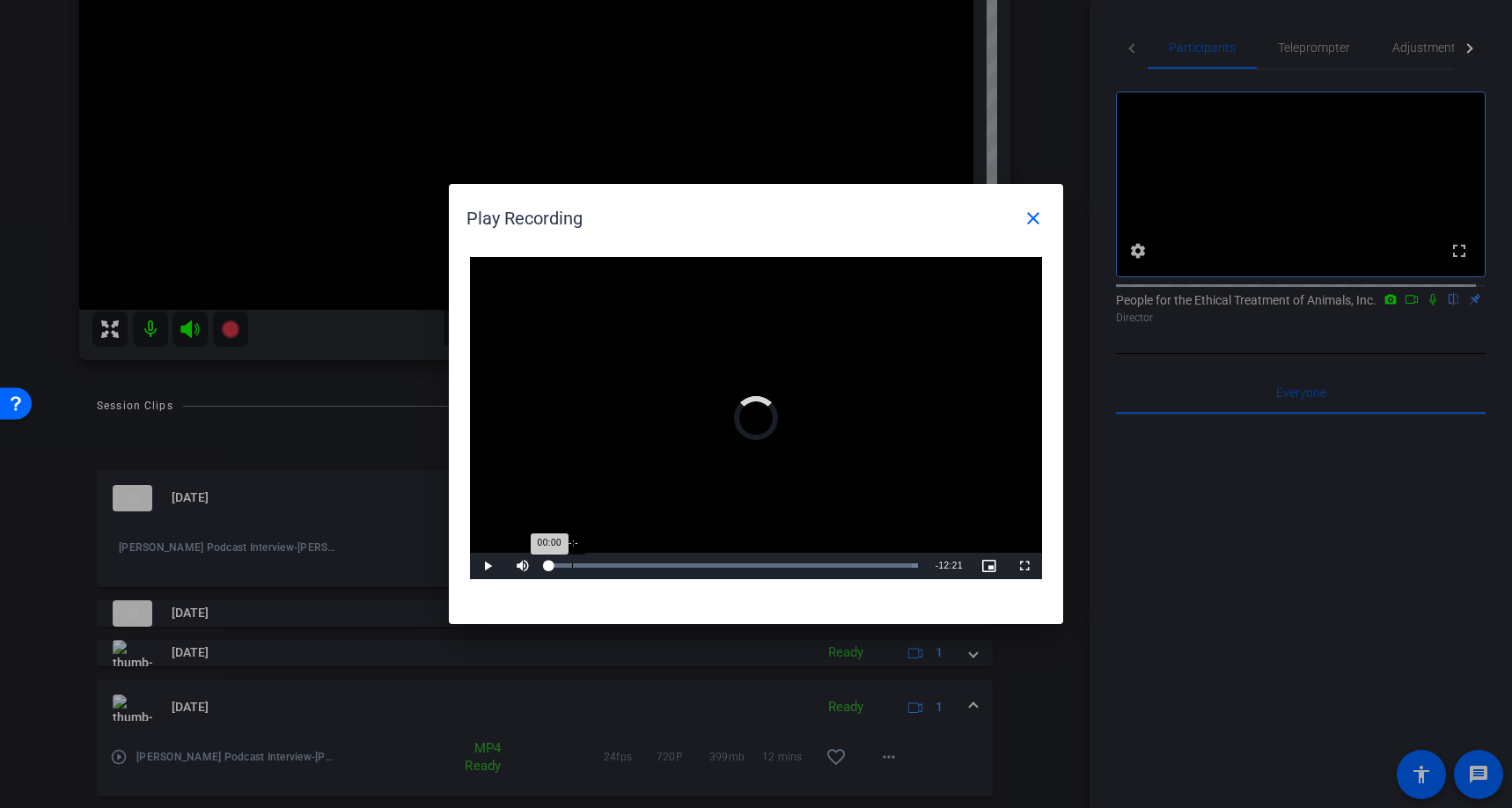
click at [572, 566] on div "Loaded : 100.00% -:- 00:00" at bounding box center [734, 565] width 369 height 5
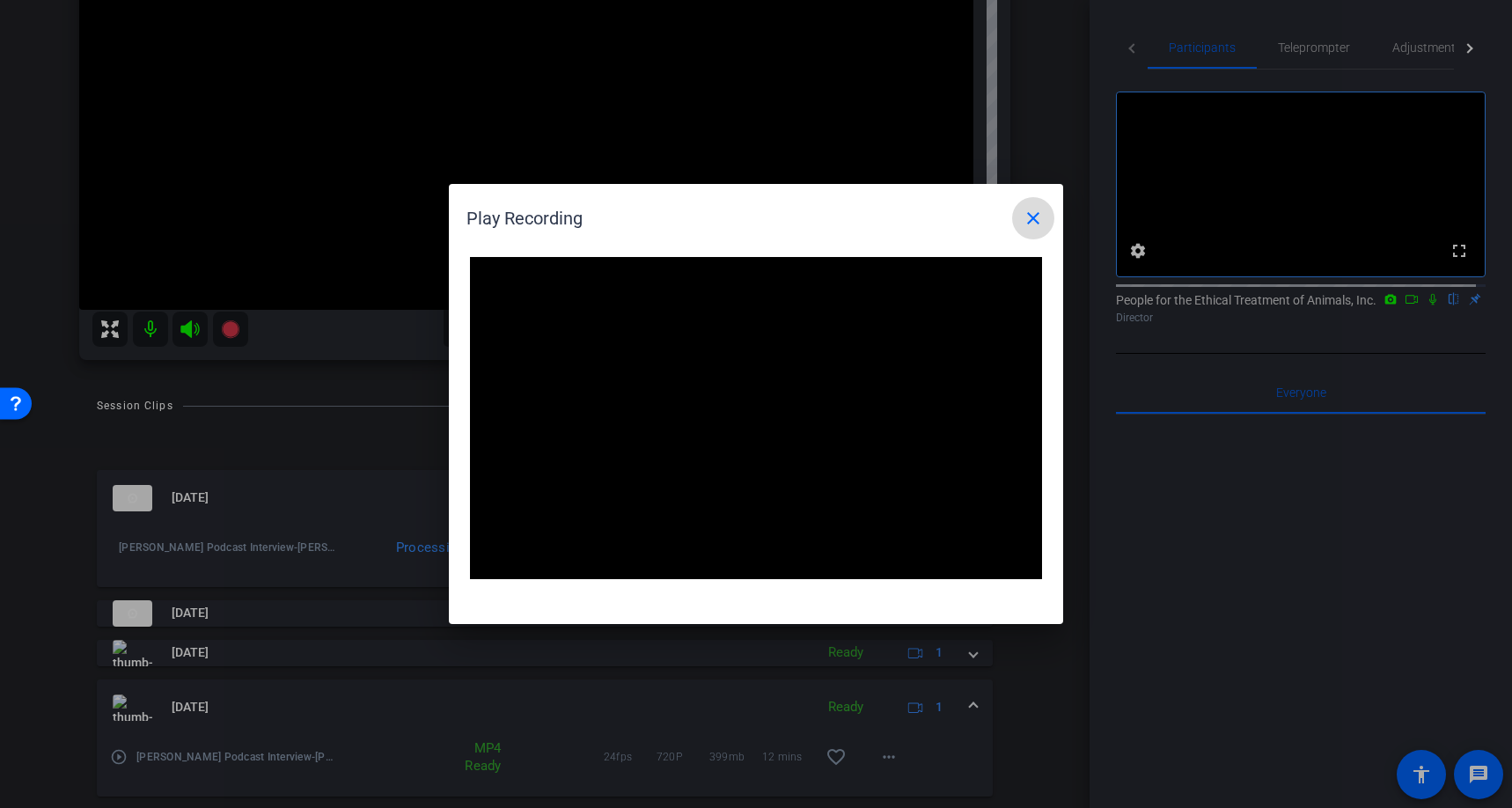
click at [1029, 213] on mat-icon "close" at bounding box center [1034, 219] width 21 height 21
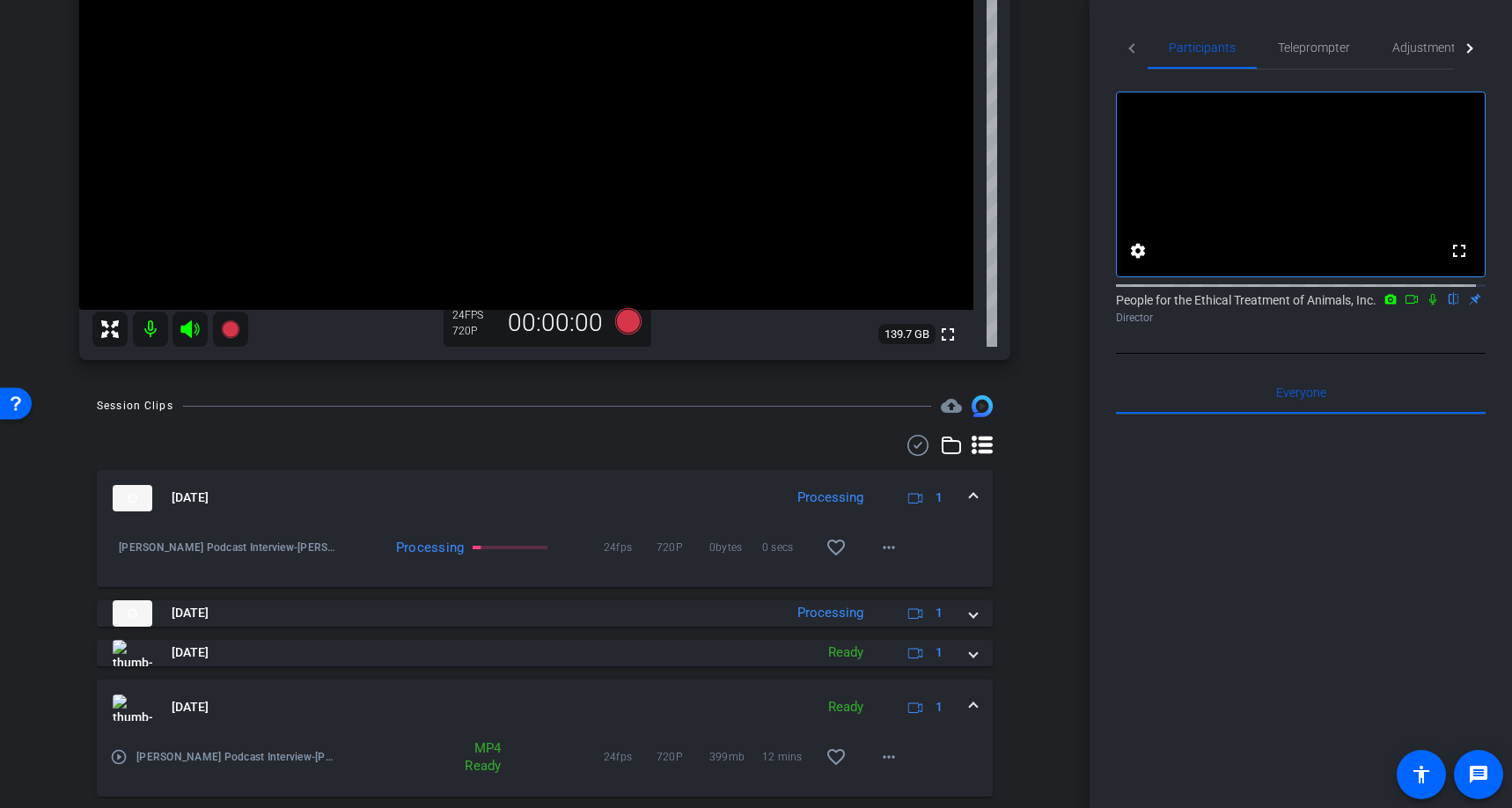
click at [1029, 511] on div "Session Clips cloud_upload [DATE] Processing 1 [PERSON_NAME] Podcast Interview-…" at bounding box center [545, 646] width 1001 height 503
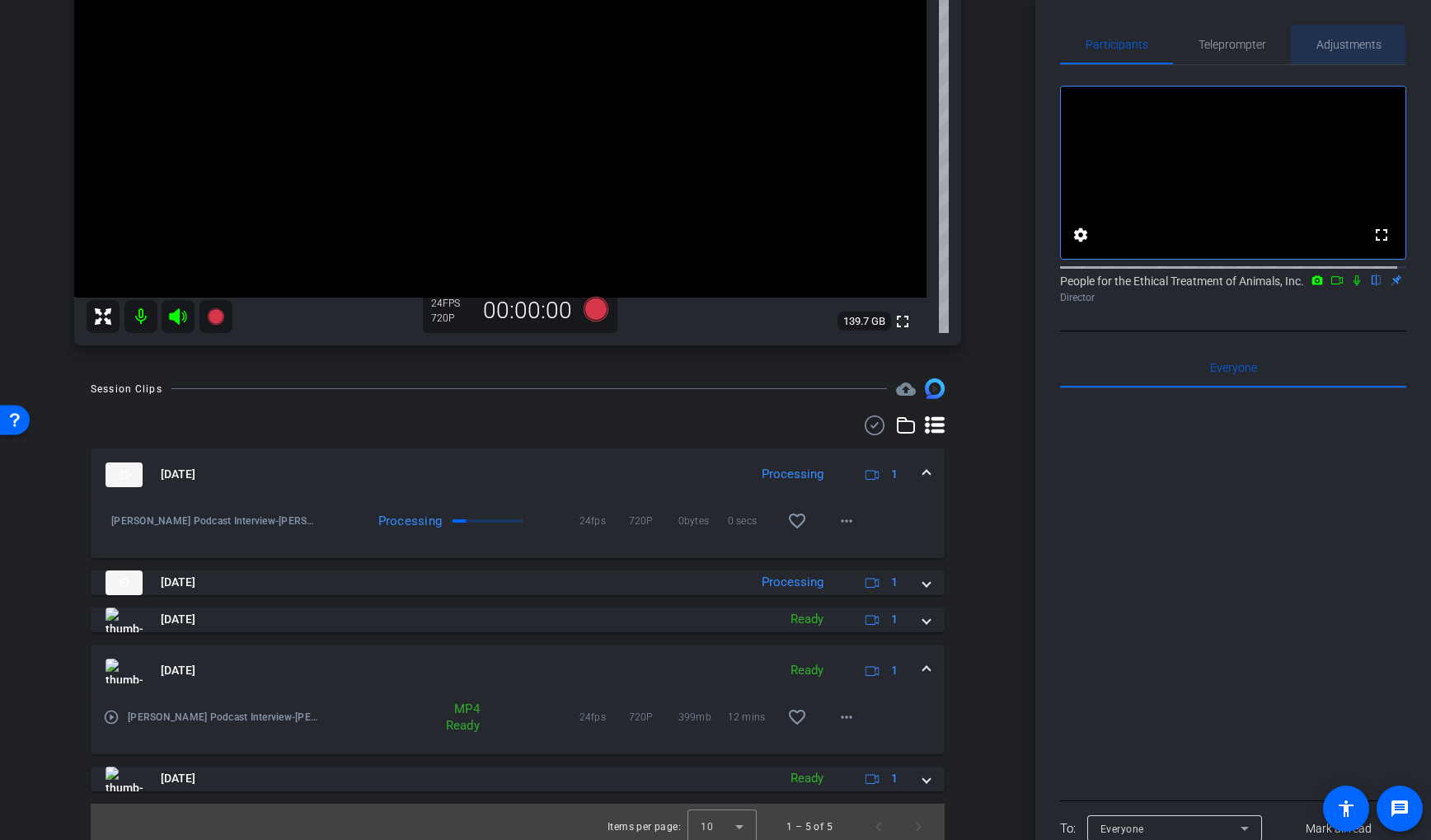
click at [1320, 47] on span "Adjustments" at bounding box center [1349, 44] width 65 height 12
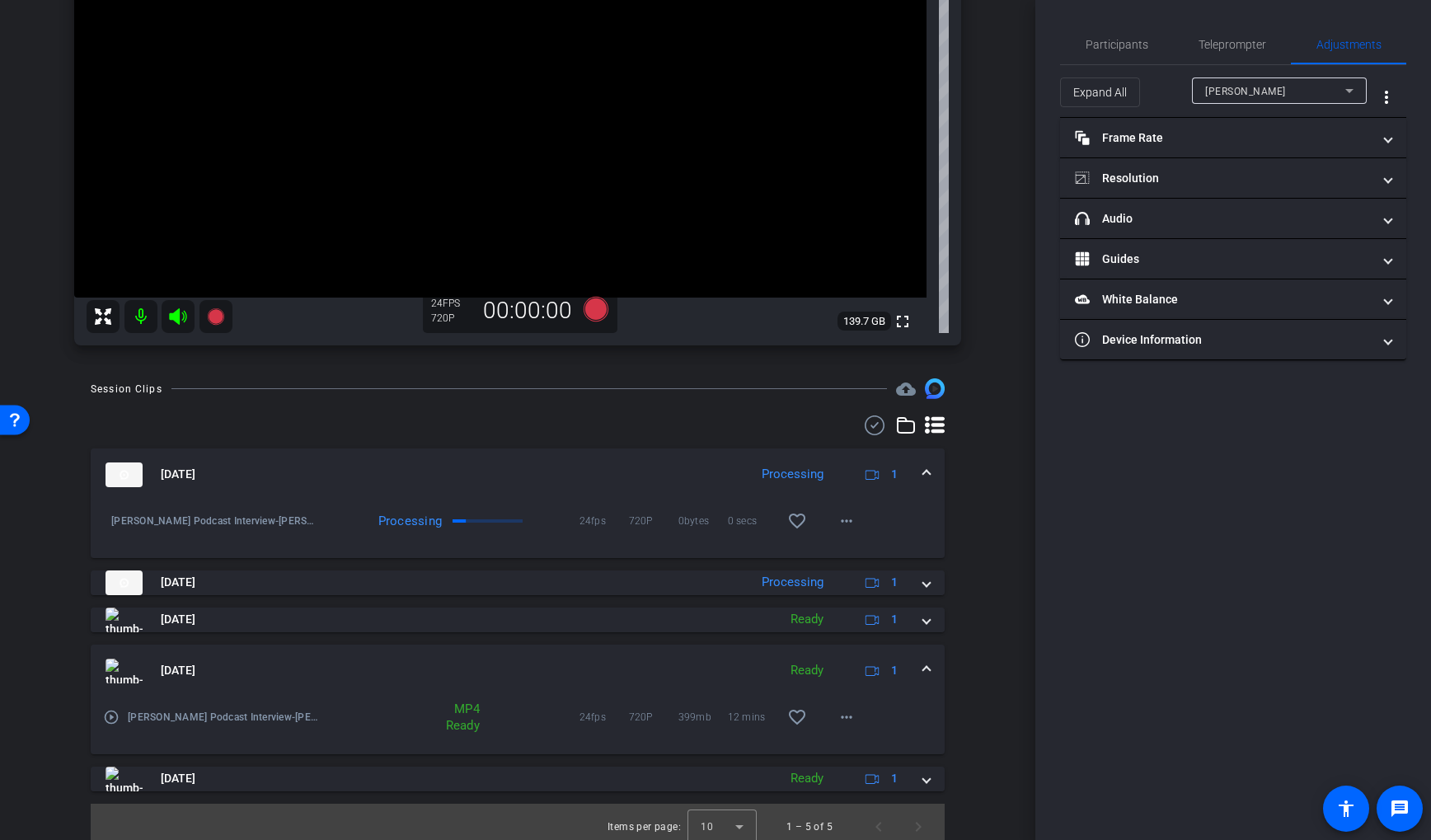
drag, startPoint x: 1218, startPoint y: 537, endPoint x: 721, endPoint y: 513, distance: 497.6
click at [1217, 539] on div "Participants Teleprompter Adjustments settings People for the Ethical Treatment…" at bounding box center [1233, 420] width 396 height 840
click at [989, 433] on div "arrow_back [PERSON_NAME] Podcast Interview Back to project Send invite account_…" at bounding box center [518, 120] width 1036 height 840
